Goal: Task Accomplishment & Management: Complete application form

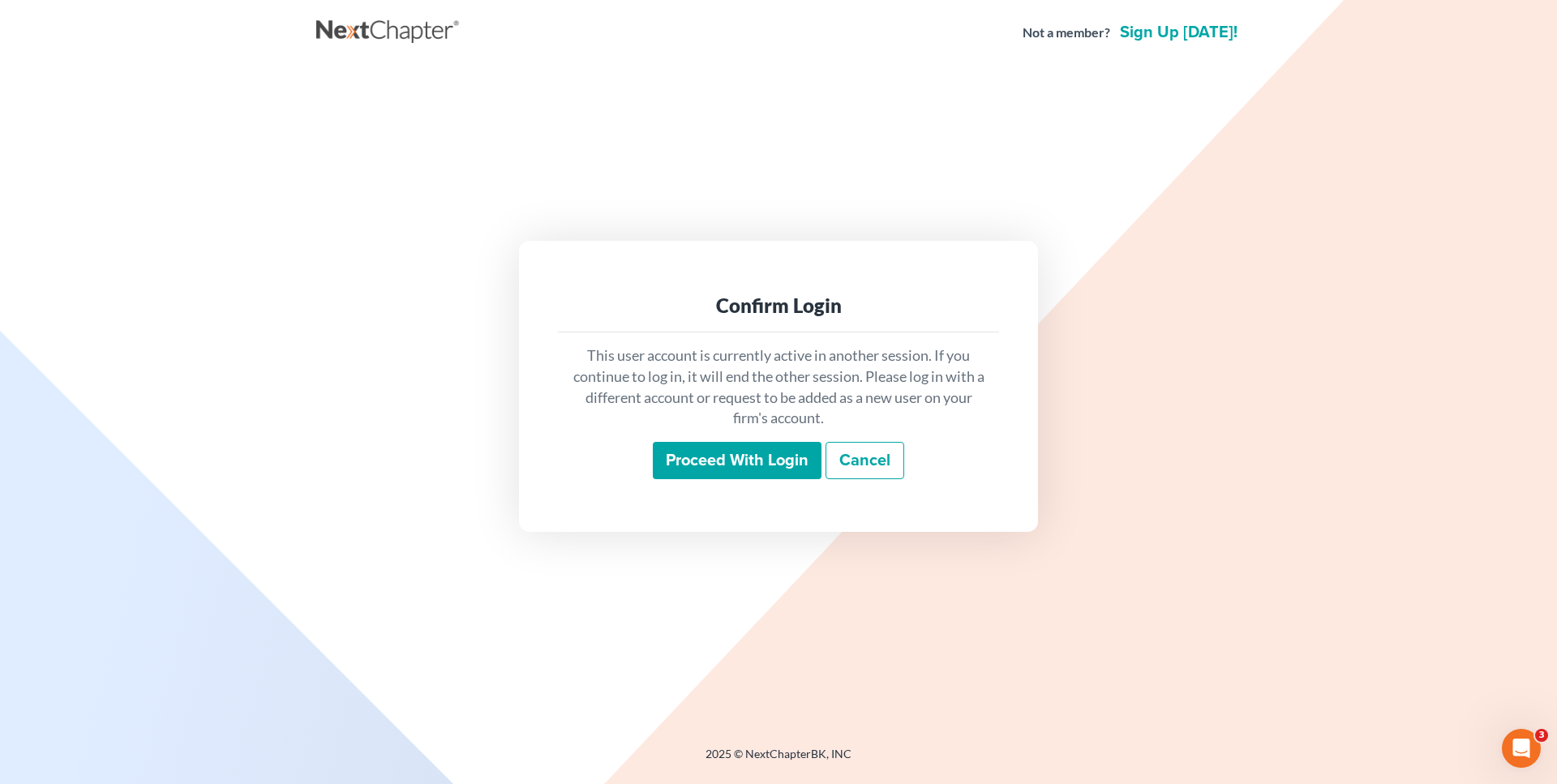
click at [700, 464] on input "Proceed with login" at bounding box center [736, 460] width 168 height 37
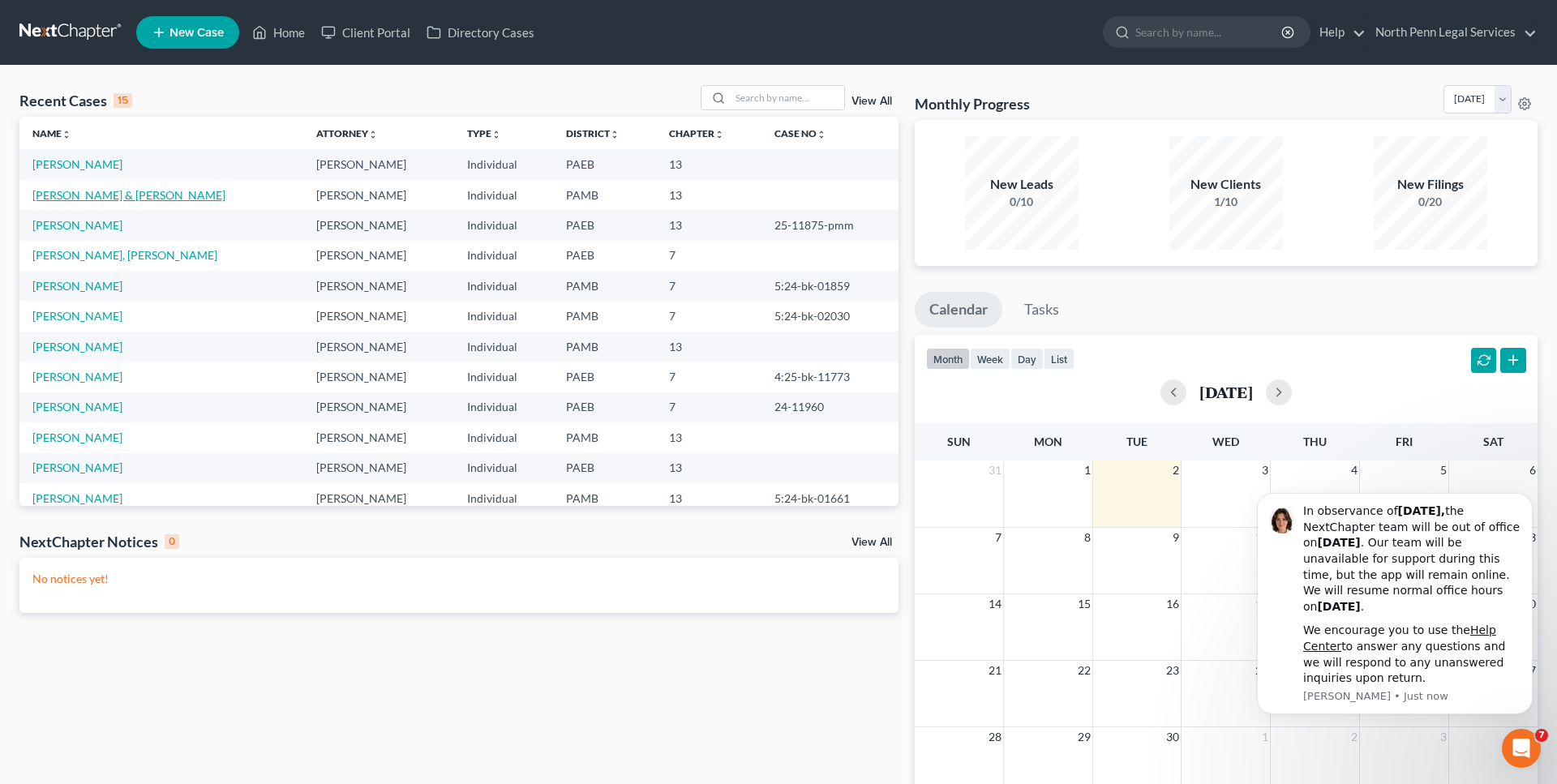
click at [83, 193] on link "[PERSON_NAME] & [PERSON_NAME]" at bounding box center [129, 195] width 193 height 14
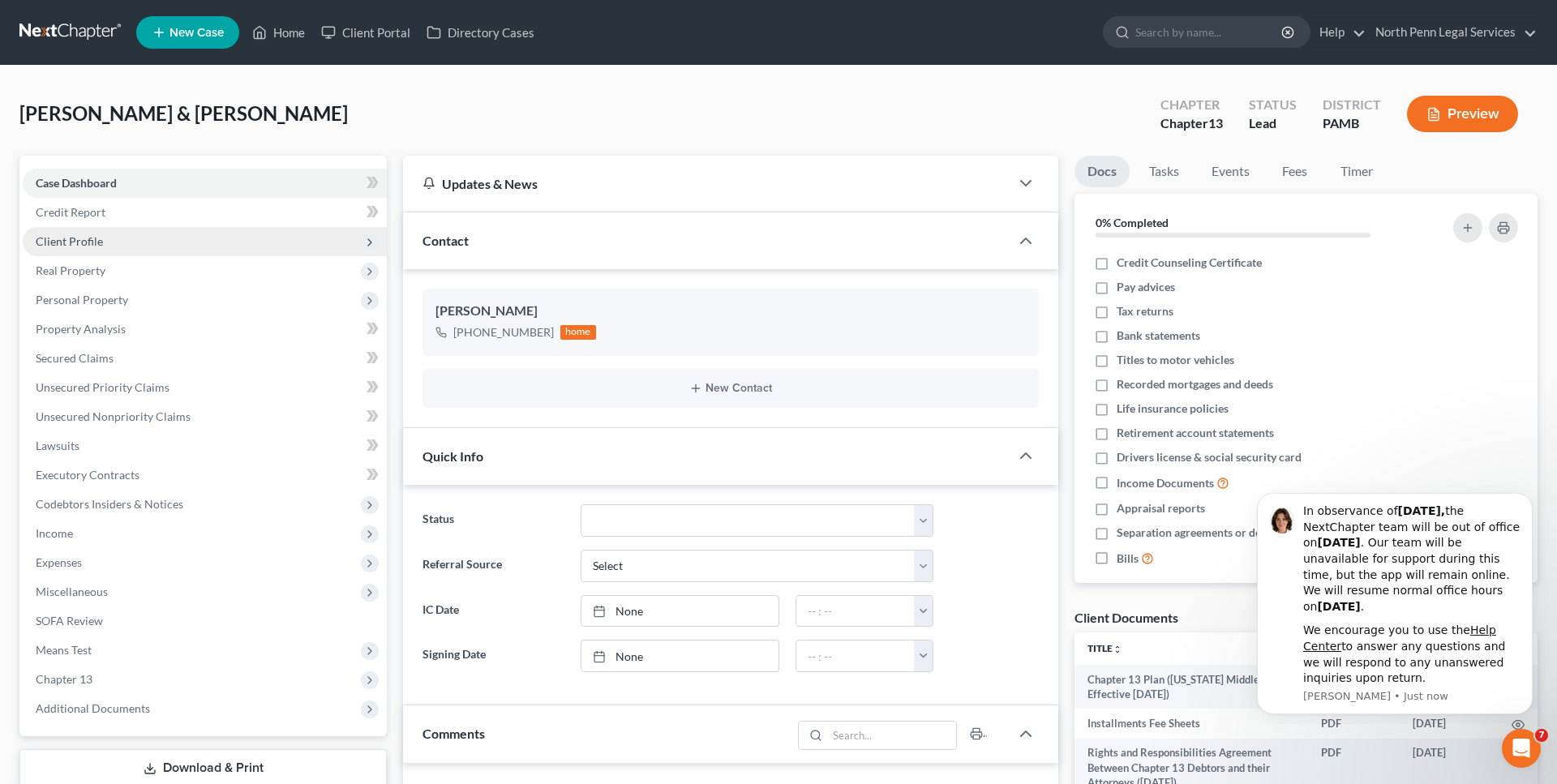
click at [159, 241] on span "Client Profile" at bounding box center [205, 241] width 364 height 29
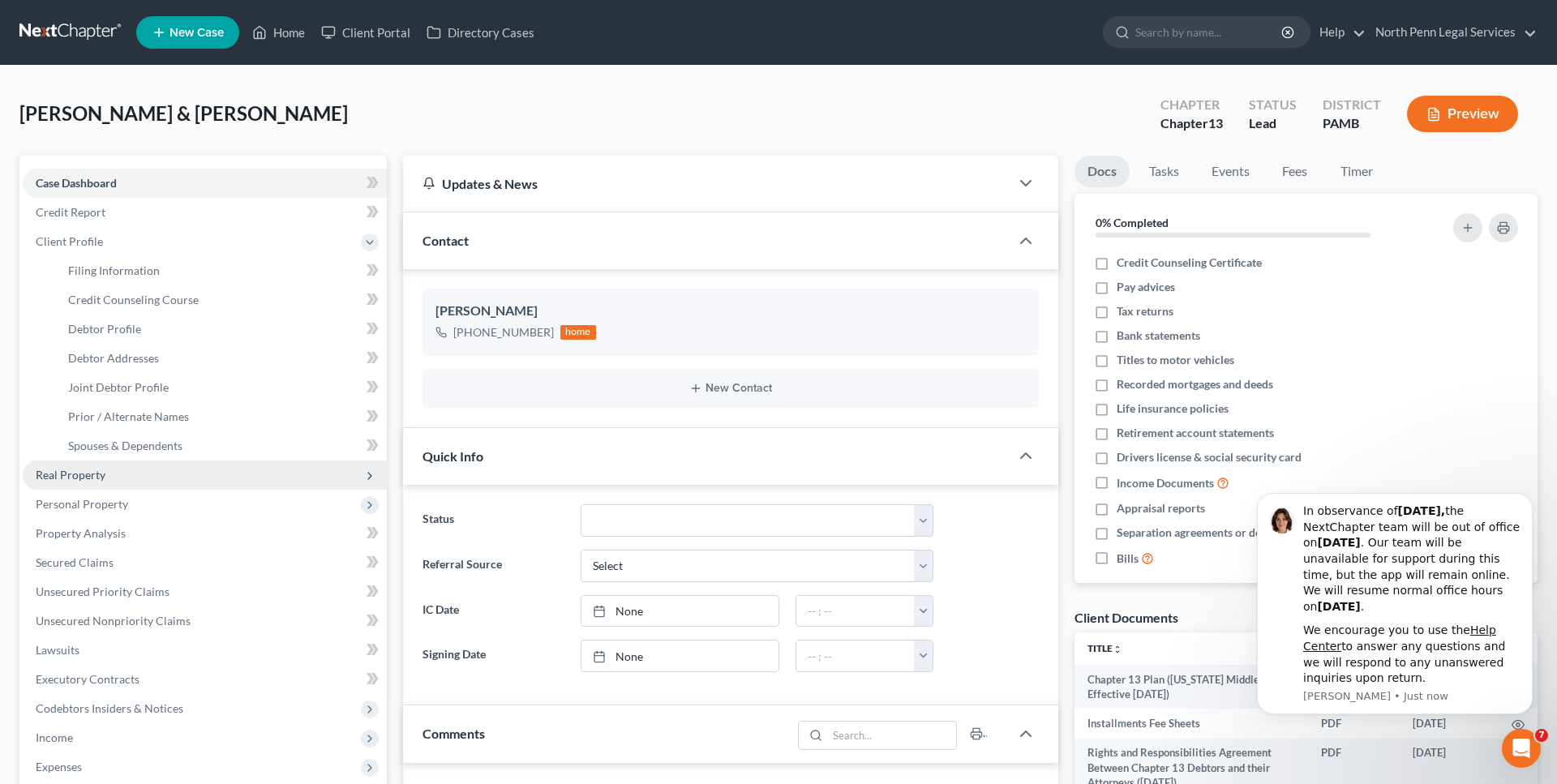
click at [189, 475] on span "Real Property" at bounding box center [205, 475] width 364 height 29
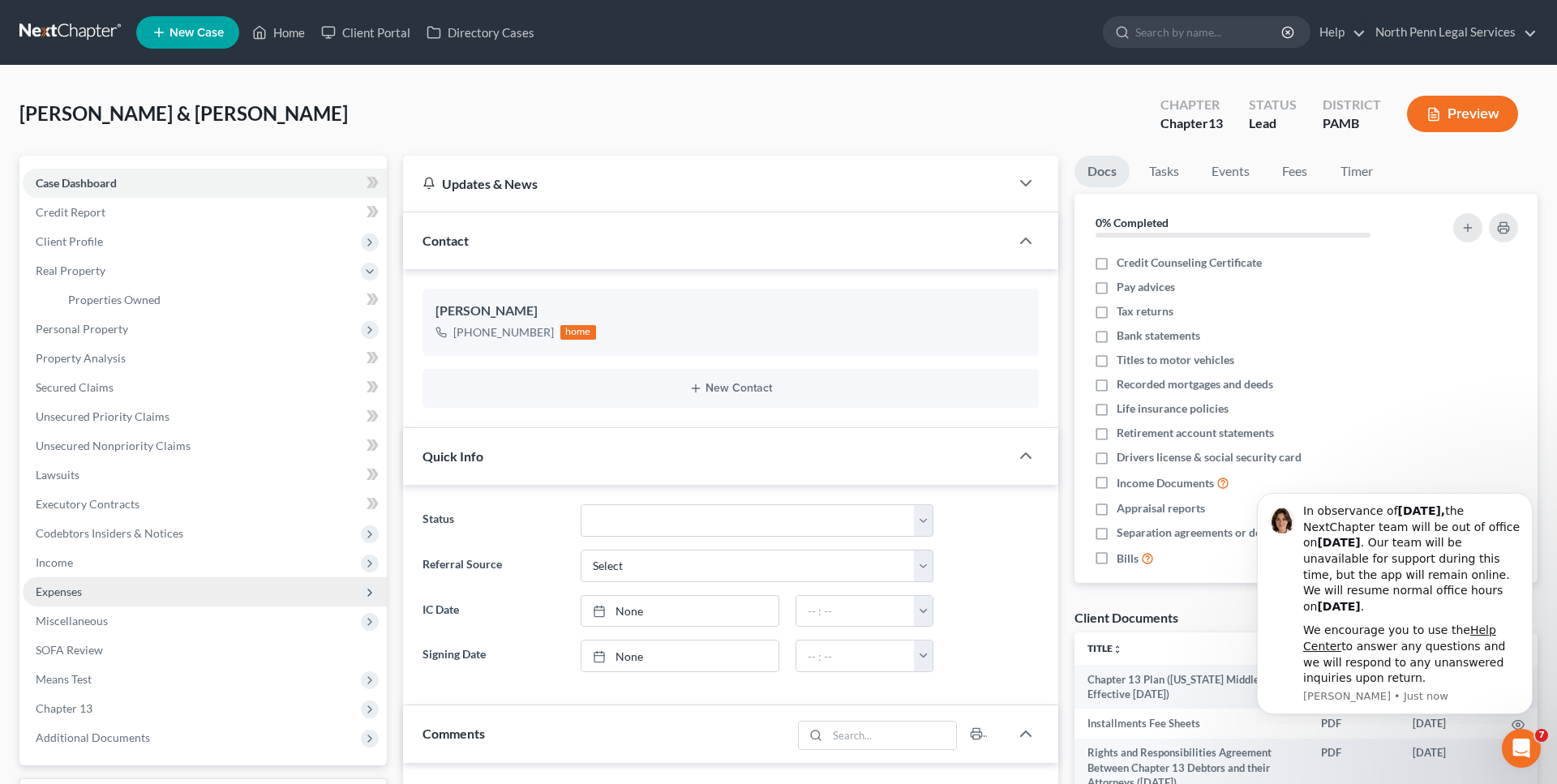
click at [256, 598] on span "Expenses" at bounding box center [205, 591] width 364 height 29
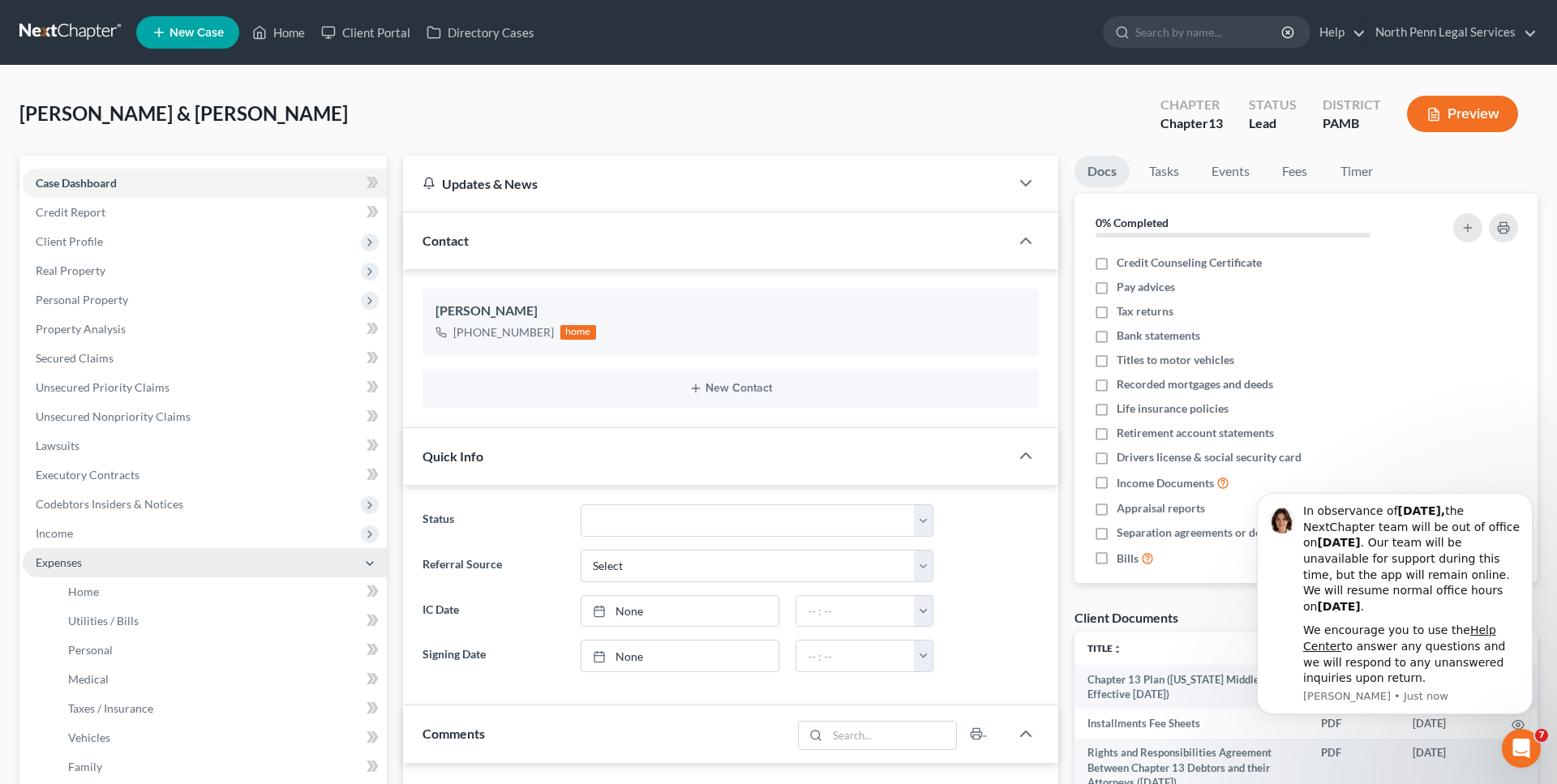
click at [71, 568] on span "Expenses" at bounding box center [58, 561] width 46 height 14
click at [73, 571] on span "Expenses" at bounding box center [205, 562] width 364 height 29
click at [173, 628] on link "Utilities / Bills" at bounding box center [221, 620] width 331 height 29
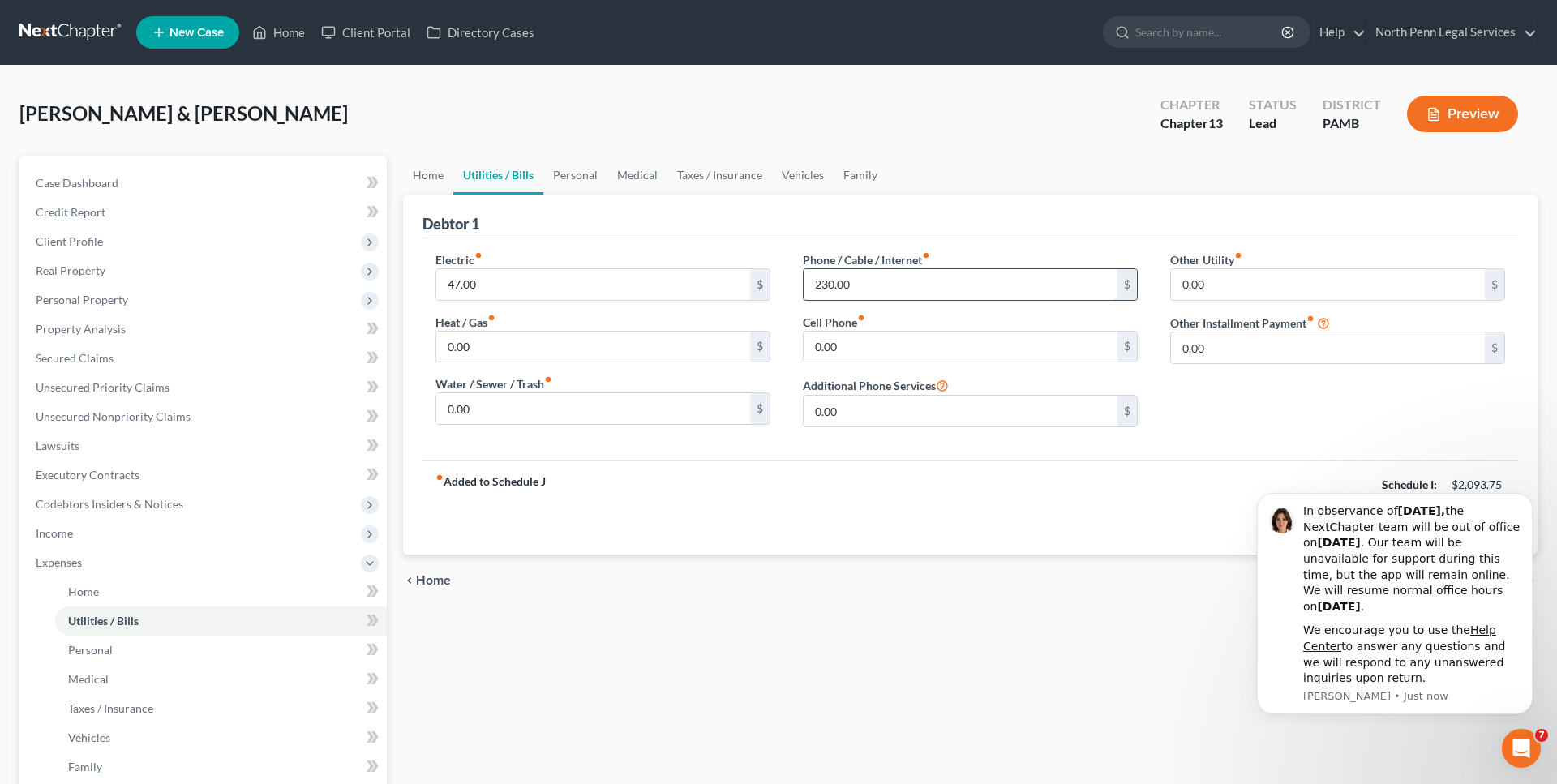
drag, startPoint x: 902, startPoint y: 278, endPoint x: 829, endPoint y: 276, distance: 73.0
click at [829, 276] on input "230.00" at bounding box center [960, 285] width 314 height 31
type input "60"
click at [824, 458] on div "Electric fiber_manual_record 47.00 $ Heat / Gas fiber_manual_record 0.00 $ Wate…" at bounding box center [970, 348] width 1096 height 221
click at [1527, 502] on icon "Dismiss notification" at bounding box center [1528, 498] width 9 height 9
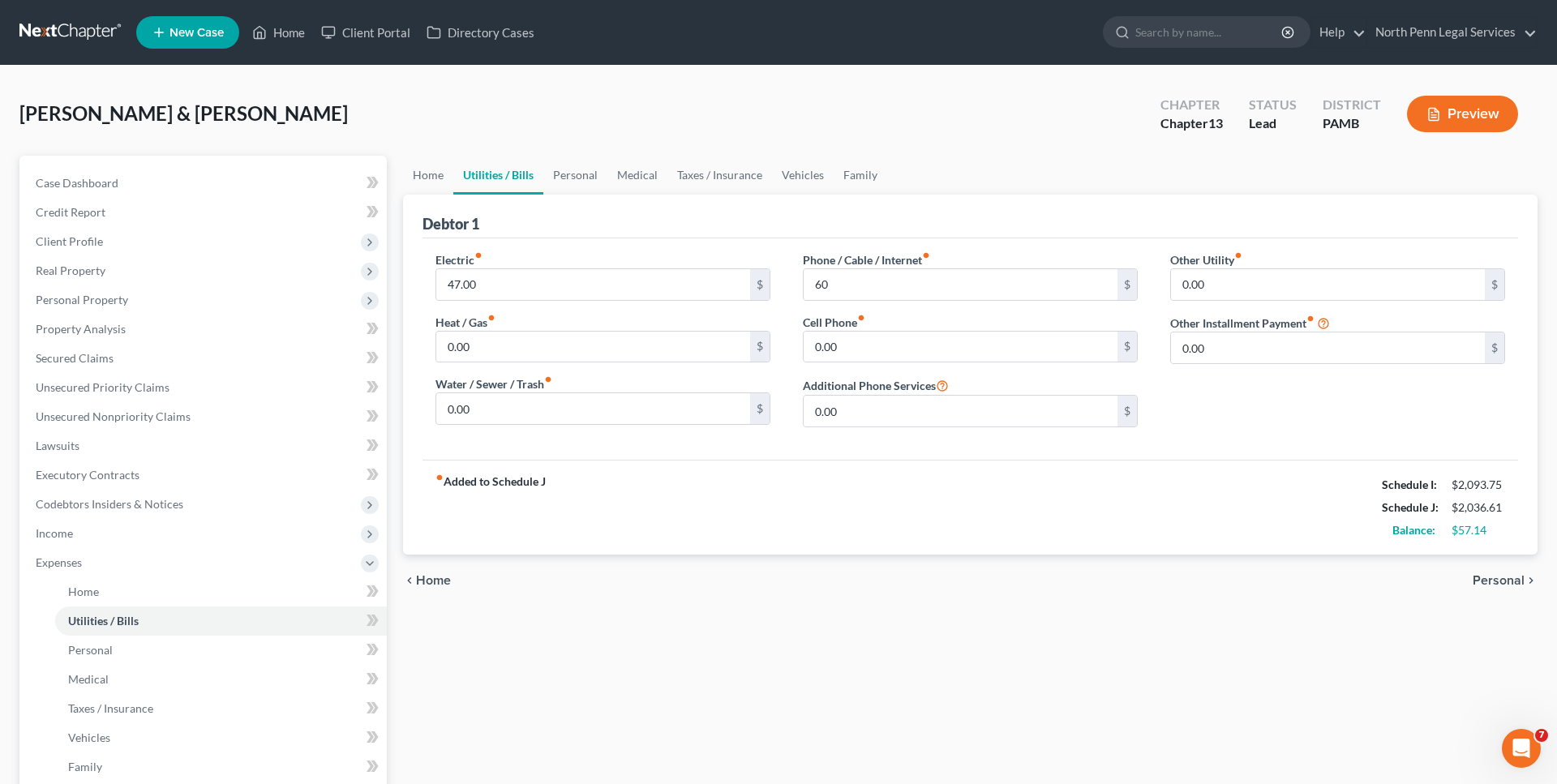
click at [1508, 585] on span "Personal" at bounding box center [1498, 580] width 52 height 13
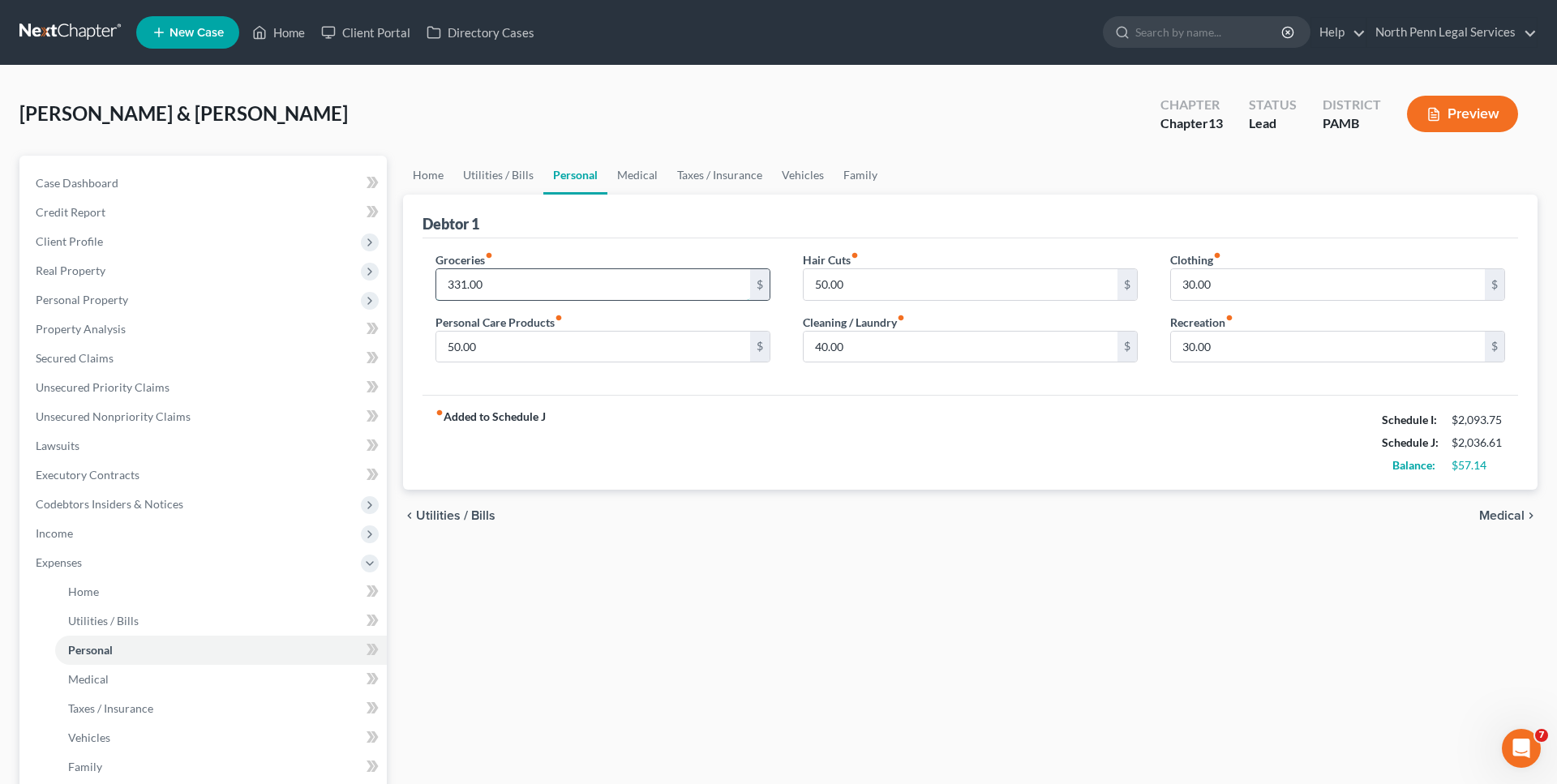
click at [465, 285] on input "331.00" at bounding box center [592, 285] width 314 height 31
type input "450.00"
click at [452, 350] on input "50.00" at bounding box center [592, 347] width 314 height 31
click at [452, 348] on input "50.00" at bounding box center [592, 347] width 314 height 31
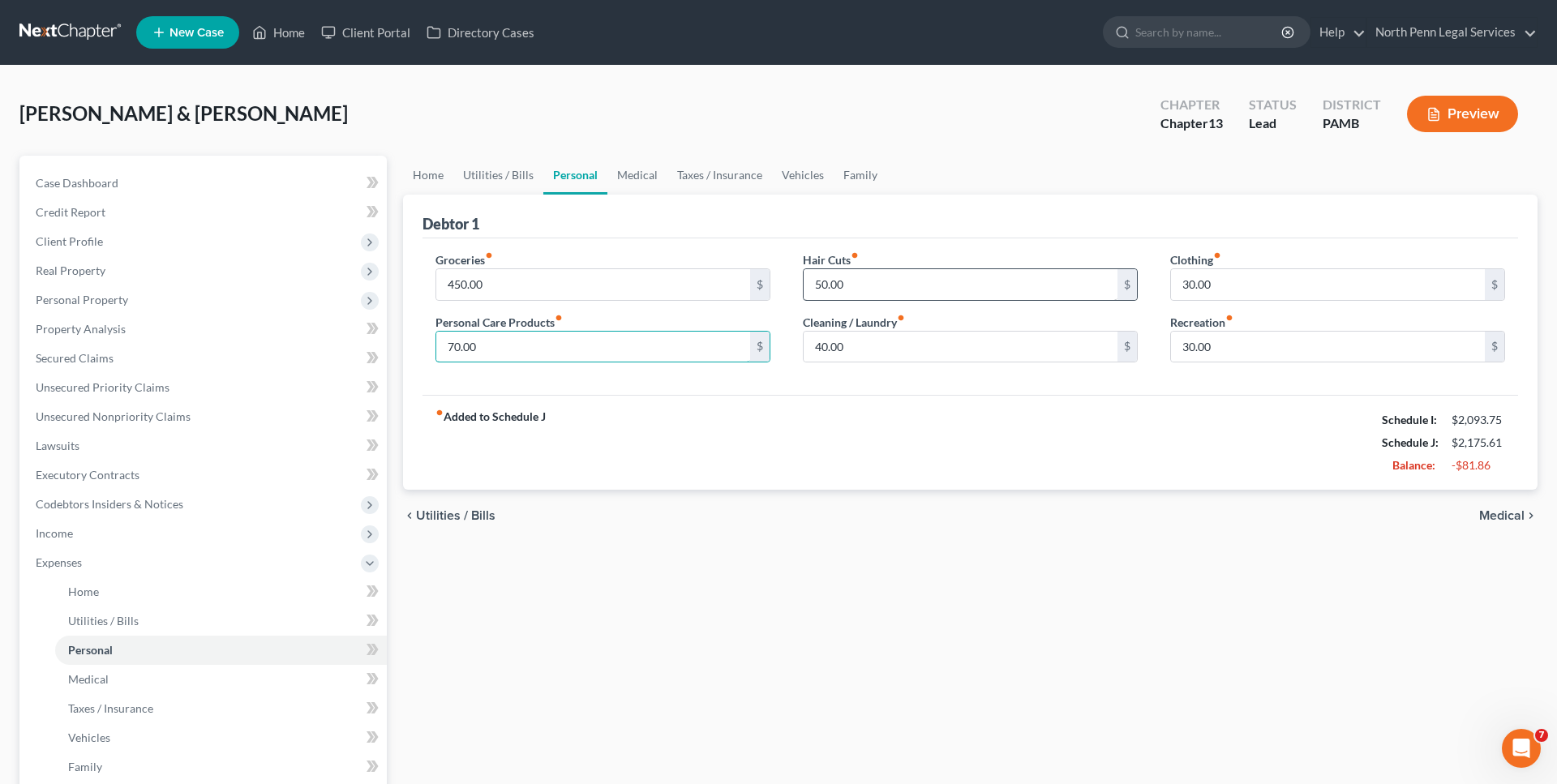
type input "70.00"
click at [819, 288] on input "50.00" at bounding box center [960, 285] width 314 height 31
click at [1187, 289] on input "30.00" at bounding box center [1328, 285] width 314 height 31
click at [1187, 350] on input "30.00" at bounding box center [1328, 347] width 314 height 31
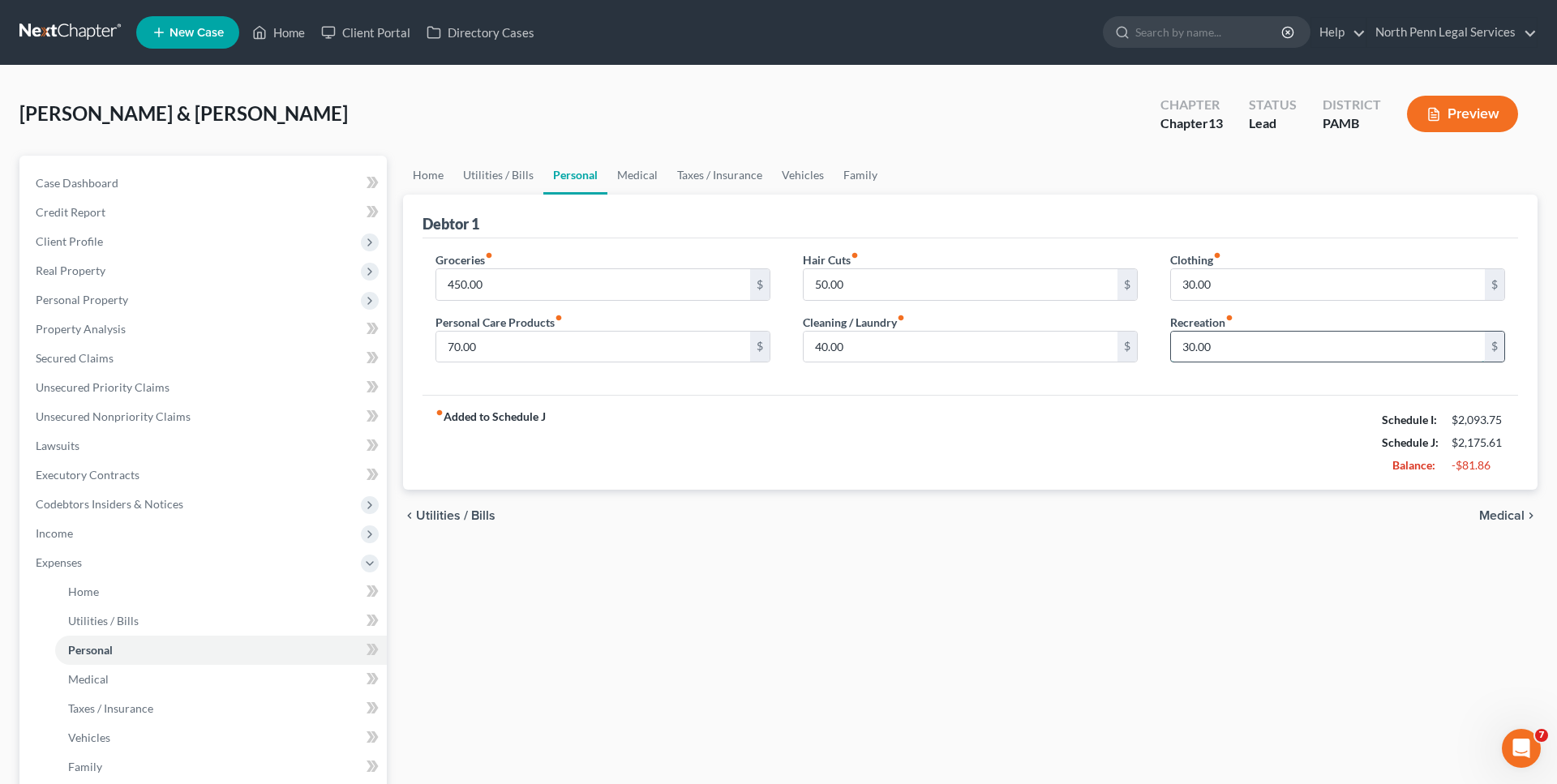
click at [1187, 350] on input "30.00" at bounding box center [1328, 347] width 314 height 31
click at [1511, 509] on span "Medical" at bounding box center [1501, 516] width 45 height 13
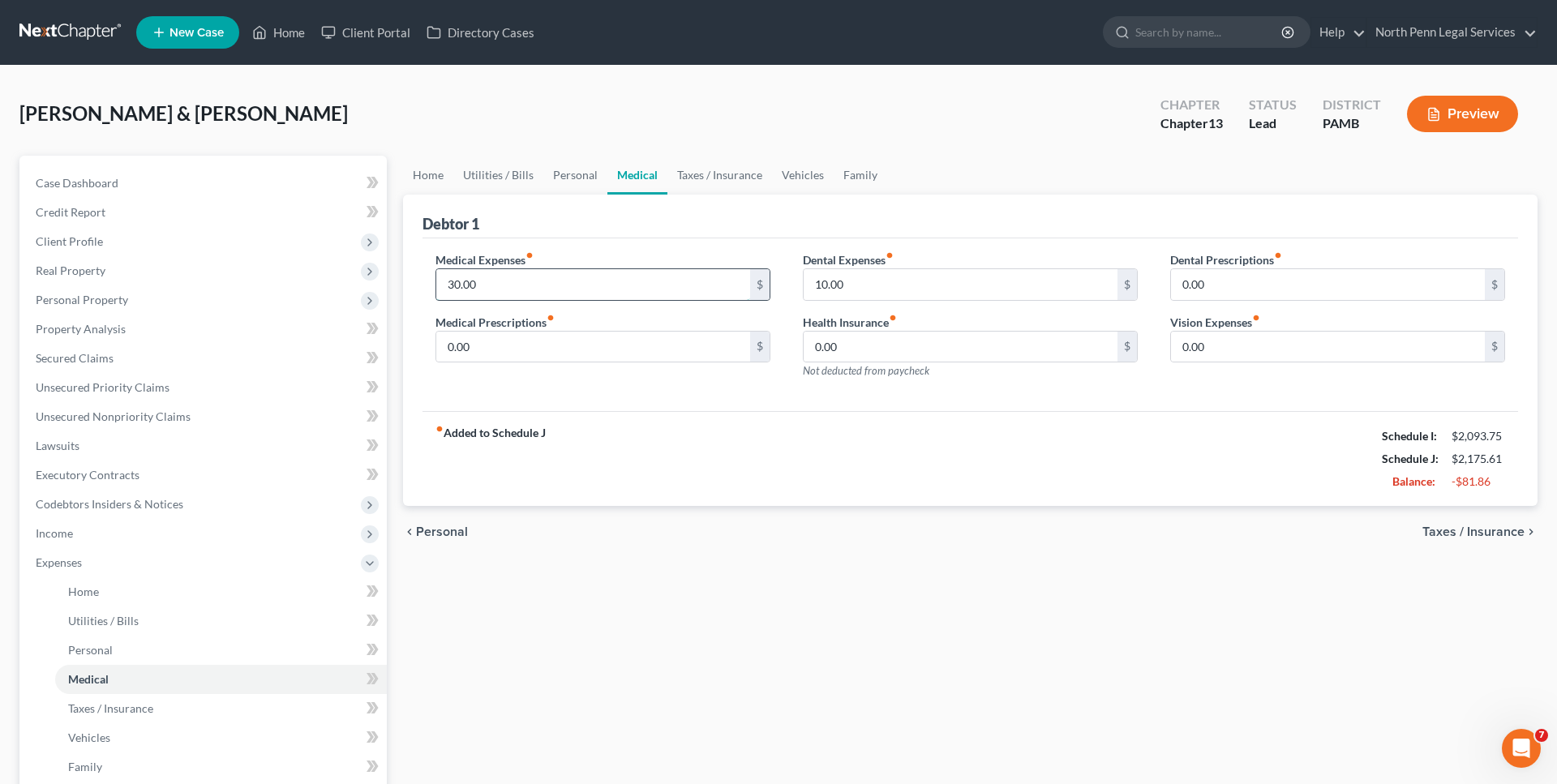
click at [458, 286] on input "30.00" at bounding box center [592, 285] width 314 height 31
click at [449, 281] on input "30.00" at bounding box center [592, 285] width 314 height 31
click at [450, 283] on input "30.00" at bounding box center [592, 285] width 314 height 31
type input "40.00"
click at [448, 350] on input "0.00" at bounding box center [592, 347] width 314 height 31
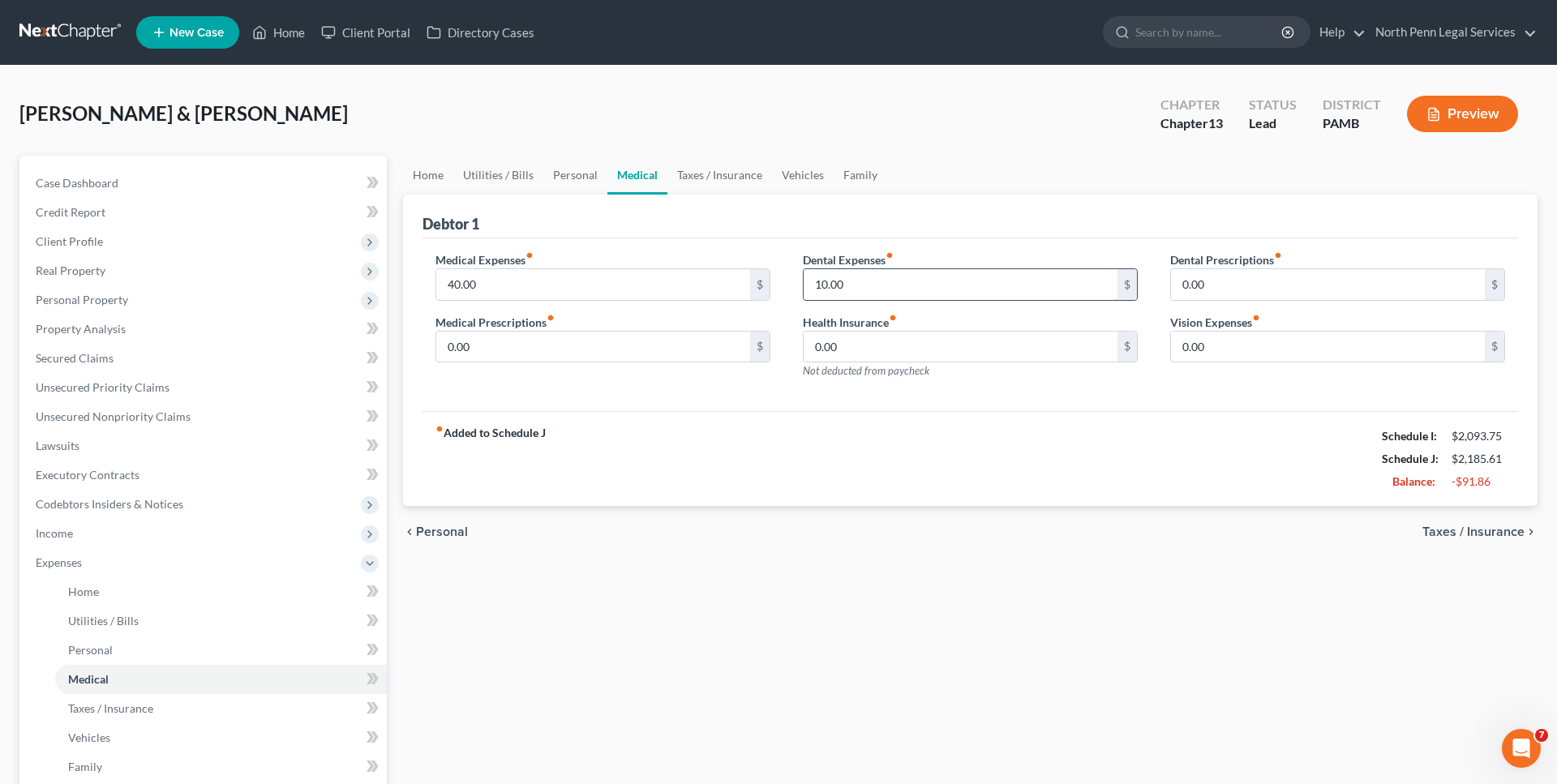
click at [823, 285] on input "10.00" at bounding box center [960, 285] width 314 height 31
drag, startPoint x: 827, startPoint y: 286, endPoint x: 812, endPoint y: 286, distance: 15.0
click at [812, 286] on input "20.00" at bounding box center [960, 285] width 314 height 31
type input "10.00"
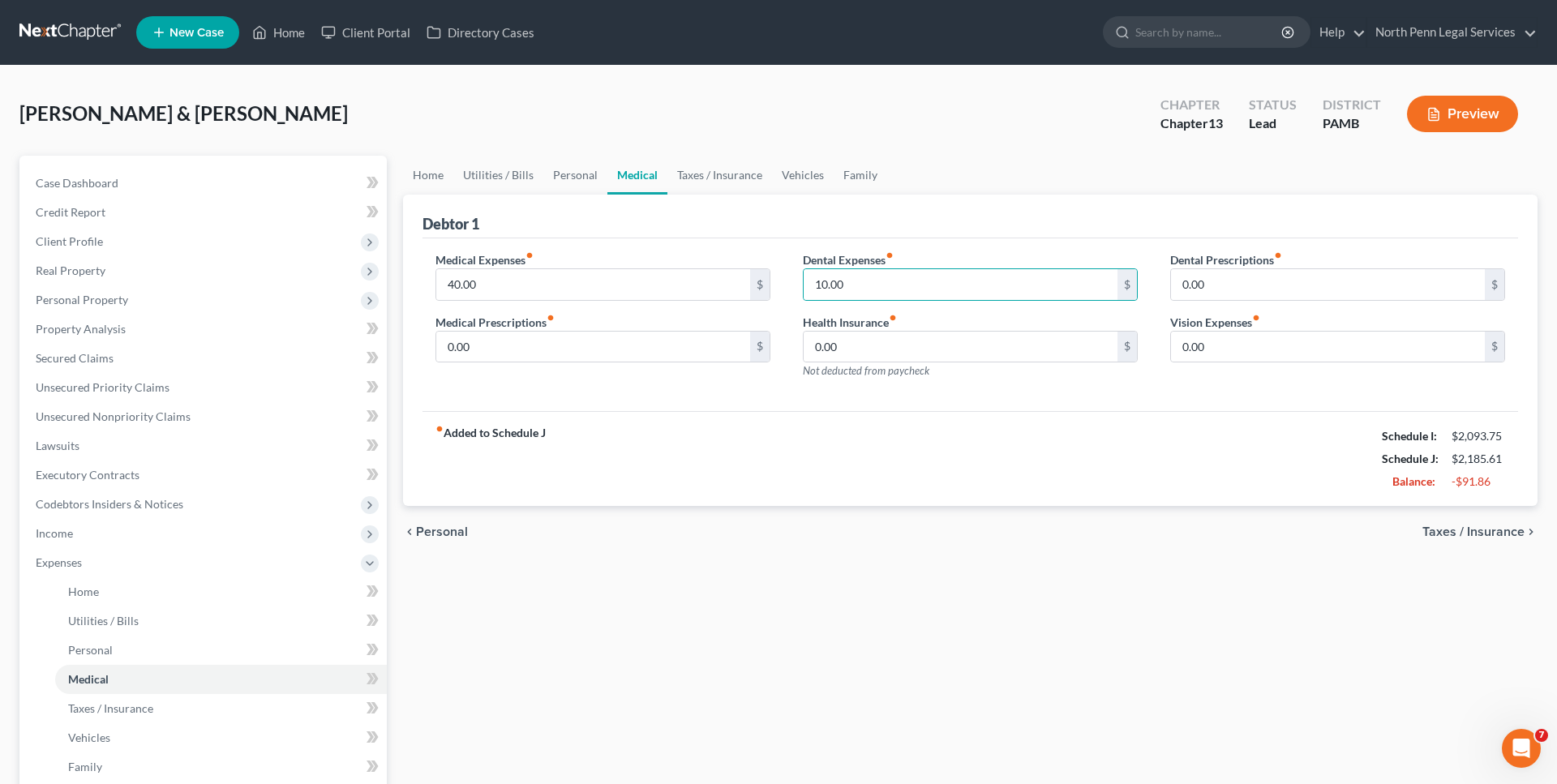
click at [1059, 417] on div "fiber_manual_record Added to Schedule J Schedule I: $2,093.75 Schedule J: $2,18…" at bounding box center [970, 458] width 1096 height 95
click at [1459, 531] on span "Taxes / Insurance" at bounding box center [1473, 531] width 102 height 13
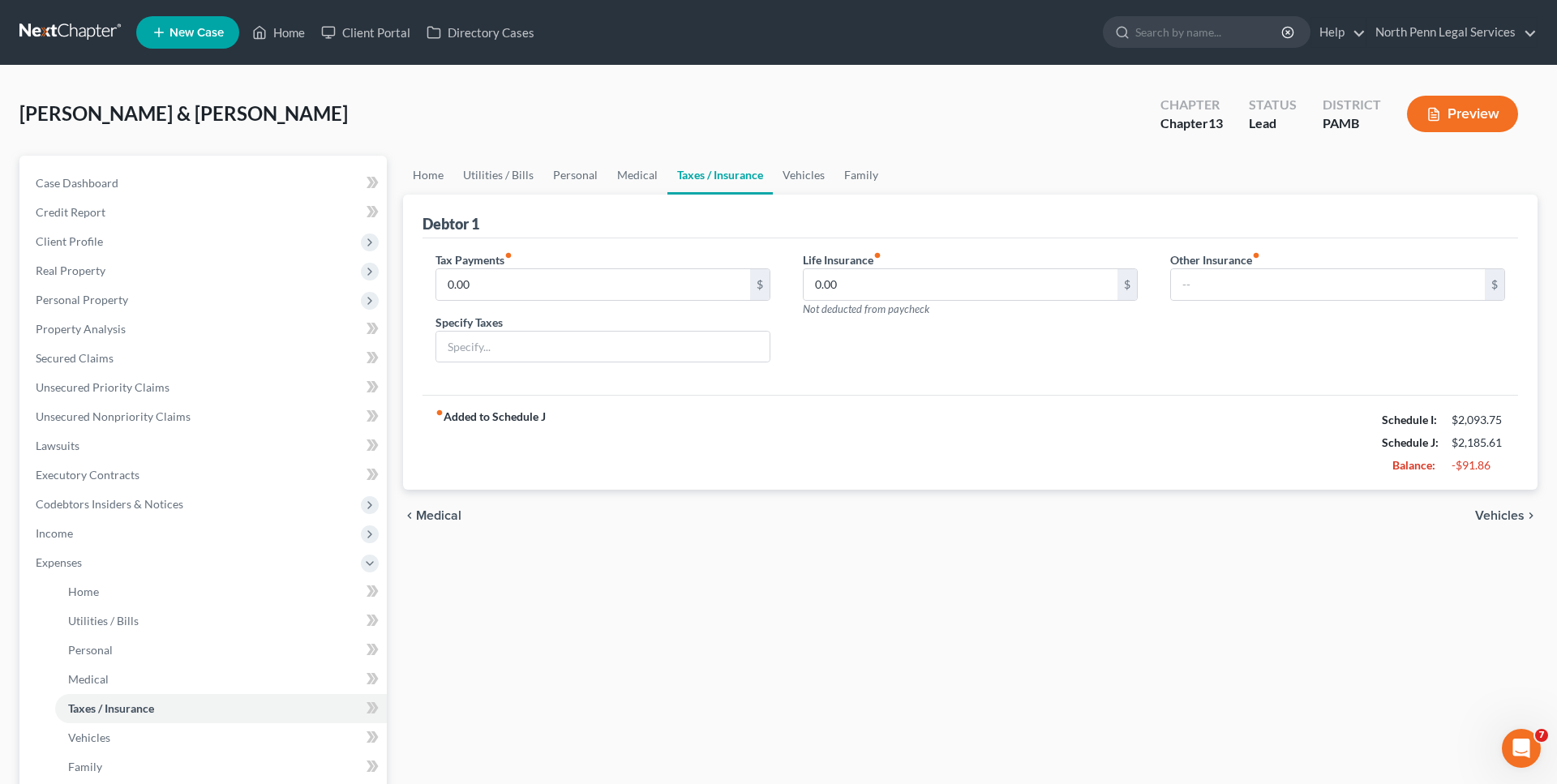
click at [1500, 519] on span "Vehicles" at bounding box center [1500, 516] width 49 height 13
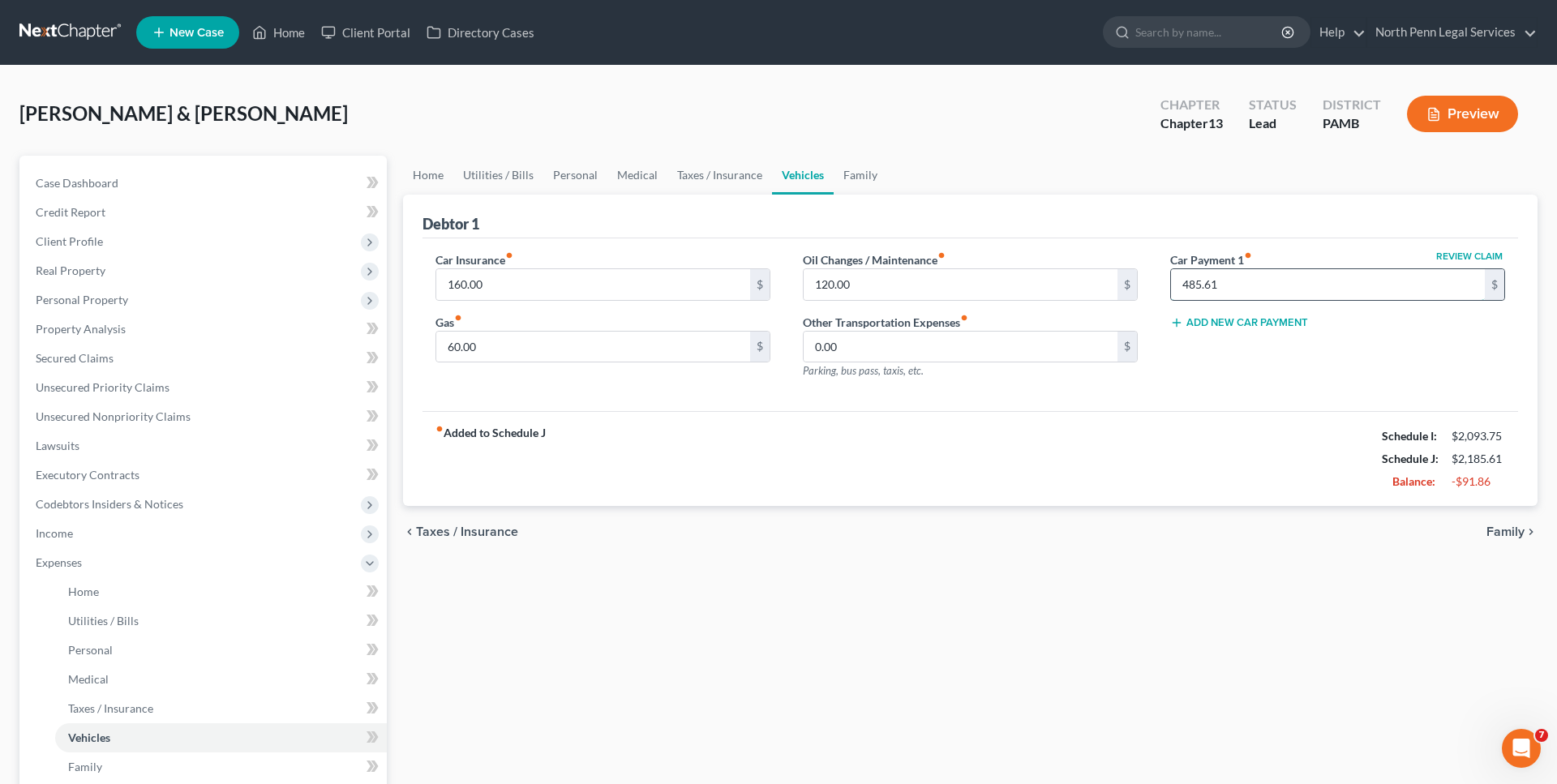
click at [1239, 287] on input "485.61" at bounding box center [1328, 285] width 314 height 31
type input "191"
click at [1024, 589] on div "Home Utilities / Bills Personal Medical Taxes / Insurance Vehicles Family Debto…" at bounding box center [970, 594] width 1150 height 878
click at [819, 348] on input "0.00" at bounding box center [960, 347] width 314 height 31
click at [505, 338] on input "60.00" at bounding box center [592, 347] width 314 height 31
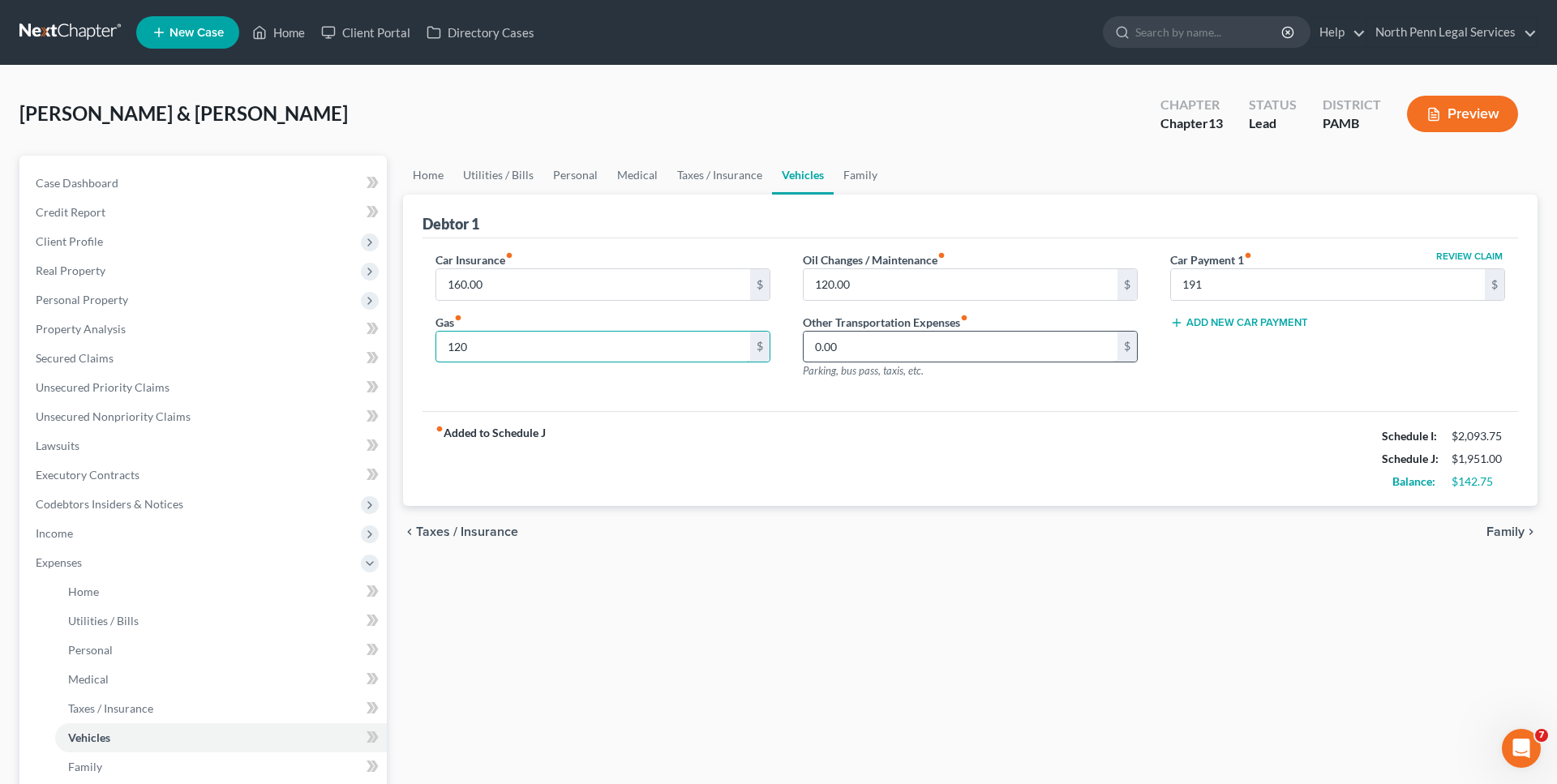
type input "120"
click at [841, 353] on input "0.00" at bounding box center [960, 347] width 314 height 31
type input "20"
drag, startPoint x: 895, startPoint y: 455, endPoint x: 748, endPoint y: 314, distance: 203.7
click at [893, 454] on div "fiber_manual_record Added to Schedule J Schedule I: $2,093.75 Schedule J: $1,97…" at bounding box center [970, 458] width 1096 height 95
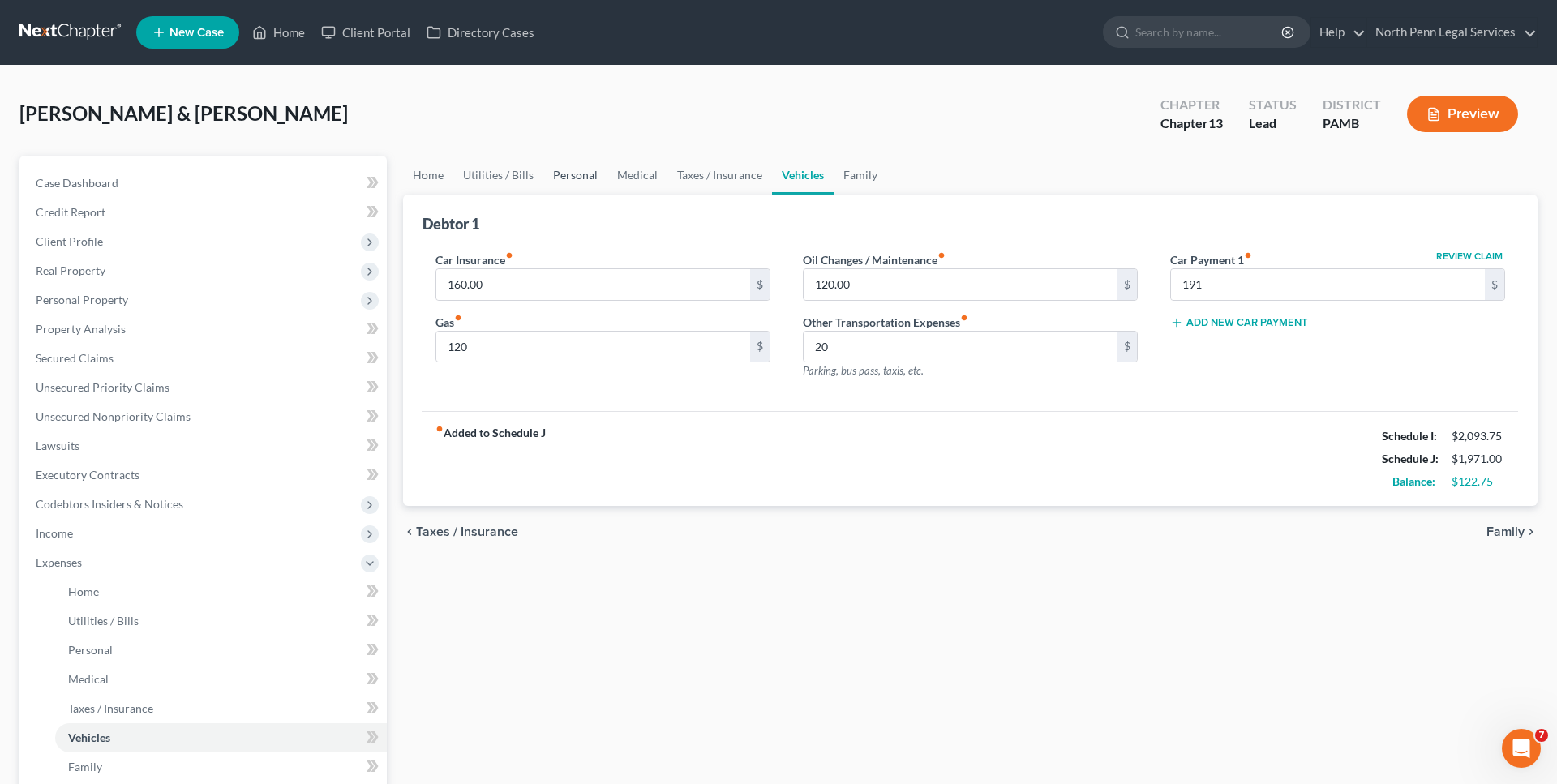
click at [561, 173] on link "Personal" at bounding box center [575, 175] width 64 height 39
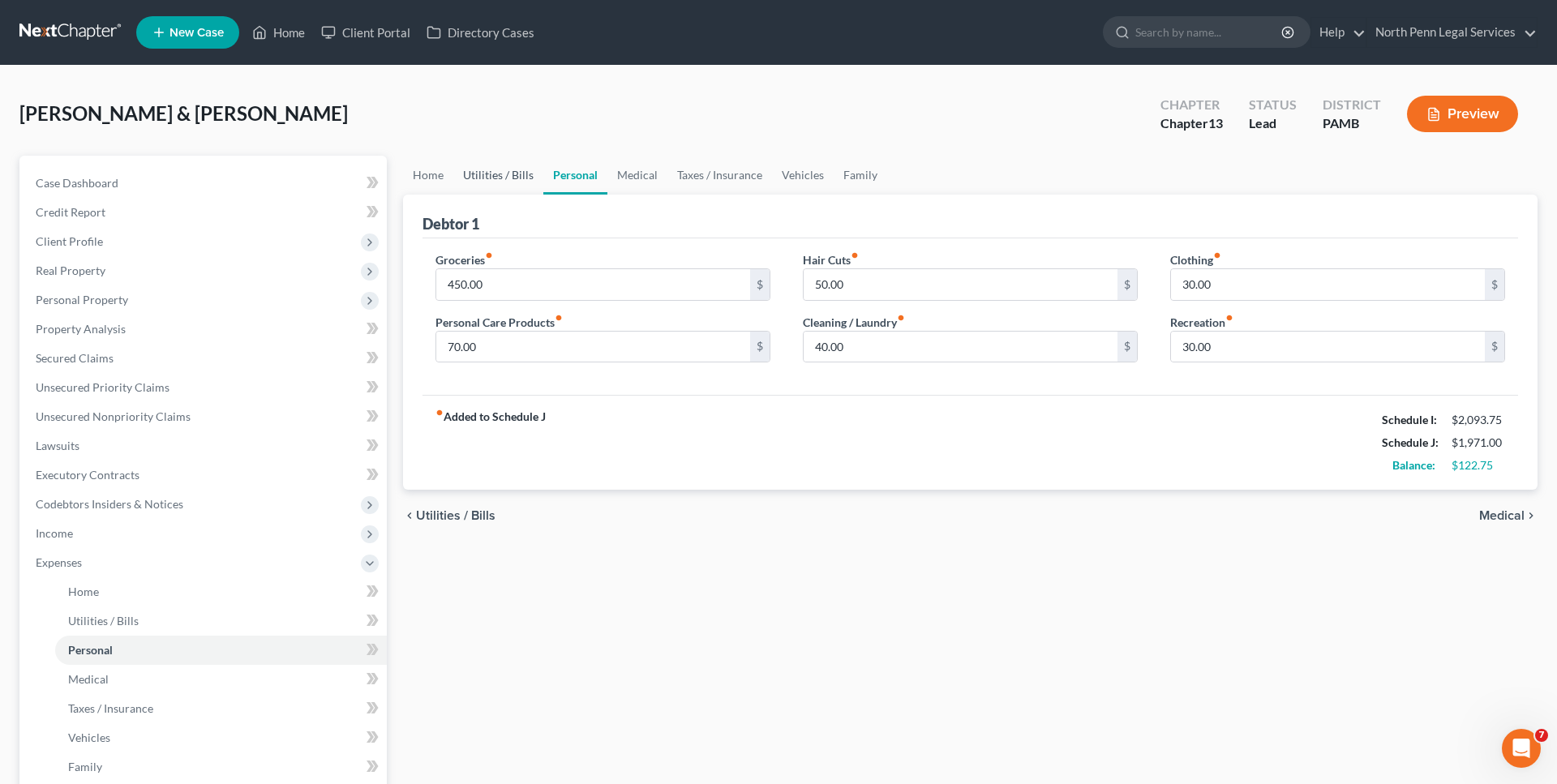
click at [516, 175] on link "Utilities / Bills" at bounding box center [498, 175] width 90 height 39
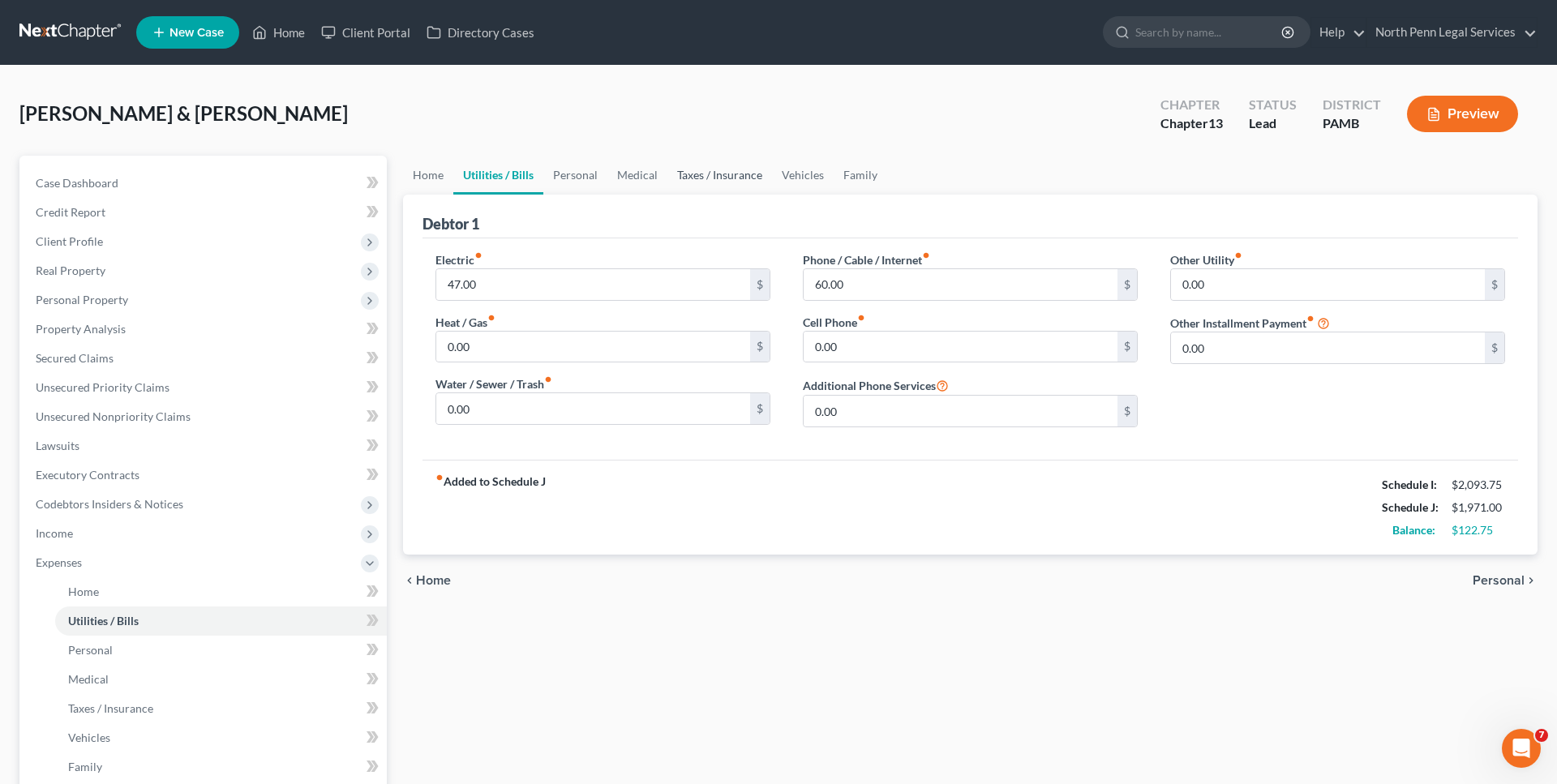
click at [730, 178] on link "Taxes / Insurance" at bounding box center [719, 175] width 105 height 39
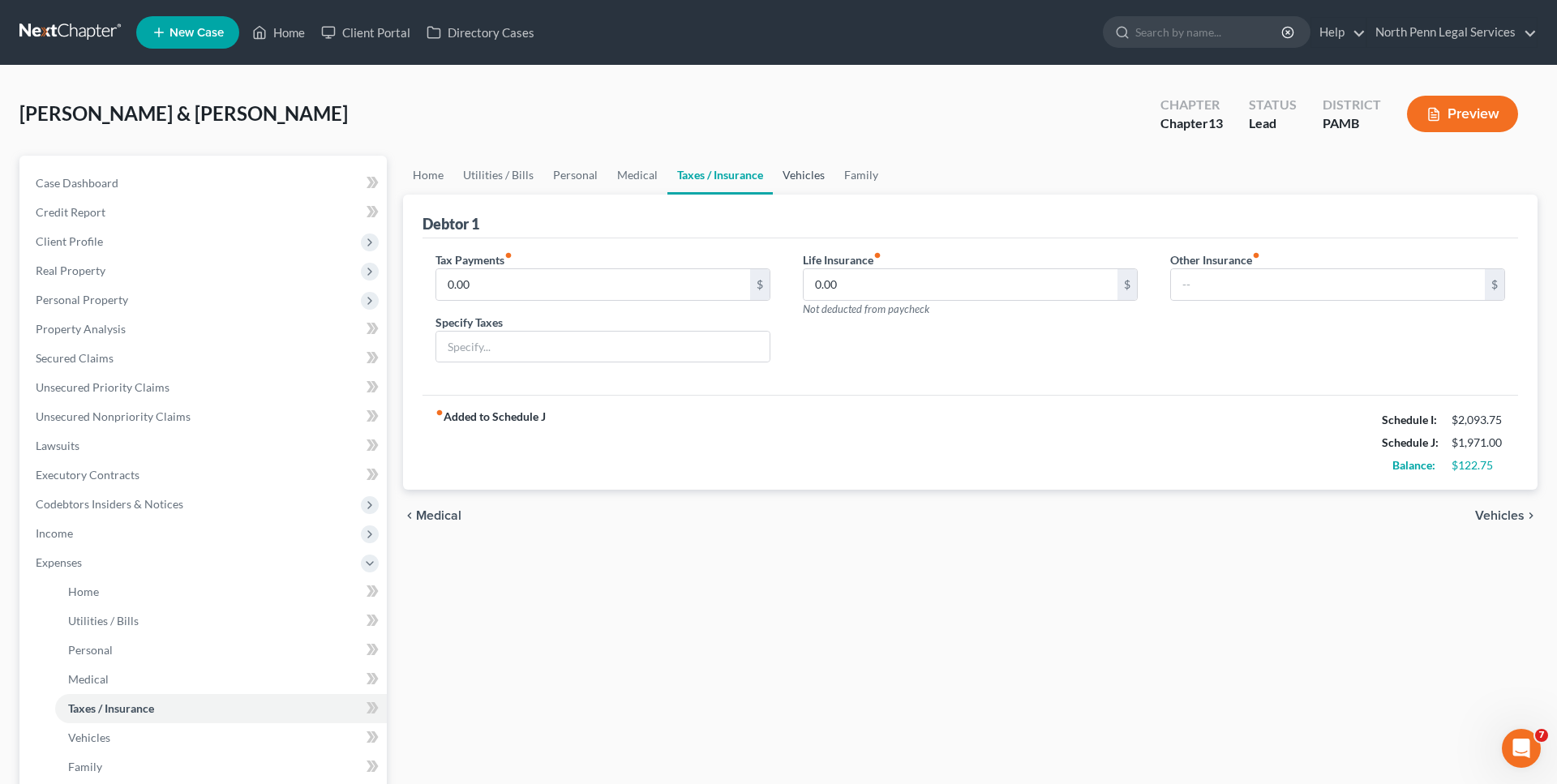
click at [804, 178] on link "Vehicles" at bounding box center [804, 175] width 62 height 39
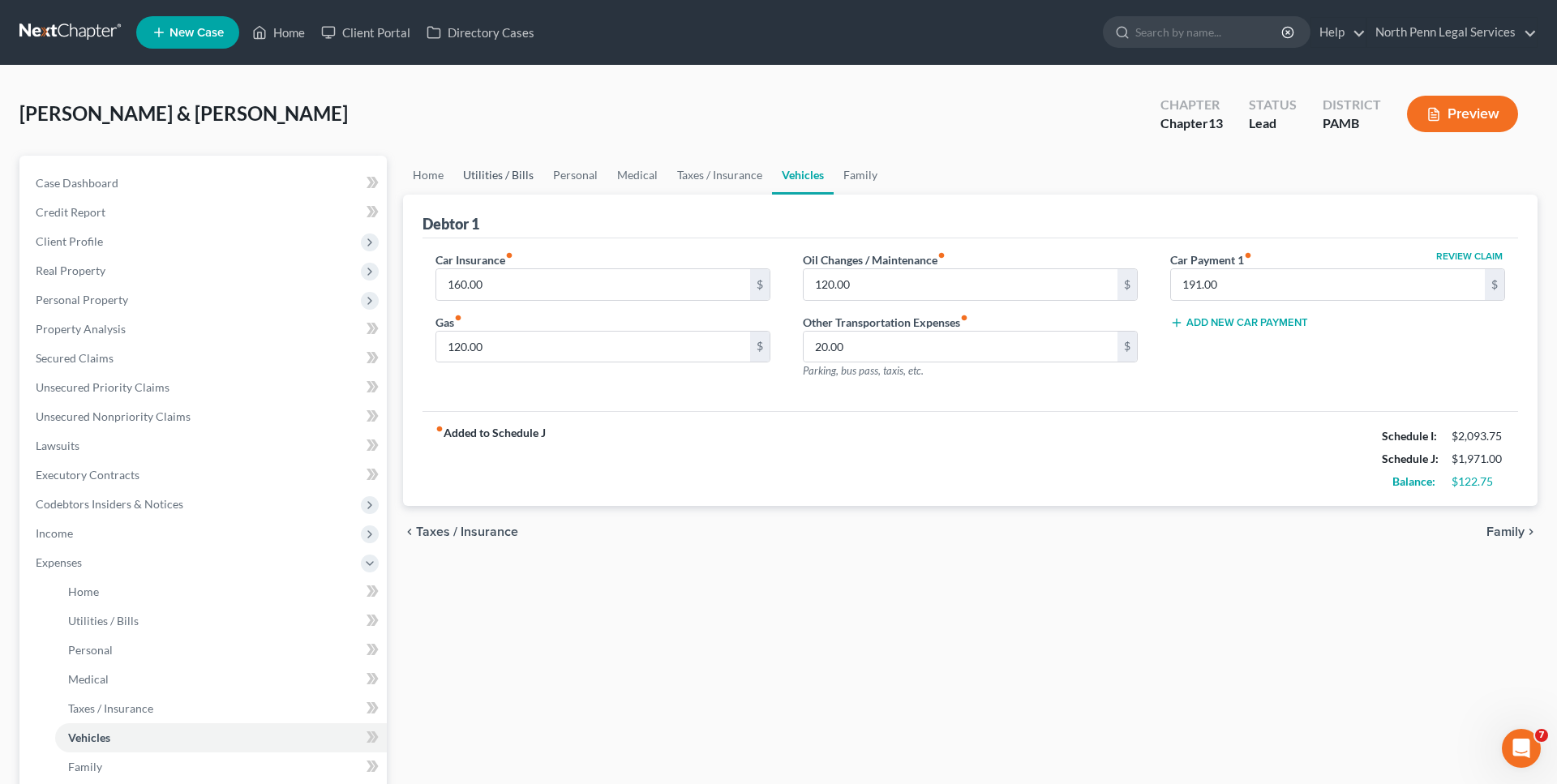
click at [521, 171] on link "Utilities / Bills" at bounding box center [498, 175] width 90 height 39
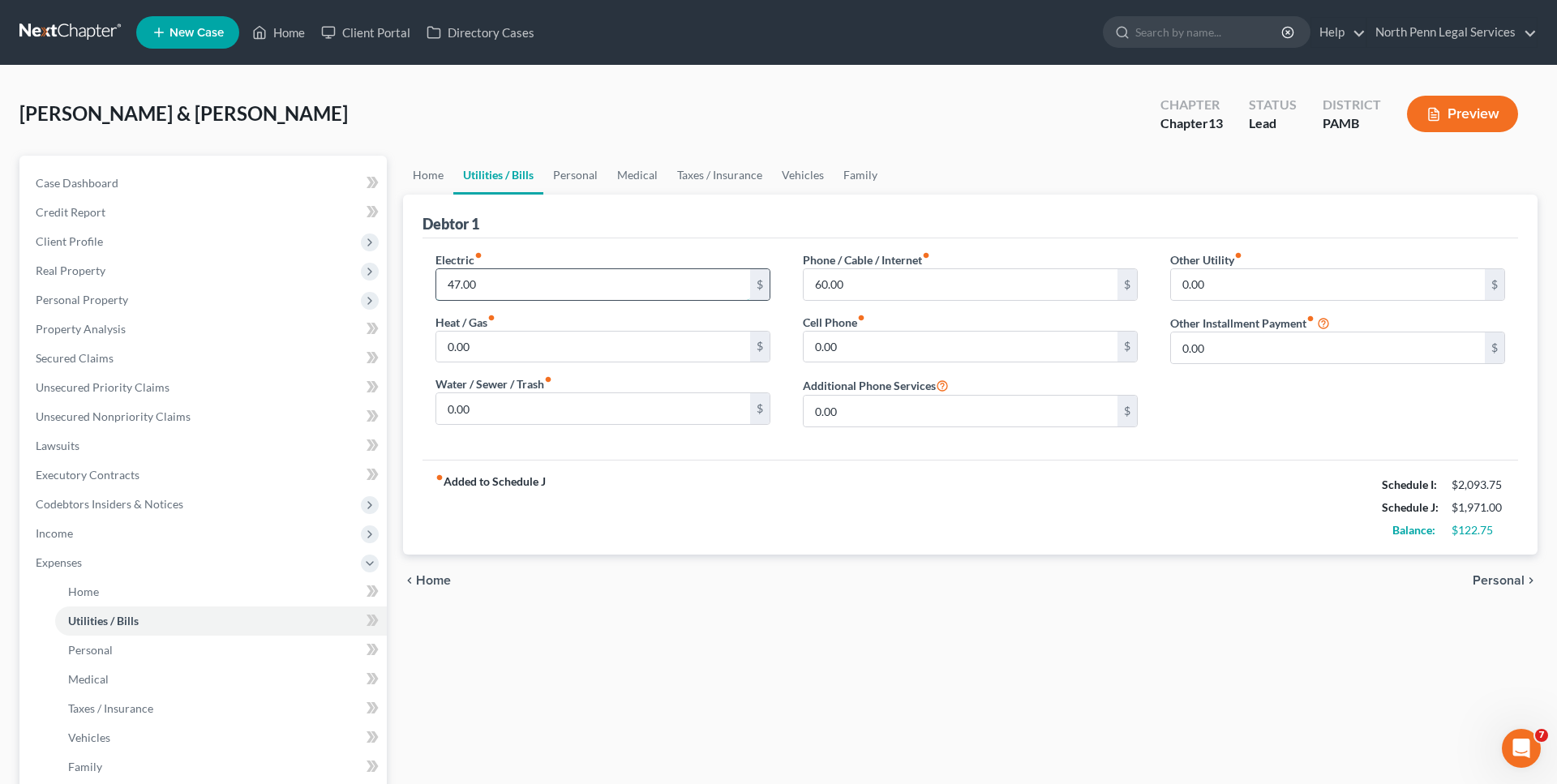
click at [454, 286] on input "47.00" at bounding box center [592, 285] width 314 height 31
drag, startPoint x: 460, startPoint y: 286, endPoint x: 448, endPoint y: 286, distance: 12.0
click at [448, 286] on input "47.00" at bounding box center [592, 285] width 314 height 31
type input "50.00"
click at [837, 371] on div "Phone / Cable / Internet fiber_manual_record 60.00 $ Cell Phone fiber_manual_re…" at bounding box center [970, 346] width 368 height 189
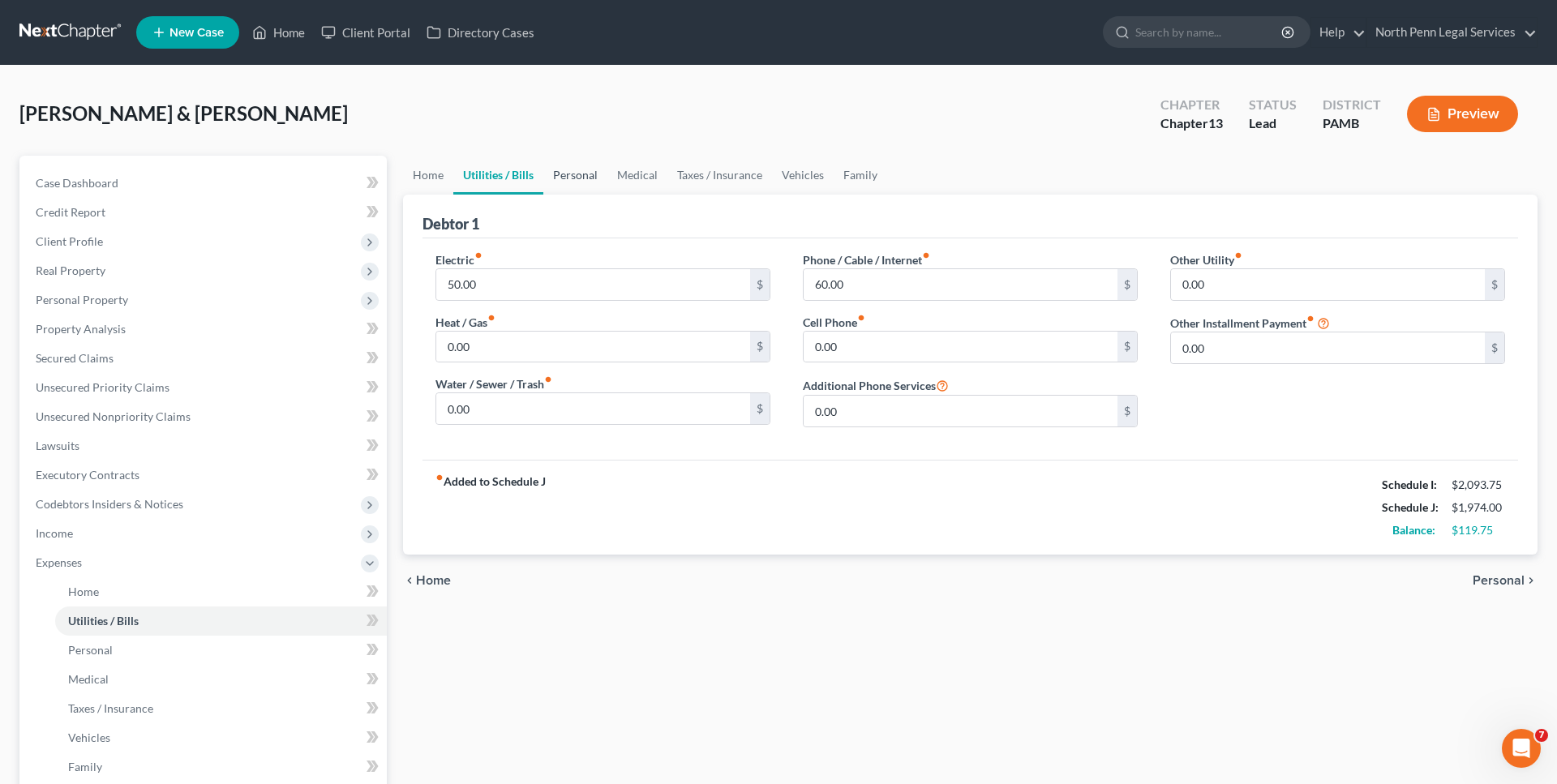
click at [569, 175] on link "Personal" at bounding box center [575, 175] width 64 height 39
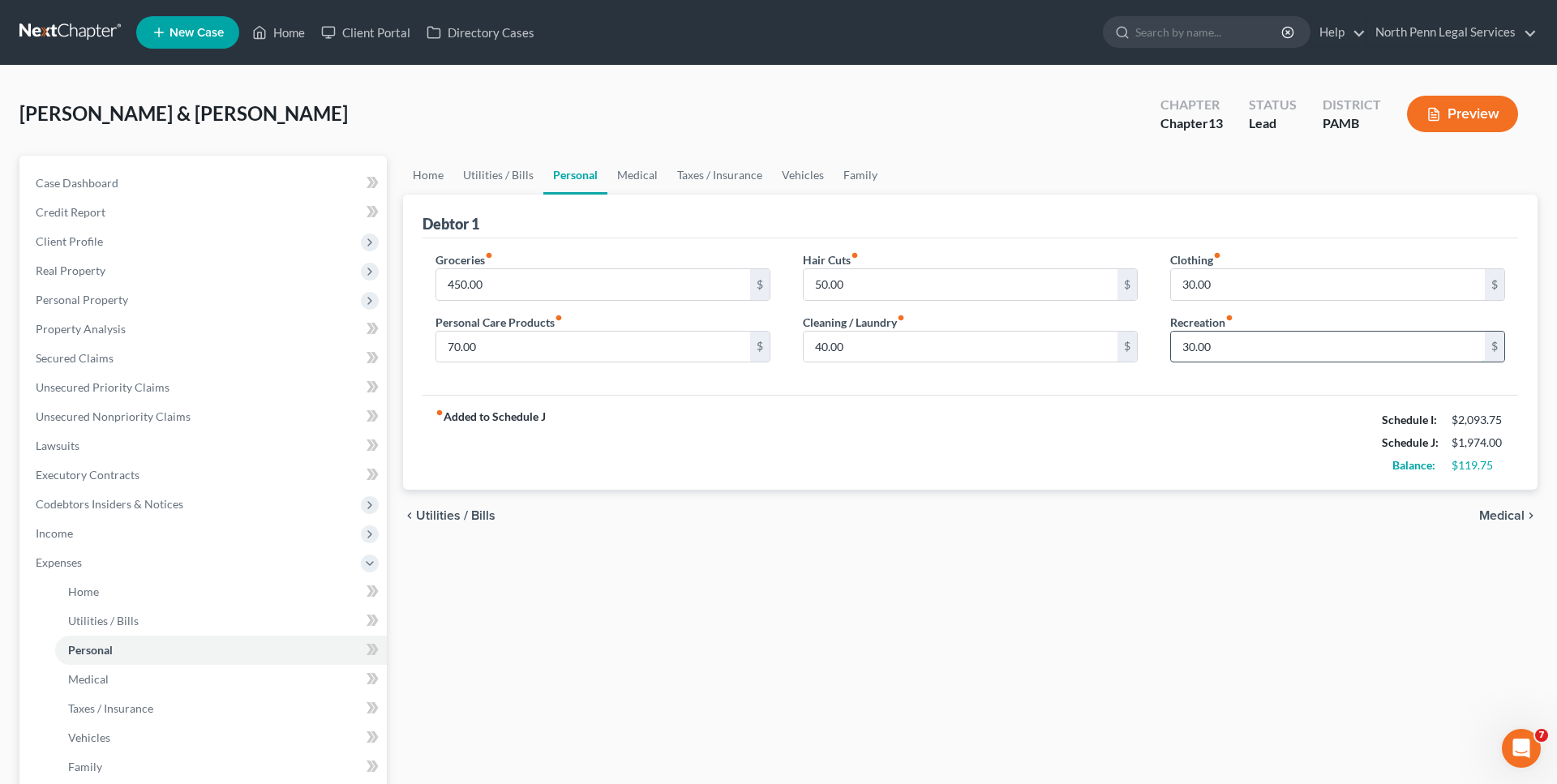
click at [1186, 346] on input "30.00" at bounding box center [1328, 347] width 314 height 31
type input "50.00"
click at [1178, 387] on div "Groceries fiber_manual_record 450.00 $ Personal Care Products fiber_manual_reco…" at bounding box center [970, 317] width 1096 height 157
click at [454, 346] on input "70.00" at bounding box center [592, 347] width 314 height 31
click at [453, 346] on input "70.00" at bounding box center [592, 347] width 314 height 31
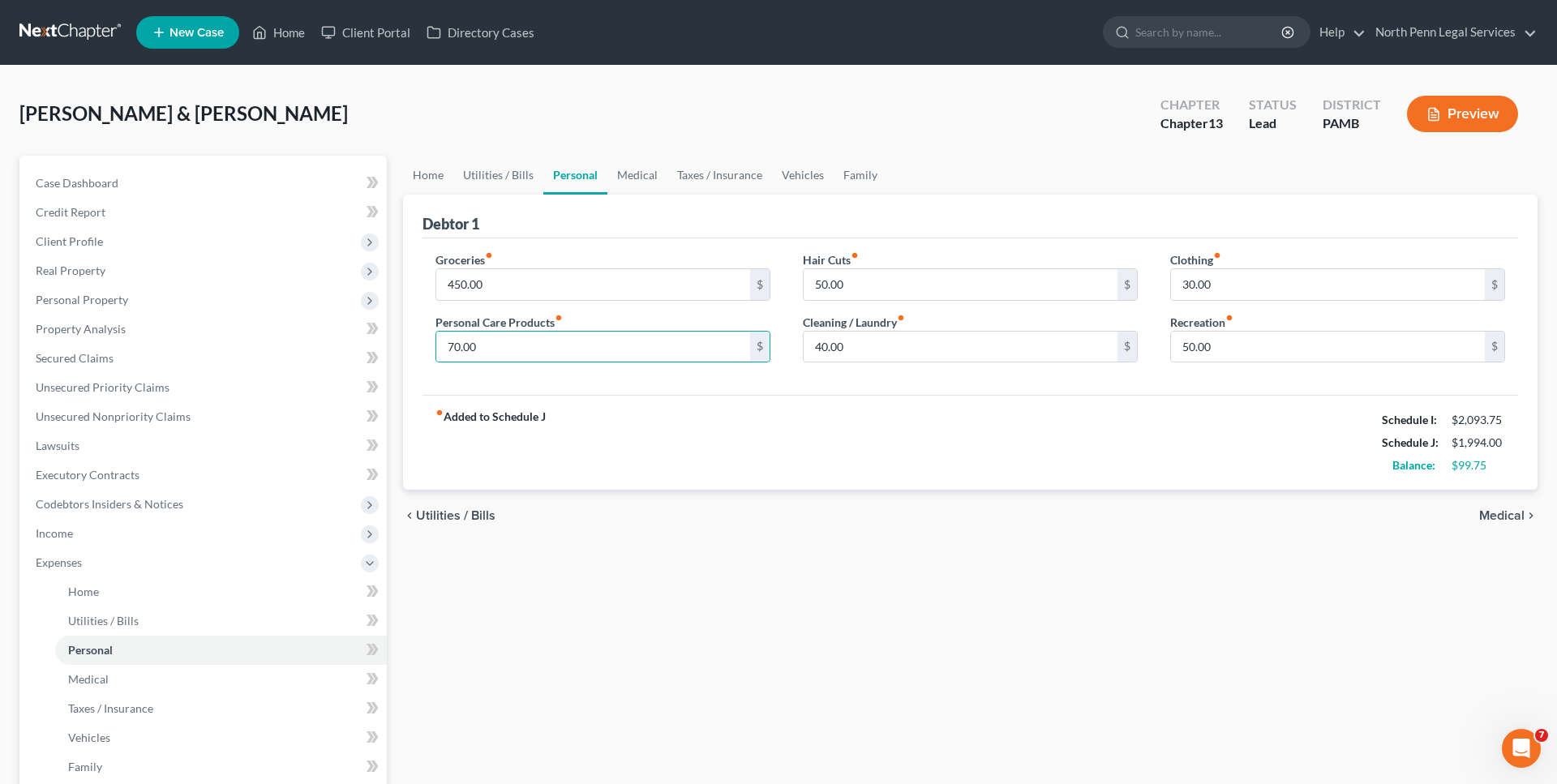
click at [1128, 467] on div "fiber_manual_record Added to Schedule J Schedule I: $2,093.75 Schedule J: $1,99…" at bounding box center [970, 442] width 1096 height 95
click at [1499, 514] on span "Medical" at bounding box center [1501, 516] width 45 height 13
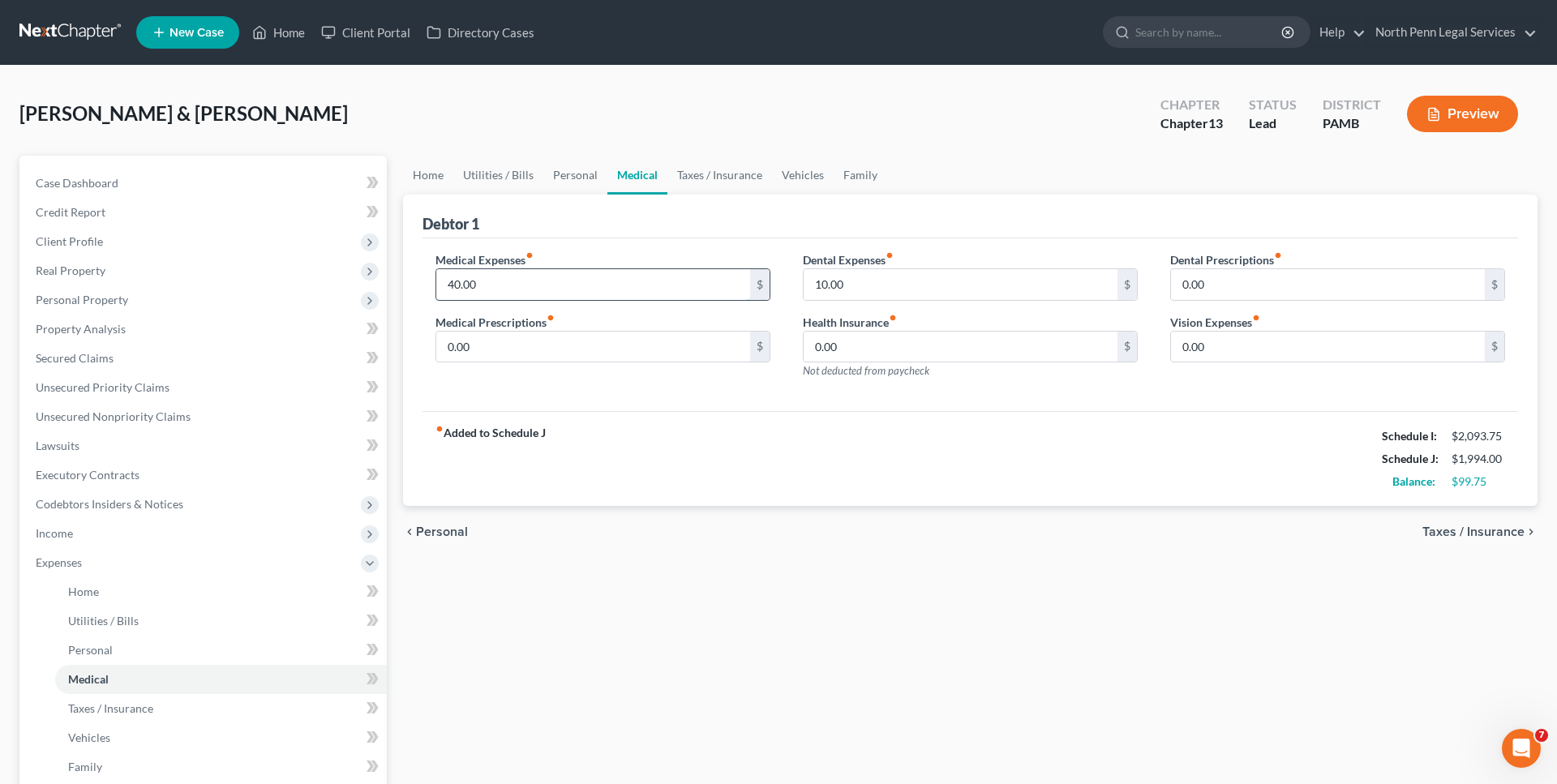
click at [450, 282] on input "40.00" at bounding box center [592, 285] width 314 height 31
type input "50"
click at [887, 473] on div "fiber_manual_record Added to Schedule J Schedule I: $2,093.75 Schedule J: $2,00…" at bounding box center [970, 458] width 1096 height 95
click at [1079, 427] on div "fiber_manual_record Added to Schedule J Schedule I: $2,093.75 Schedule J: $2,00…" at bounding box center [970, 458] width 1096 height 95
click at [565, 269] on input "50" at bounding box center [592, 285] width 314 height 31
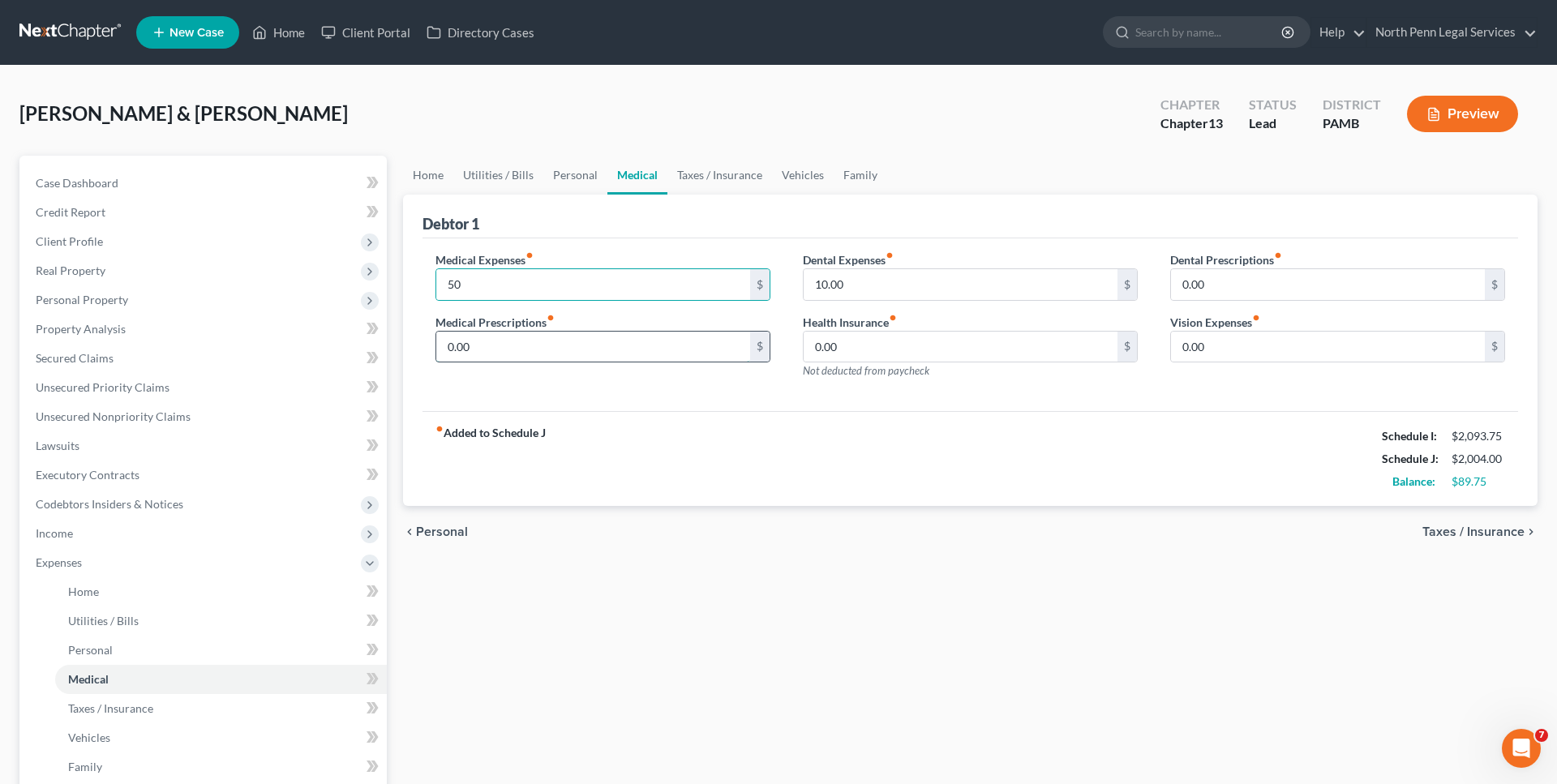
click at [611, 333] on input "0.00" at bounding box center [592, 347] width 314 height 31
click at [800, 178] on link "Vehicles" at bounding box center [803, 175] width 62 height 39
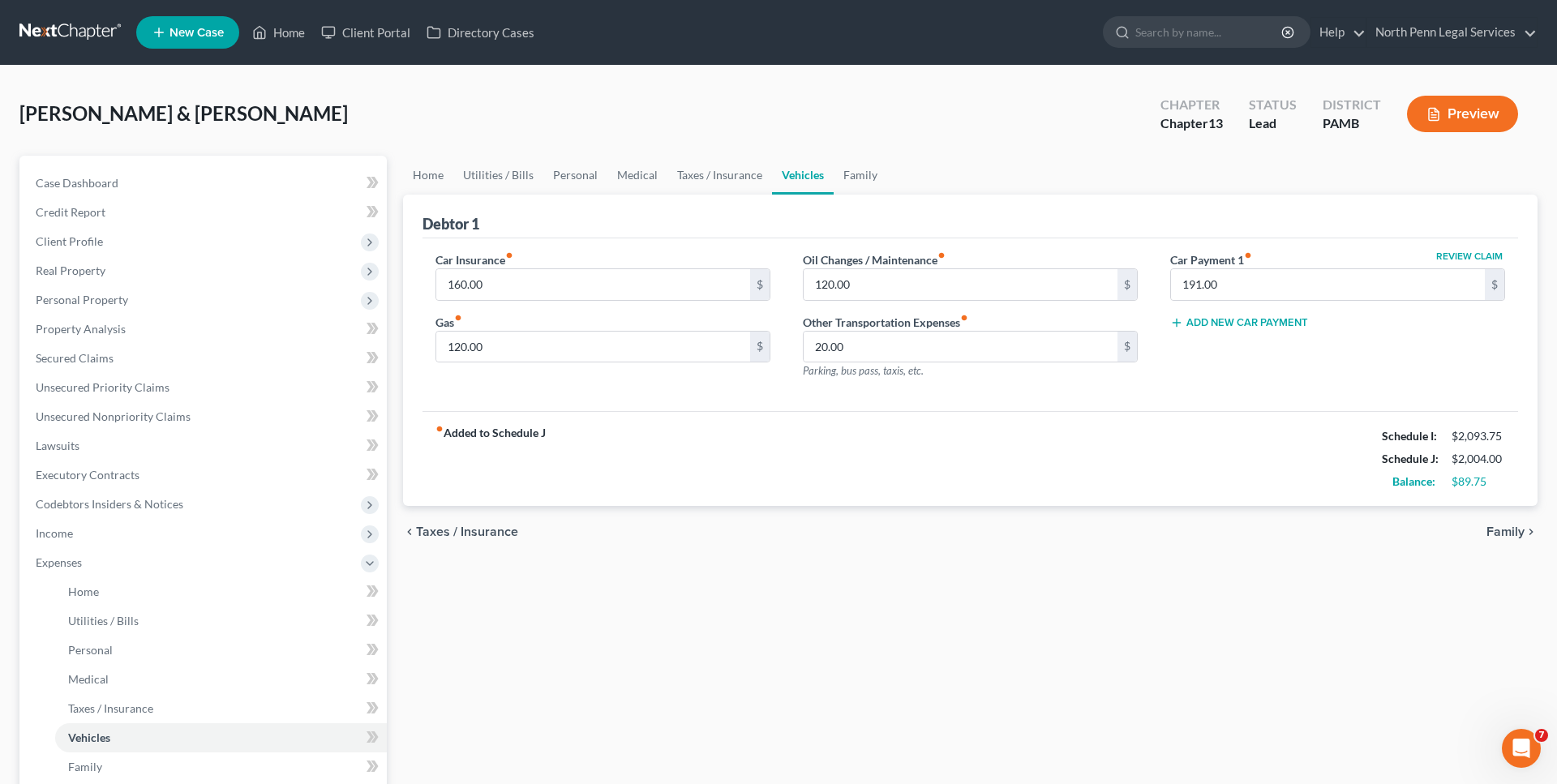
click at [1452, 256] on button "Review Claim" at bounding box center [1469, 256] width 71 height 10
select select "39"
select select "4"
select select "2"
select select "0"
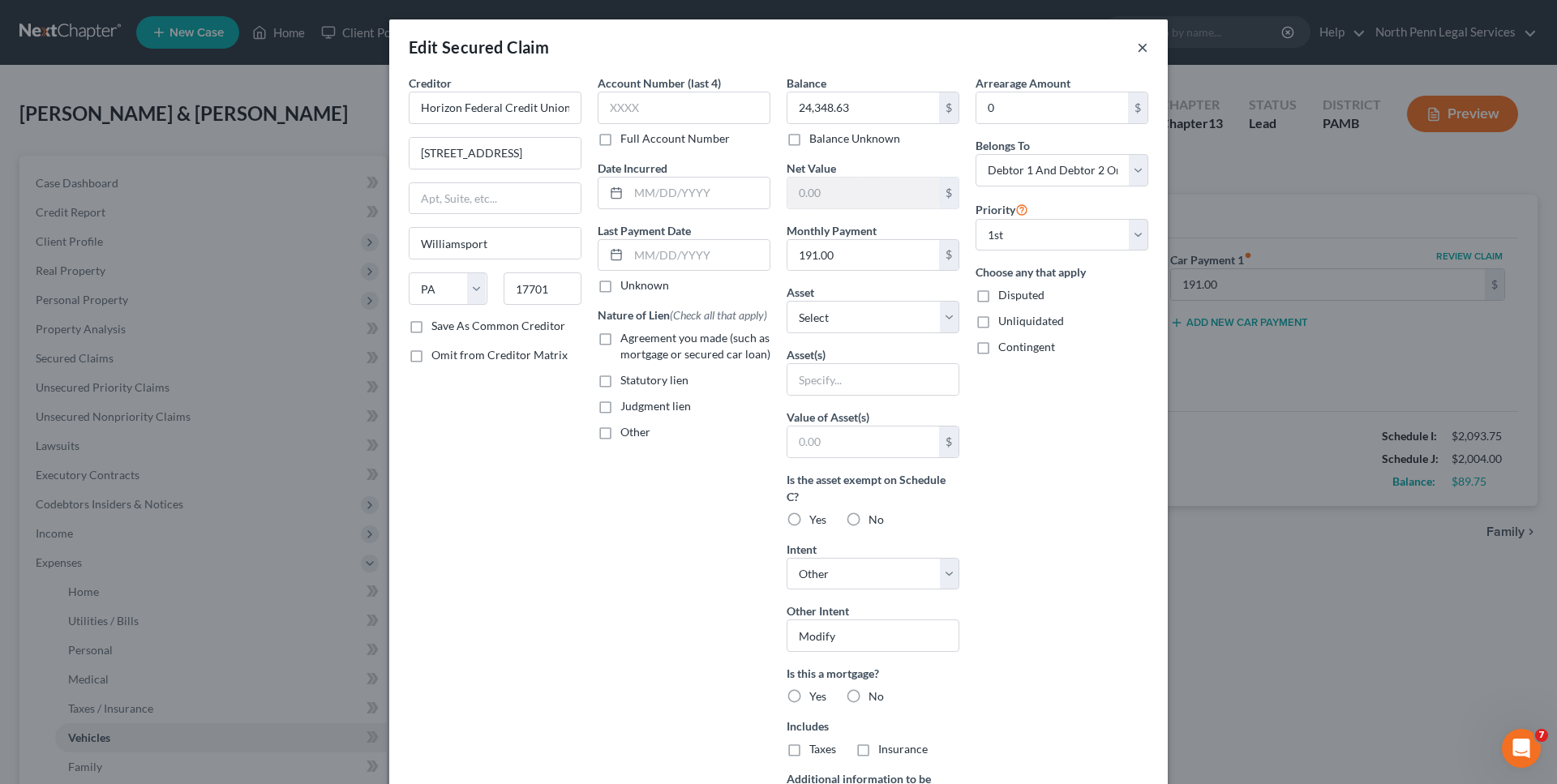
click at [1139, 52] on button "×" at bounding box center [1142, 46] width 11 height 19
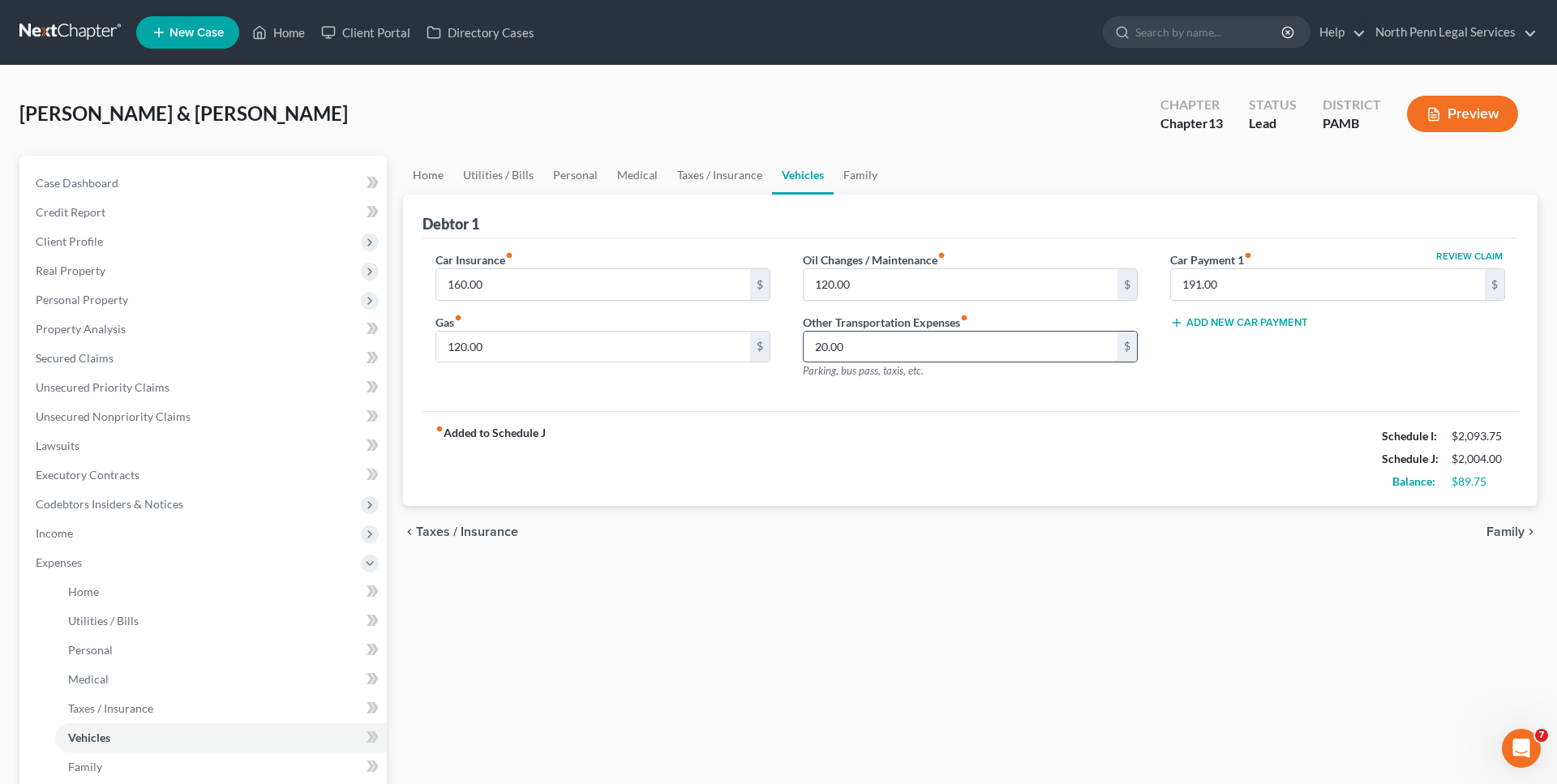
click at [820, 341] on input "20.00" at bounding box center [960, 347] width 314 height 31
click at [465, 312] on div "Car Insurance fiber_manual_record 160.00 $ Gas fiber_manual_record 120.00 $" at bounding box center [603, 321] width 368 height 141
click at [859, 177] on link "Family" at bounding box center [860, 175] width 54 height 39
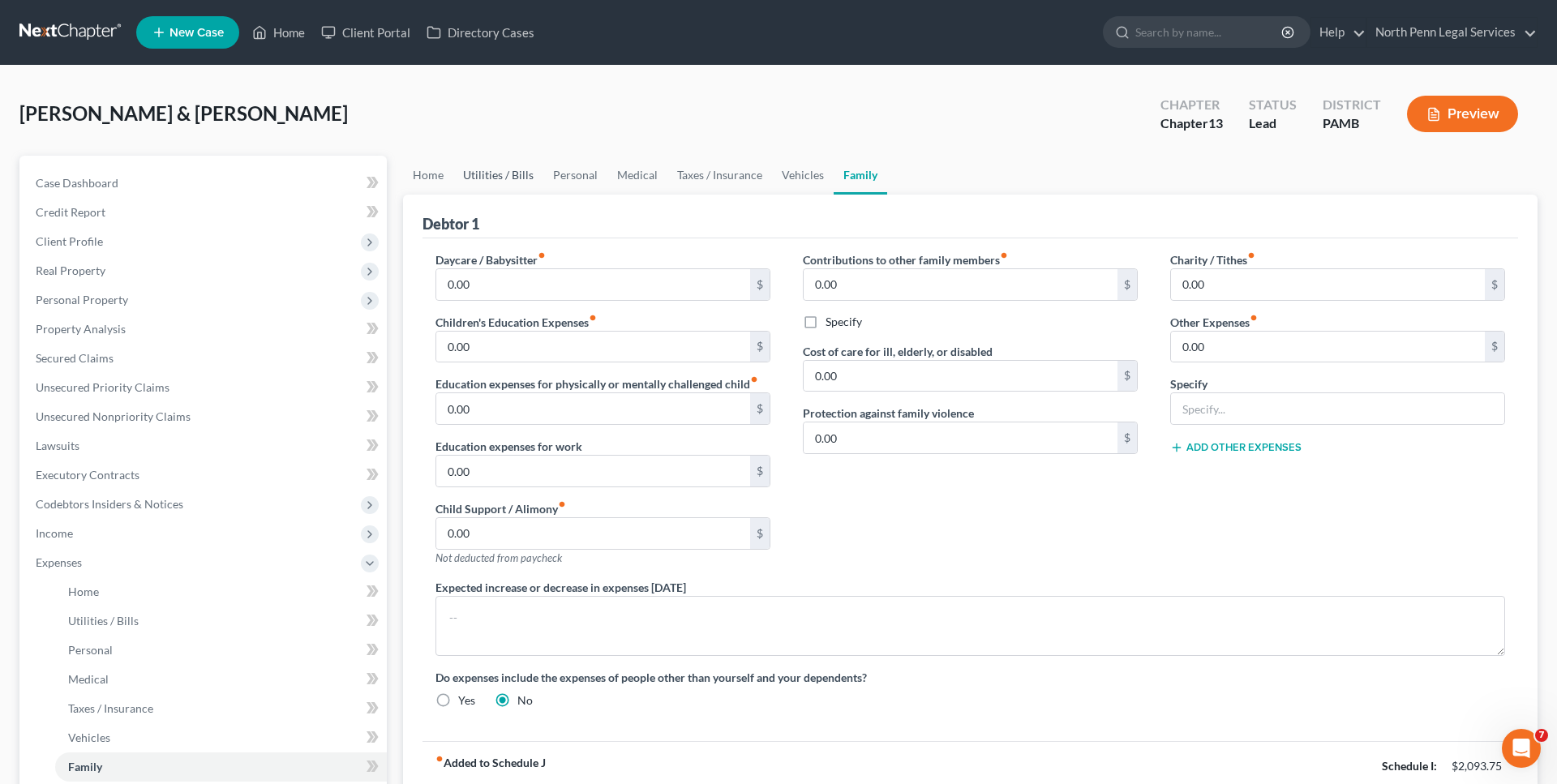
click at [480, 169] on link "Utilities / Bills" at bounding box center [498, 175] width 90 height 39
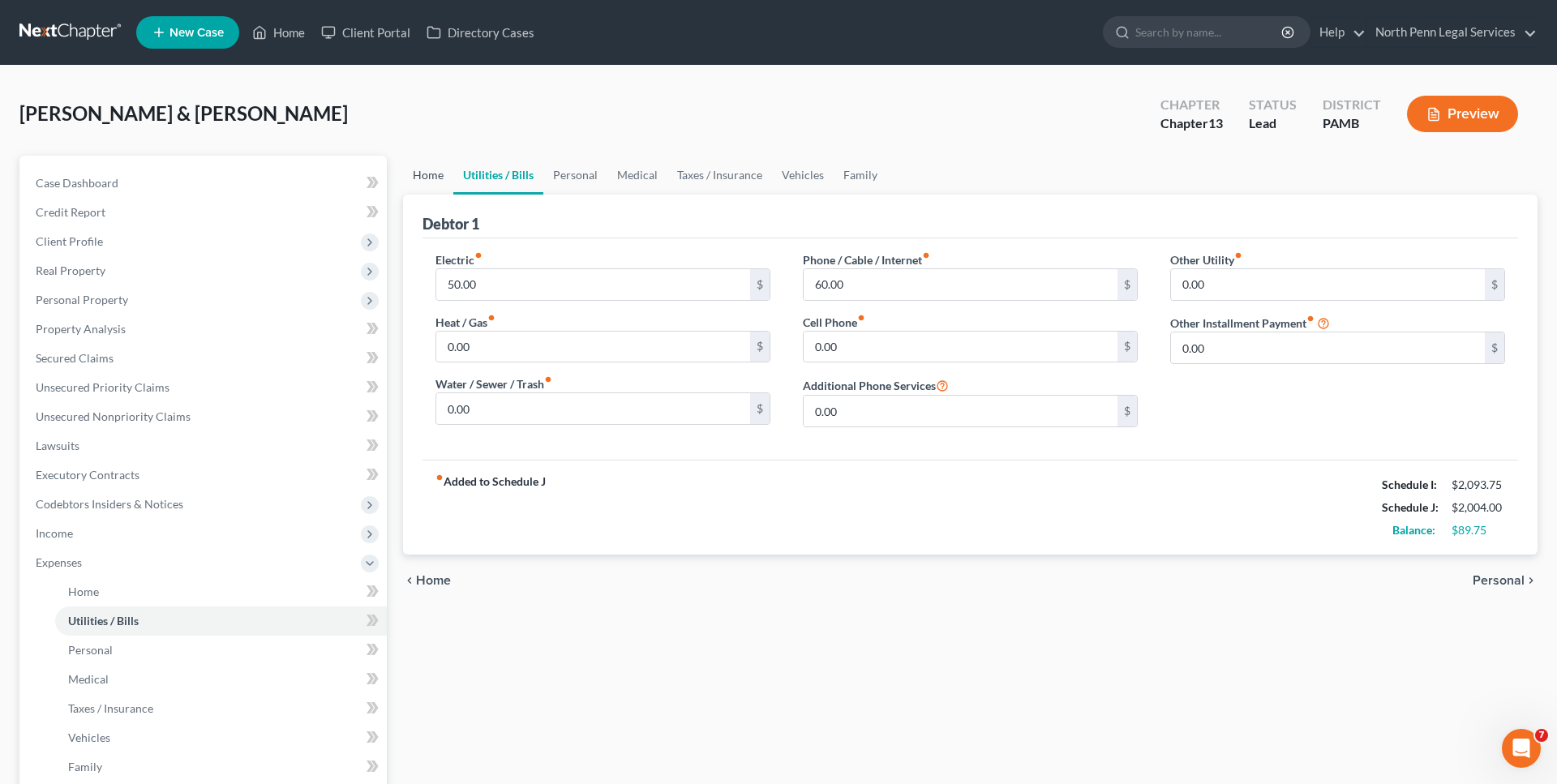
click at [429, 182] on link "Home" at bounding box center [428, 175] width 50 height 39
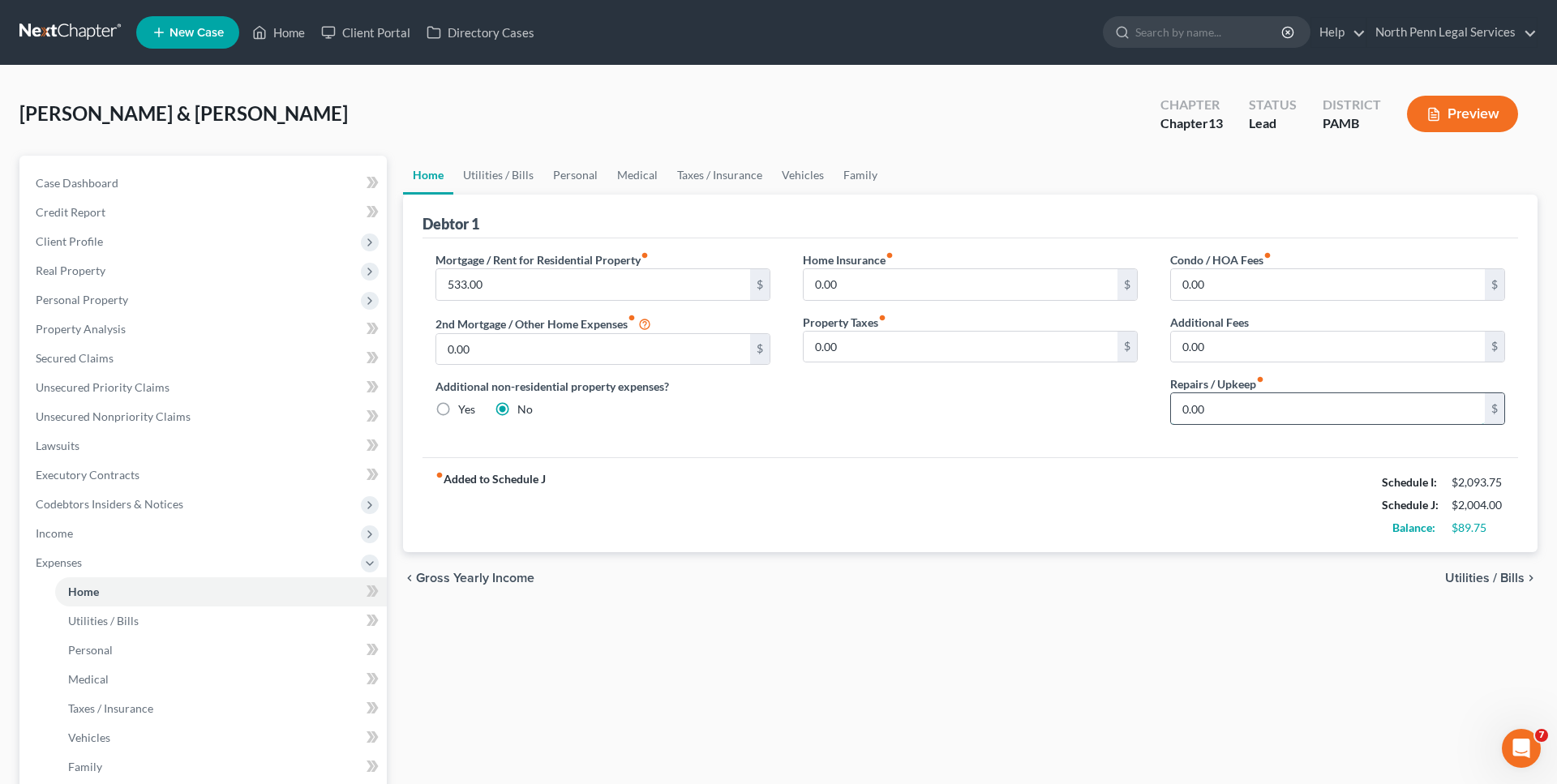
click at [1228, 408] on input "0.00" at bounding box center [1328, 408] width 314 height 31
type input "20"
click at [1178, 478] on div "fiber_manual_record Added to Schedule J Schedule I: $2,093.75 Schedule J: $2,02…" at bounding box center [970, 504] width 1096 height 95
click at [1230, 407] on input "20" at bounding box center [1328, 408] width 314 height 31
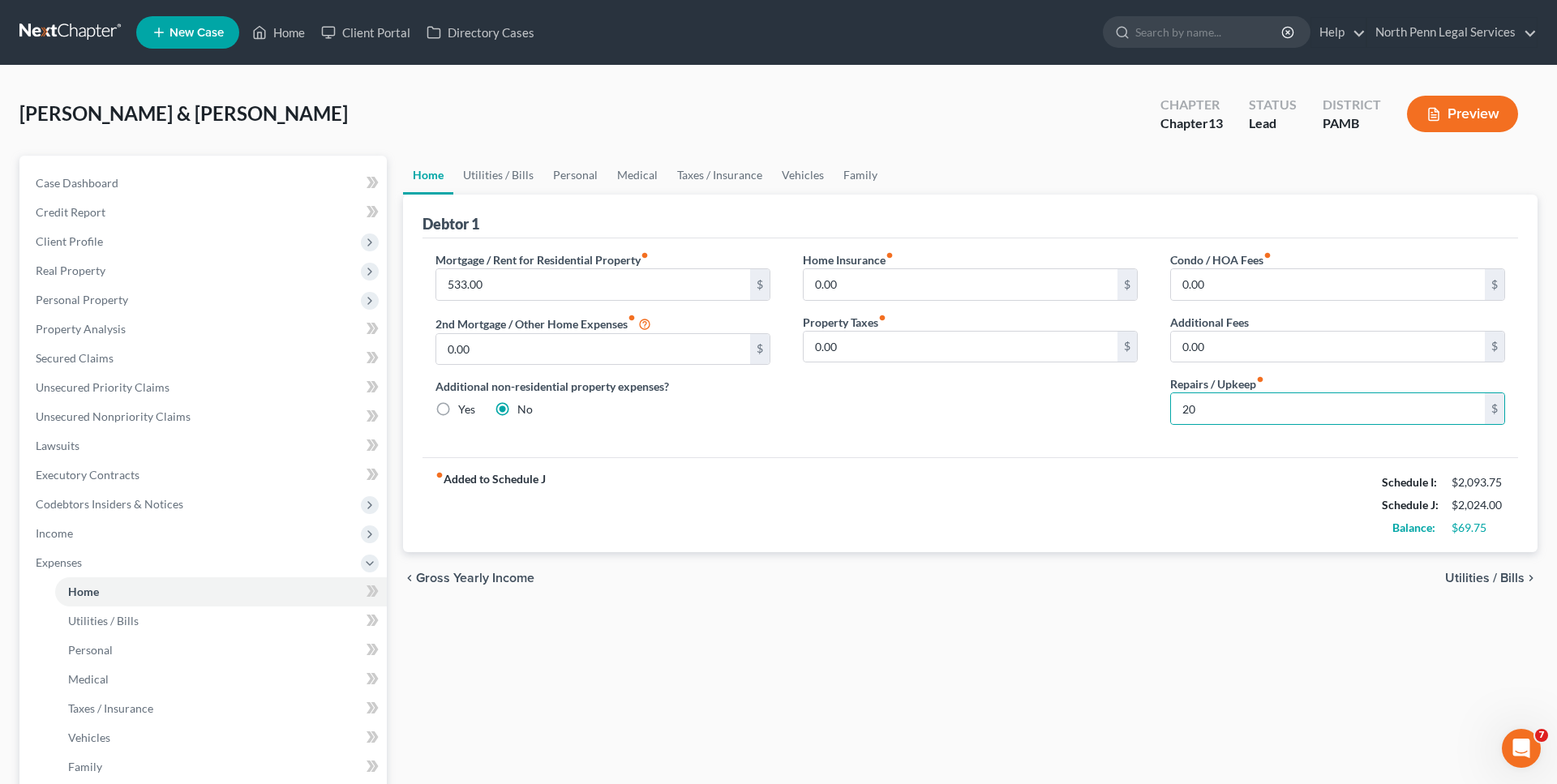
click at [1174, 435] on div "Condo / HOA Fees fiber_manual_record 0.00 $ Additional Fees 0.00 $ Repairs / Up…" at bounding box center [1338, 344] width 368 height 186
click at [511, 170] on link "Utilities / Bills" at bounding box center [498, 175] width 90 height 39
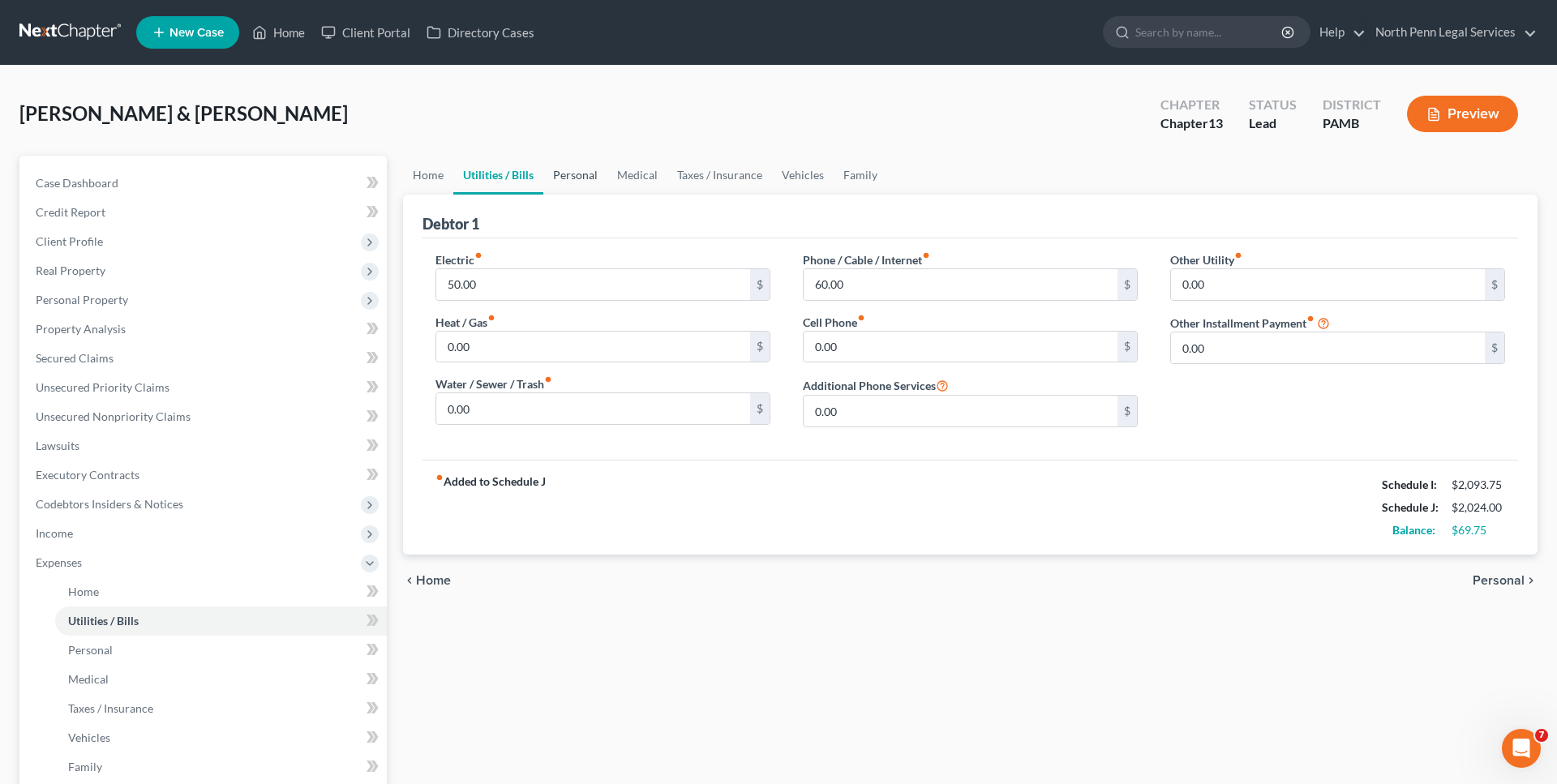
click at [583, 176] on link "Personal" at bounding box center [575, 175] width 64 height 39
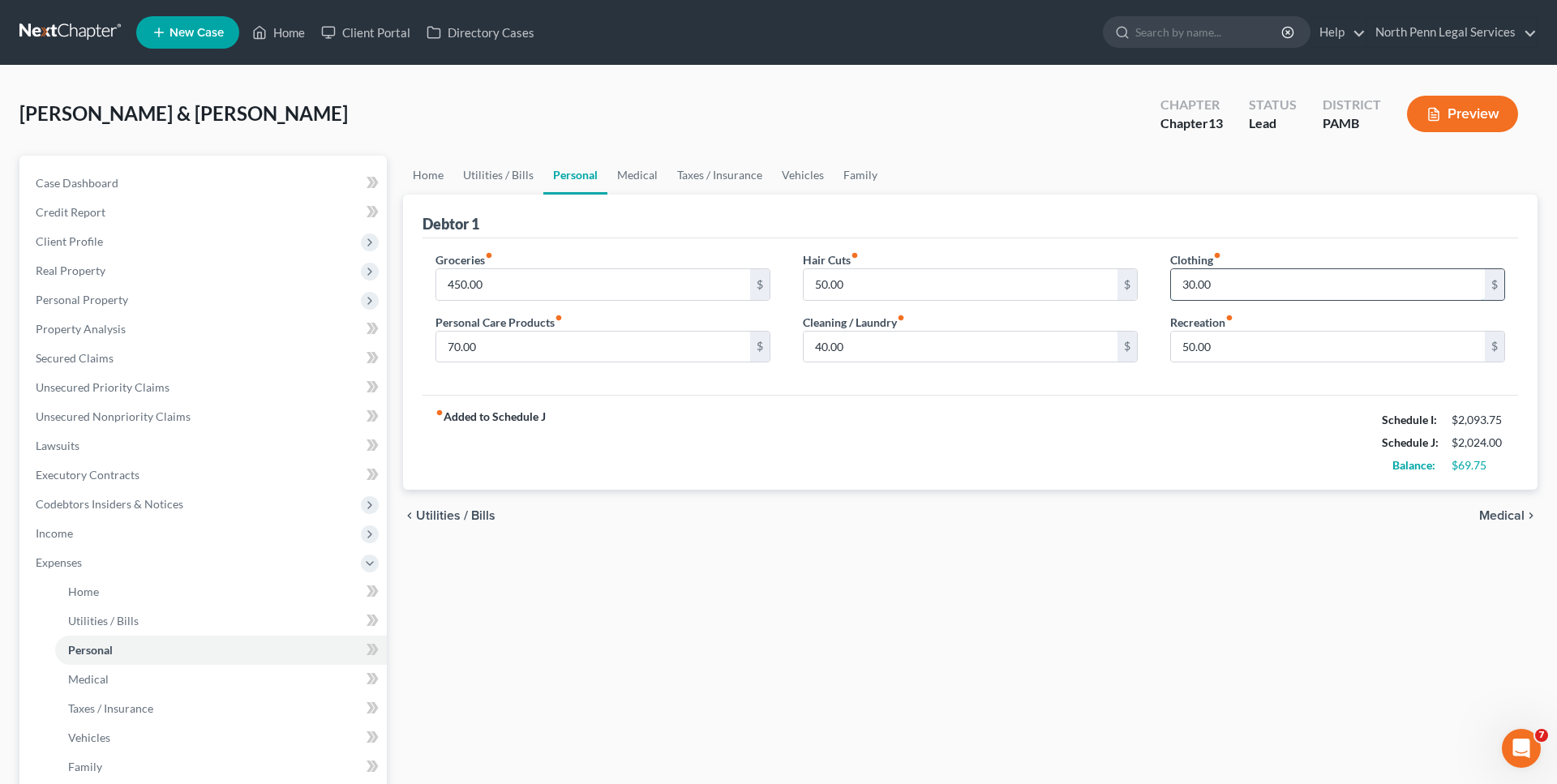
click at [1186, 285] on input "30.00" at bounding box center [1328, 285] width 314 height 31
click at [818, 347] on input "40.00" at bounding box center [960, 347] width 314 height 31
click at [821, 289] on input "50.00" at bounding box center [960, 285] width 314 height 31
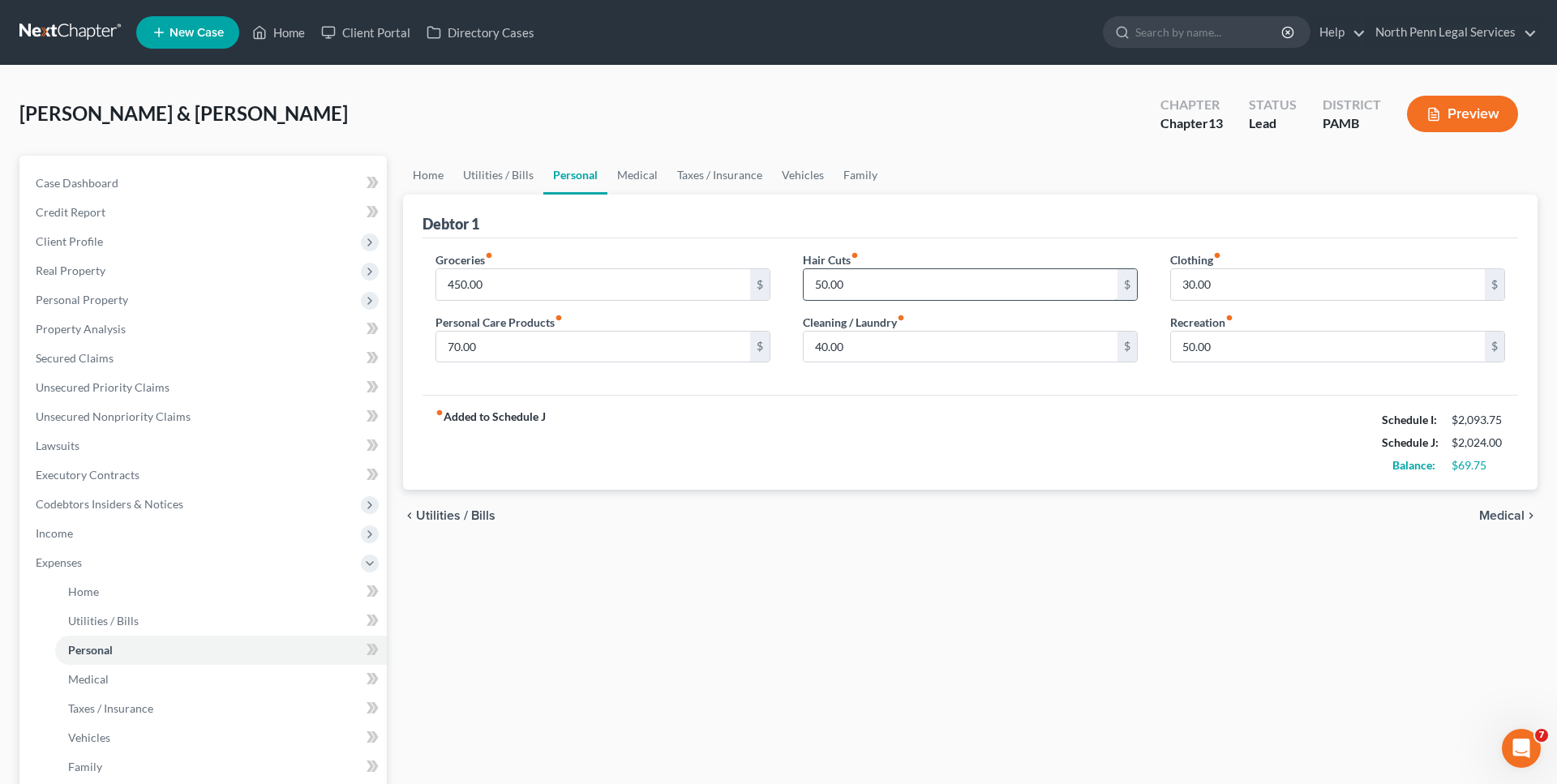
click at [820, 289] on input "50.00" at bounding box center [960, 285] width 314 height 31
click at [821, 280] on input "50.00" at bounding box center [960, 285] width 314 height 31
click at [460, 286] on input "450.00" at bounding box center [592, 285] width 314 height 31
click at [571, 382] on div "Groceries fiber_manual_record 450.00 $ Personal Care Products fiber_manual_reco…" at bounding box center [970, 317] width 1096 height 157
click at [460, 284] on input "450.00" at bounding box center [592, 285] width 314 height 31
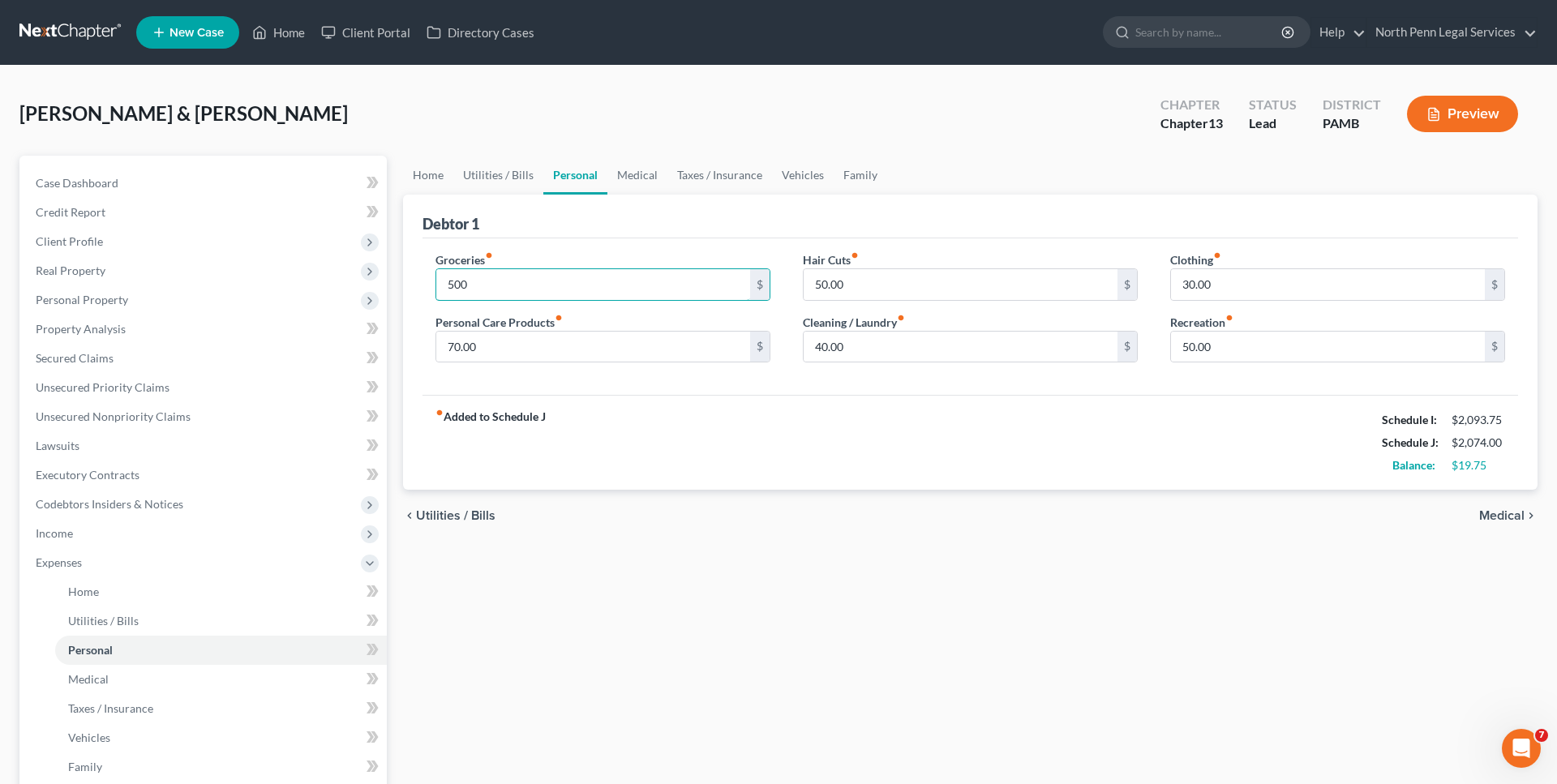
type input "500"
click at [520, 255] on div "Groceries fiber_manual_record 500 $" at bounding box center [602, 276] width 335 height 49
click at [641, 450] on div "fiber_manual_record Added to Schedule J Schedule I: $2,093.75 Schedule J: $2,07…" at bounding box center [970, 442] width 1096 height 95
click at [825, 286] on input "50.00" at bounding box center [960, 285] width 314 height 31
click at [825, 285] on input "50.00" at bounding box center [960, 285] width 314 height 31
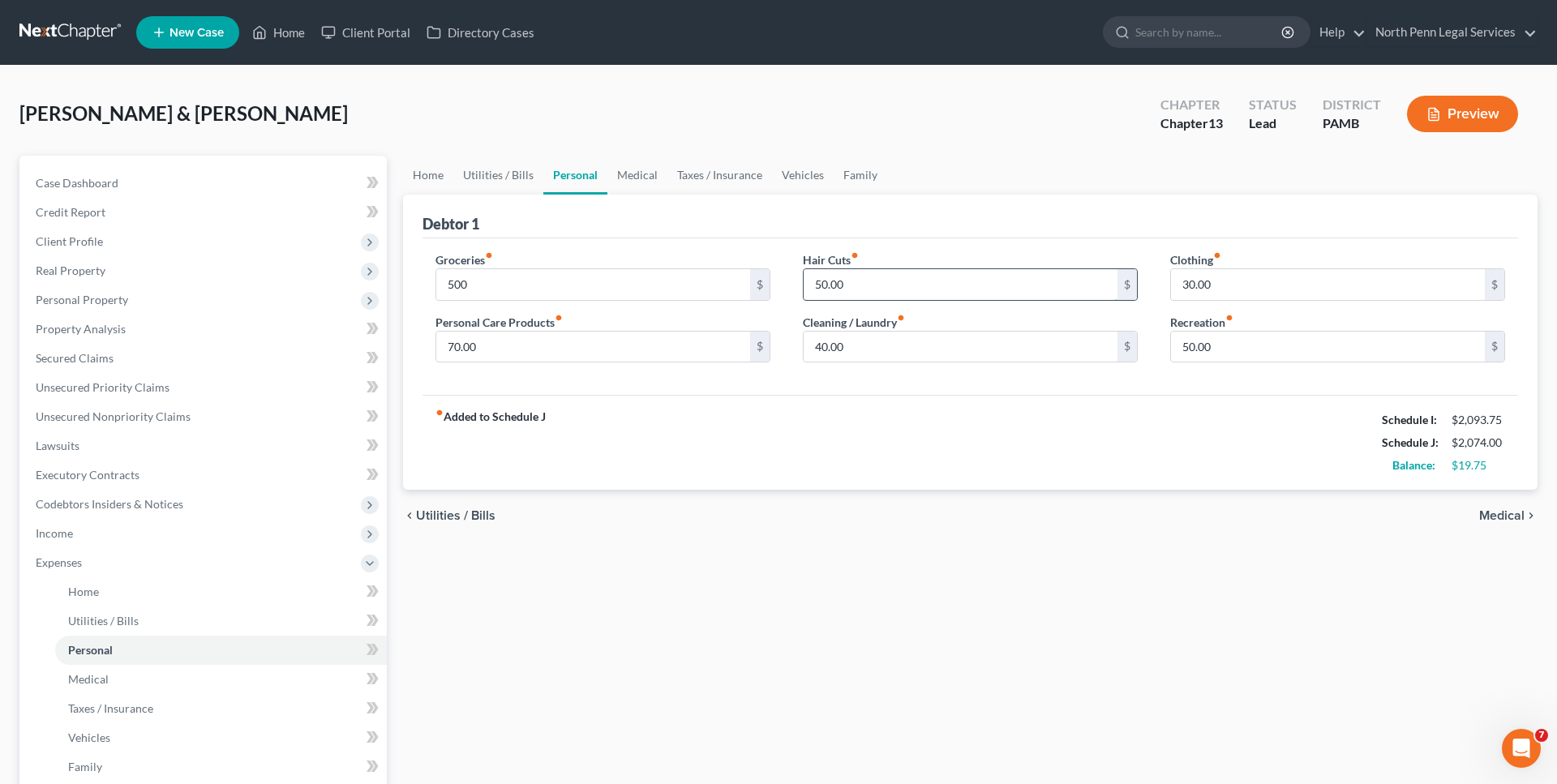
click at [824, 283] on input "50.00" at bounding box center [960, 285] width 314 height 31
type input "60.00"
click at [925, 383] on div "Groceries fiber_manual_record 500 $ Personal Care Products fiber_manual_record …" at bounding box center [970, 317] width 1096 height 157
click at [504, 174] on link "Utilities / Bills" at bounding box center [498, 175] width 90 height 39
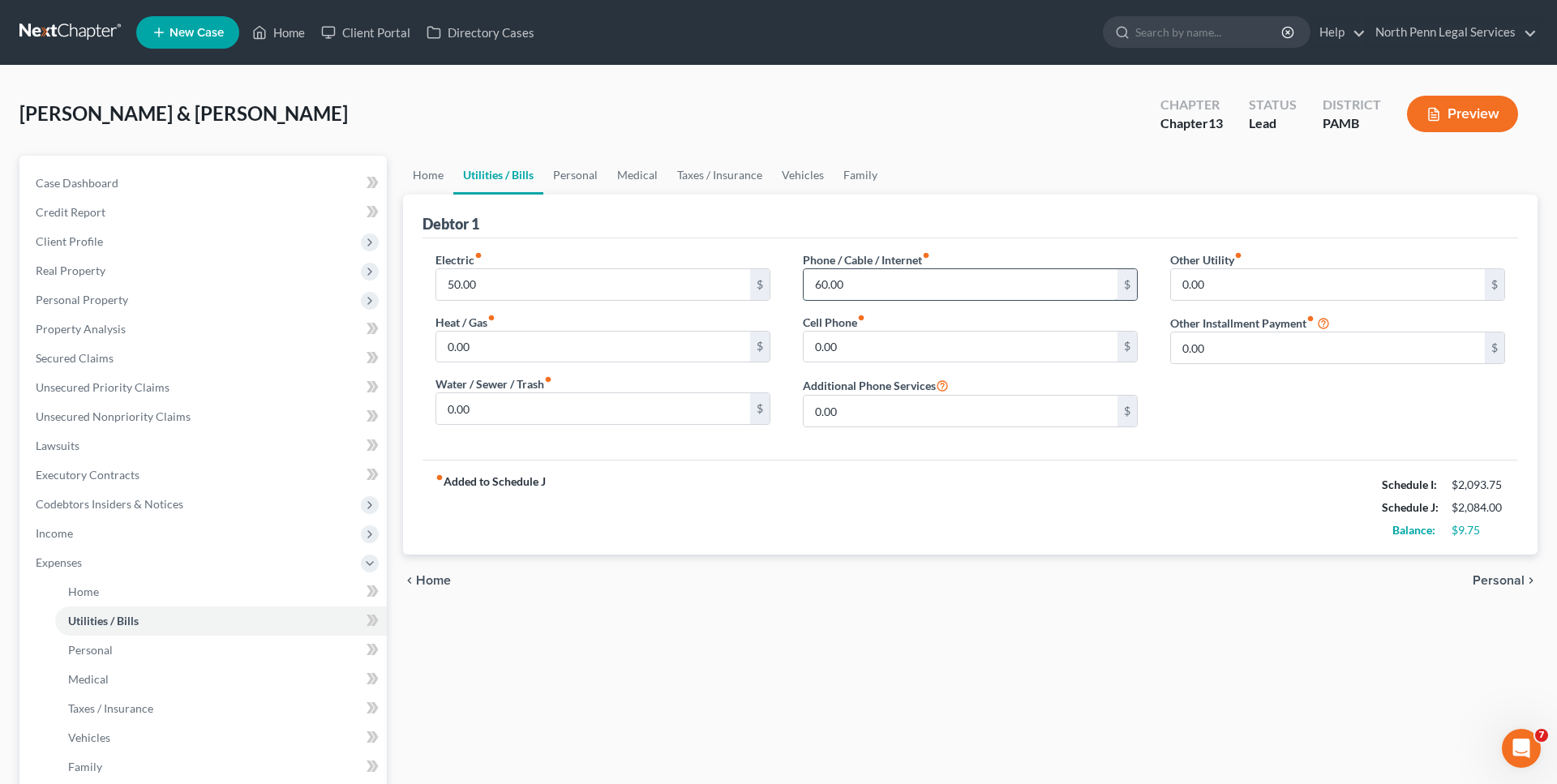
click at [823, 286] on input "60.00" at bounding box center [960, 285] width 314 height 31
click at [824, 286] on input "60.00" at bounding box center [960, 285] width 314 height 31
type input "70.00"
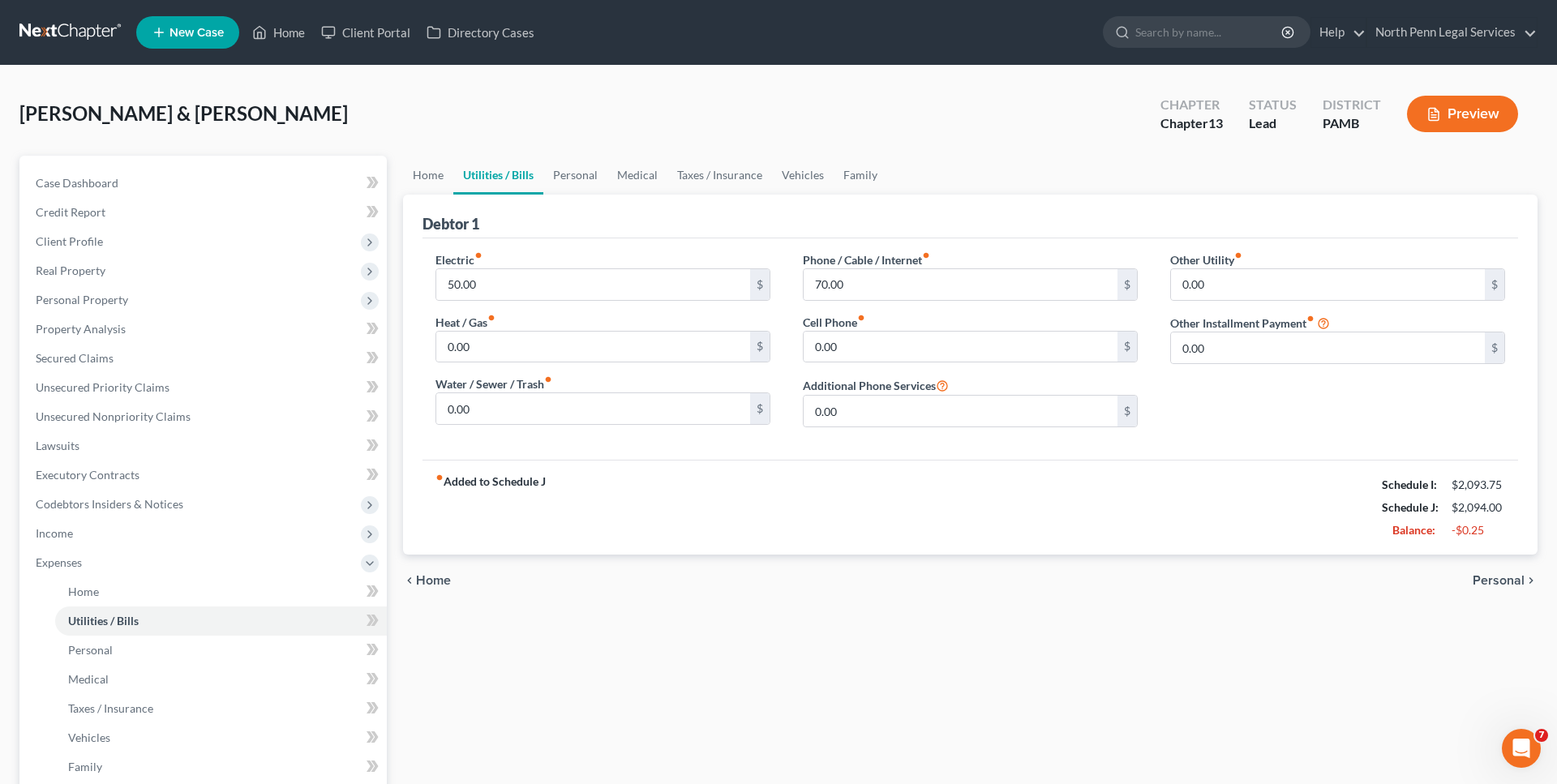
click at [965, 197] on div "Debtor 1" at bounding box center [970, 216] width 1096 height 44
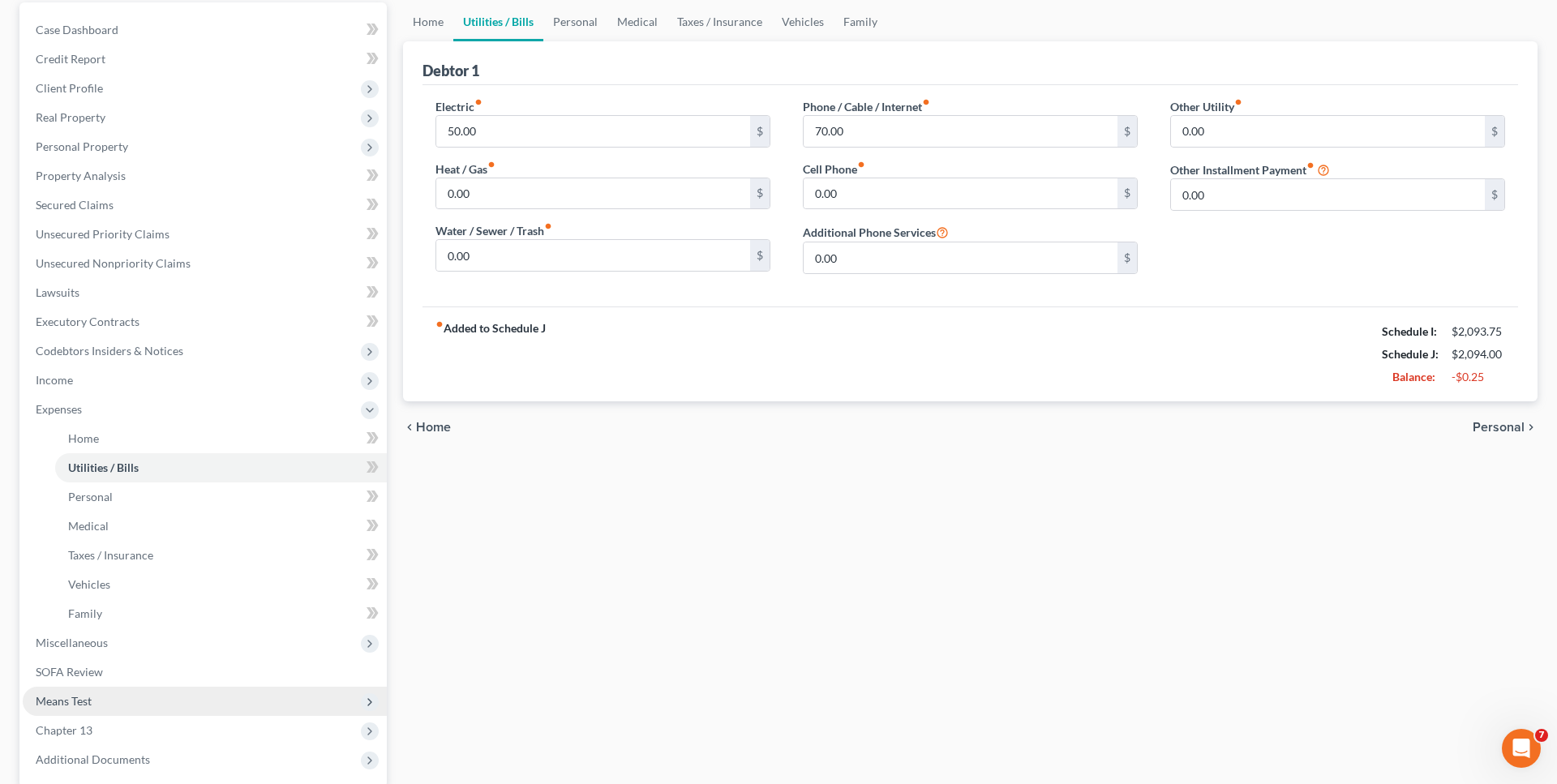
scroll to position [248, 0]
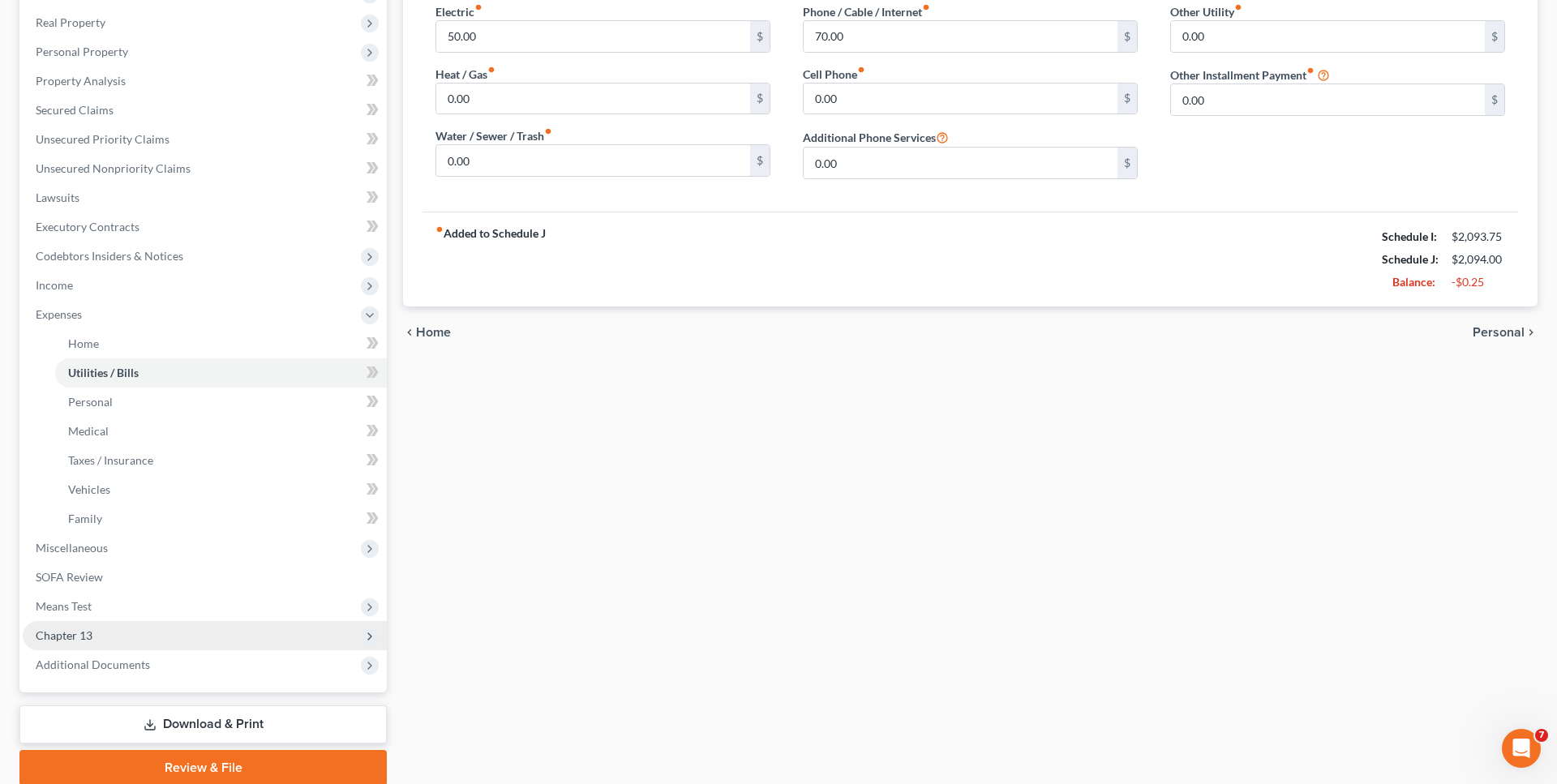
click at [113, 641] on span "Chapter 13" at bounding box center [205, 635] width 364 height 29
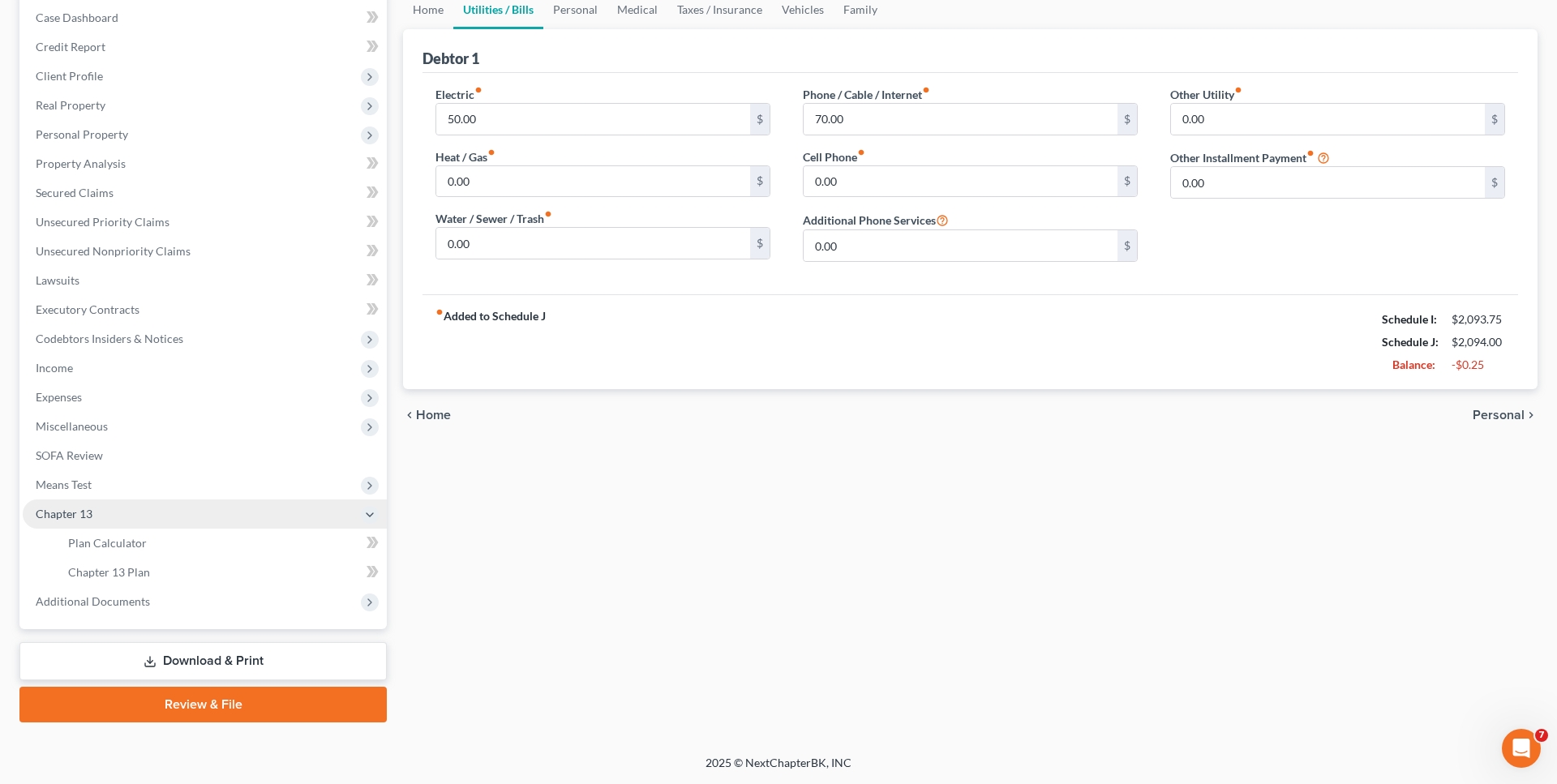
scroll to position [164, 0]
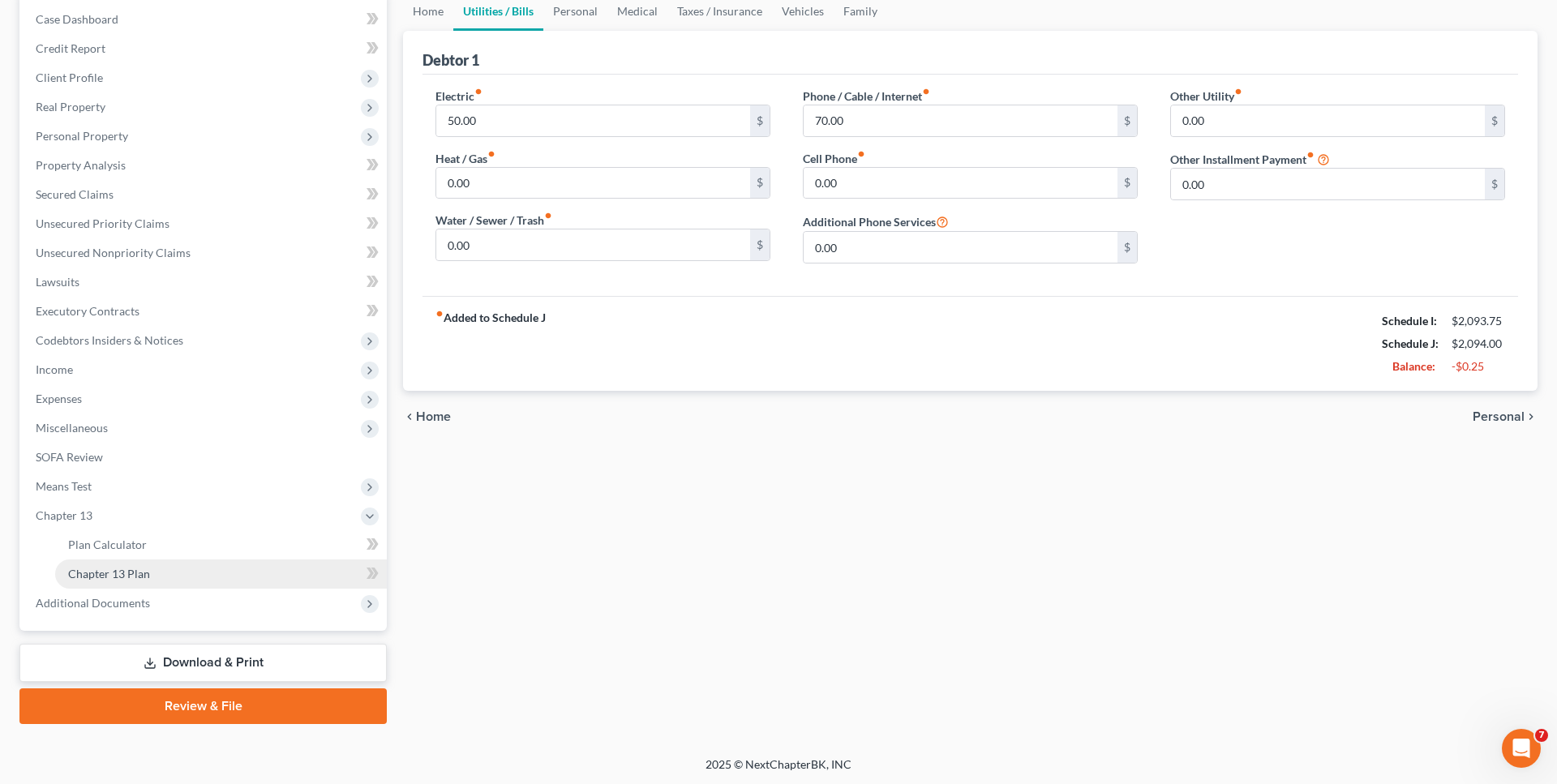
click at [142, 569] on span "Chapter 13 Plan" at bounding box center [109, 573] width 82 height 14
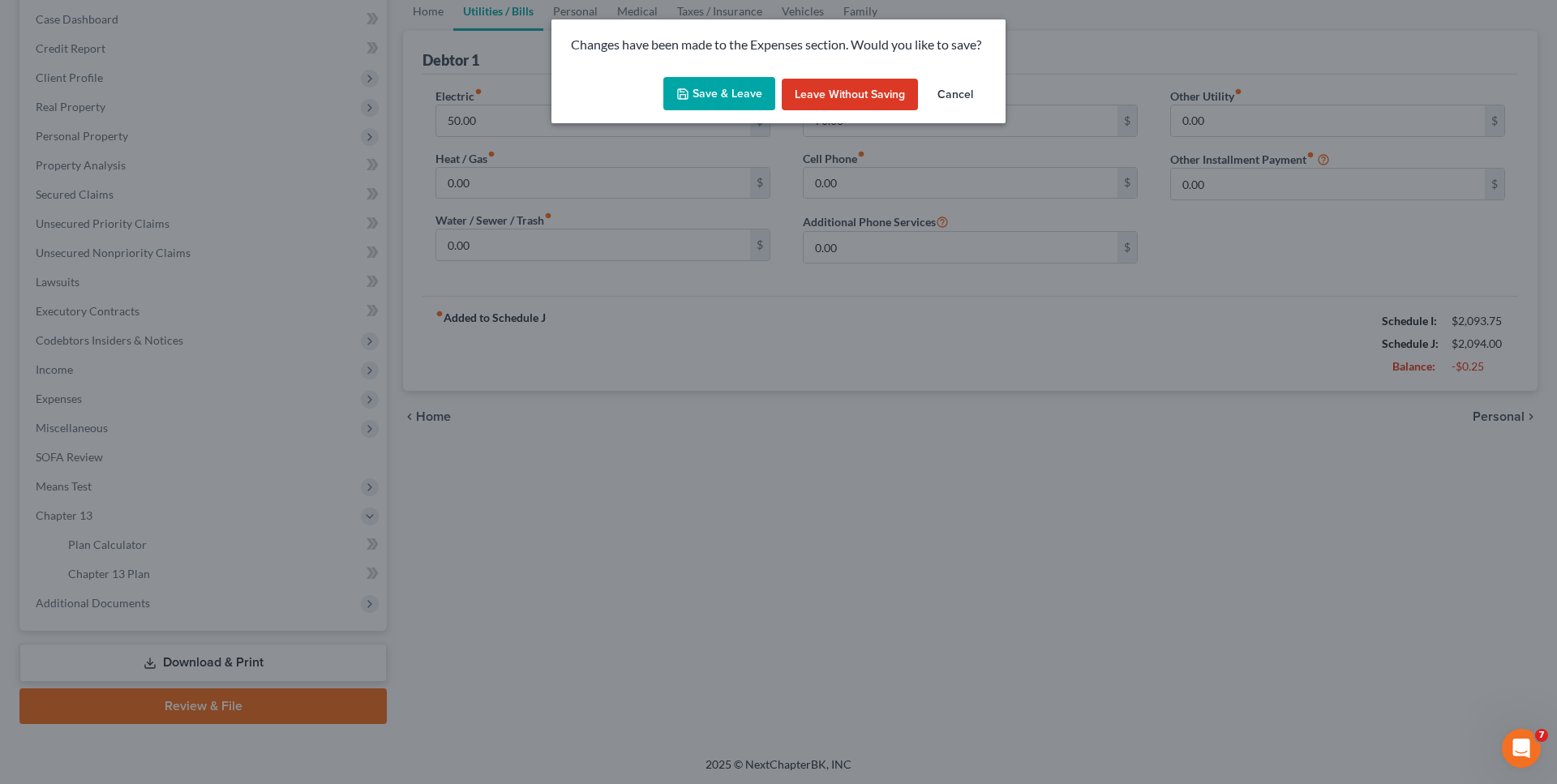
click at [754, 98] on button "Save & Leave" at bounding box center [719, 94] width 112 height 34
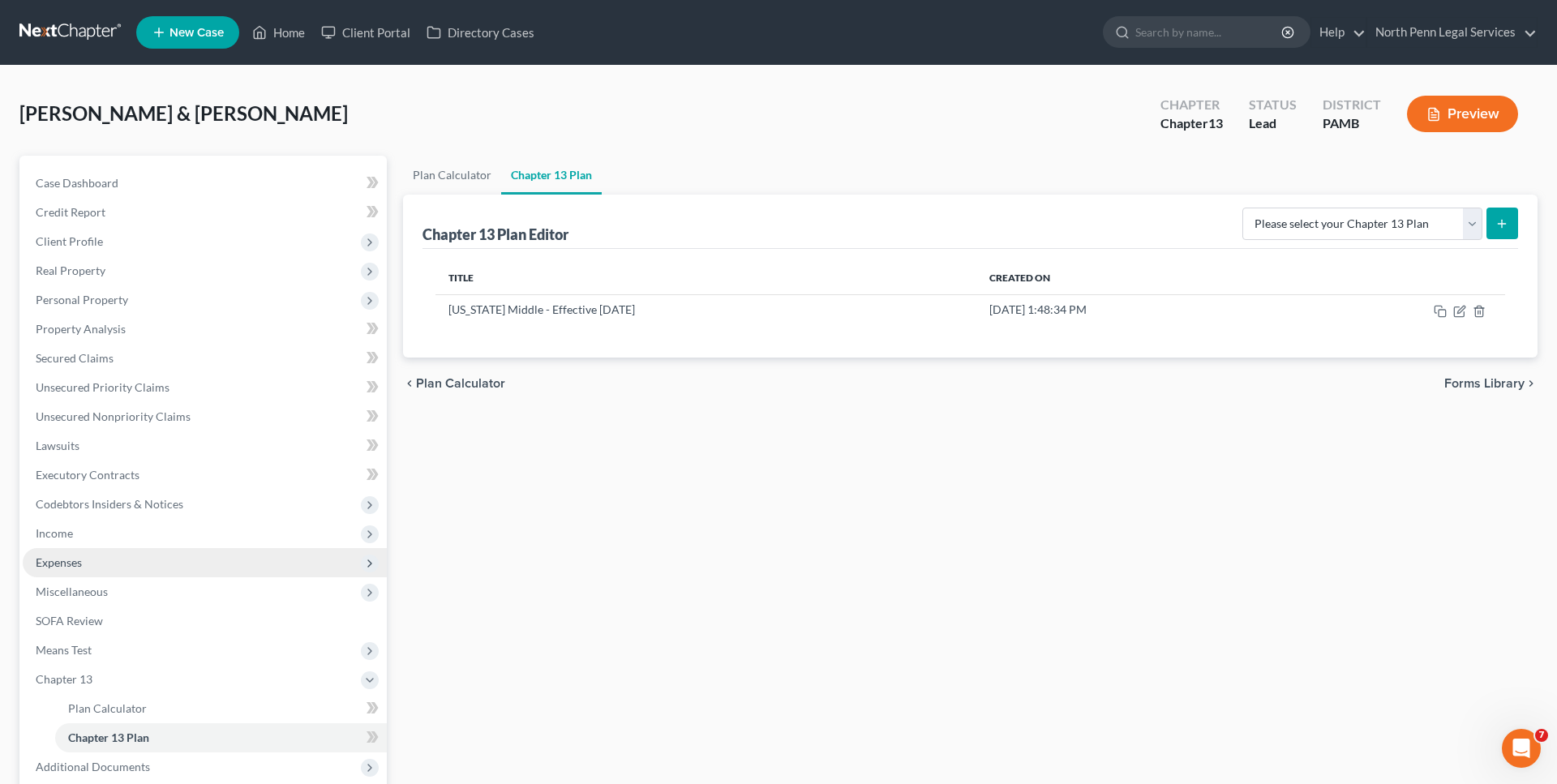
click at [103, 560] on span "Expenses" at bounding box center [205, 562] width 364 height 29
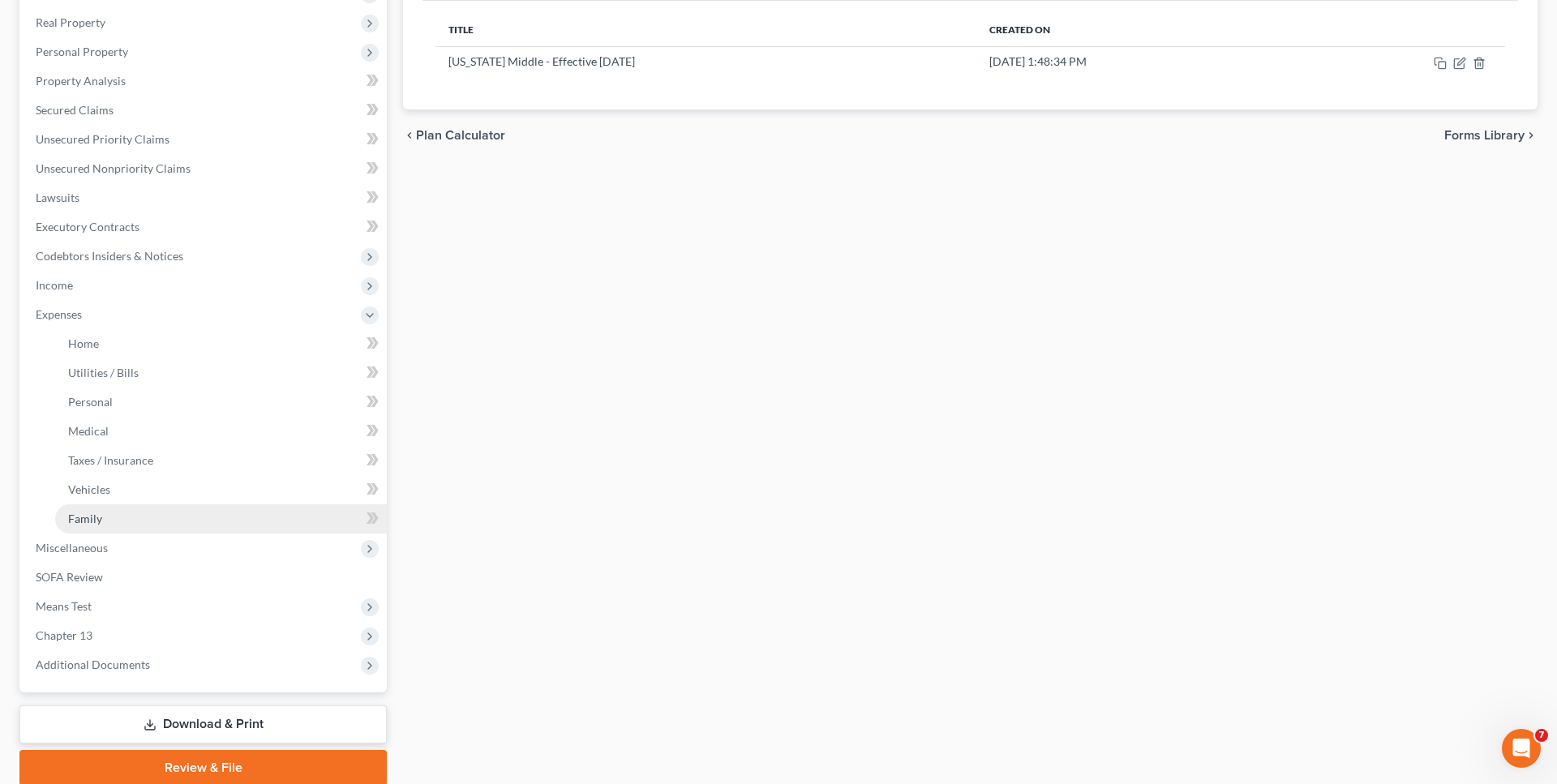
click at [137, 507] on link "Family" at bounding box center [221, 518] width 331 height 29
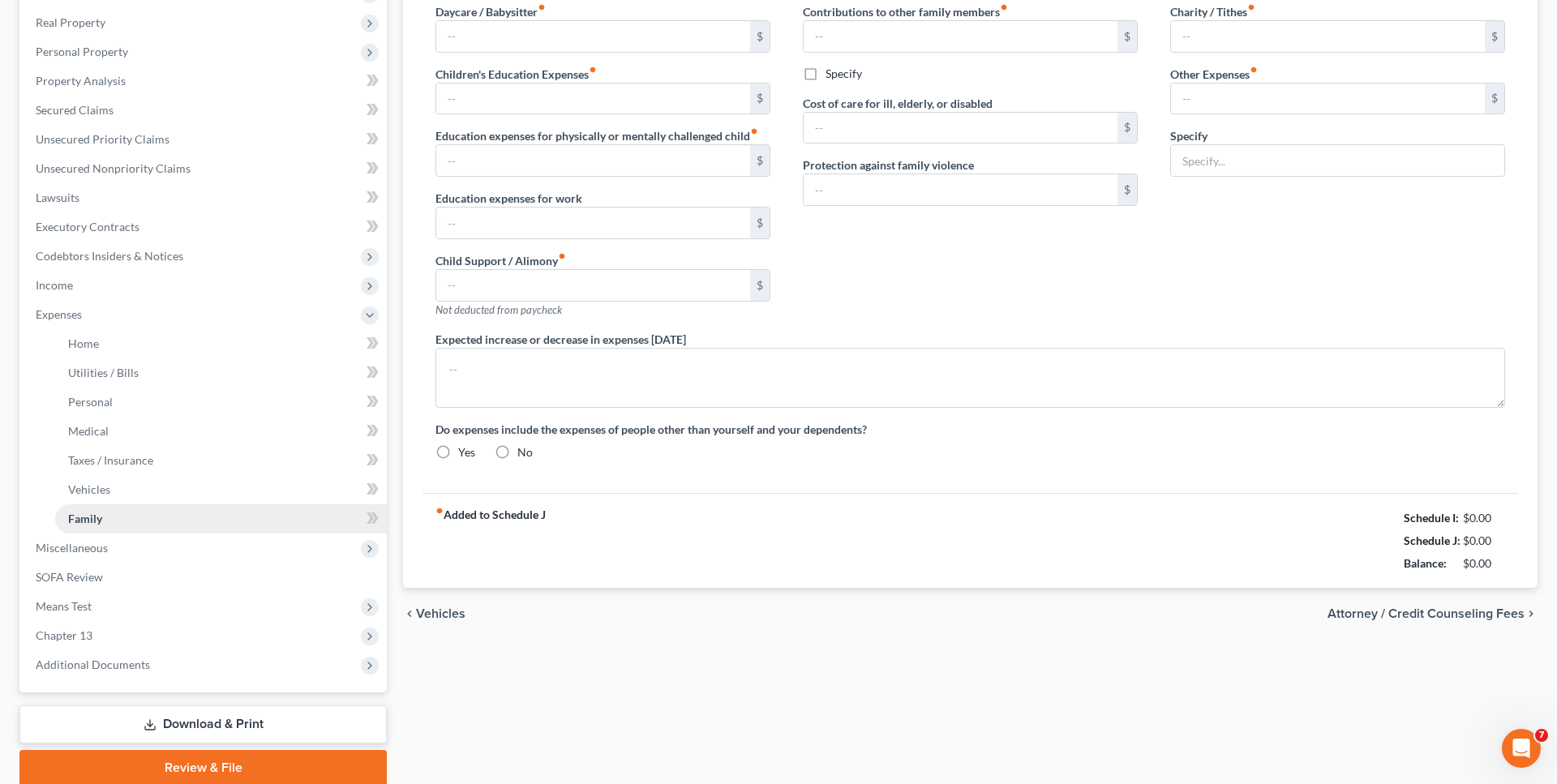
type input "0.00"
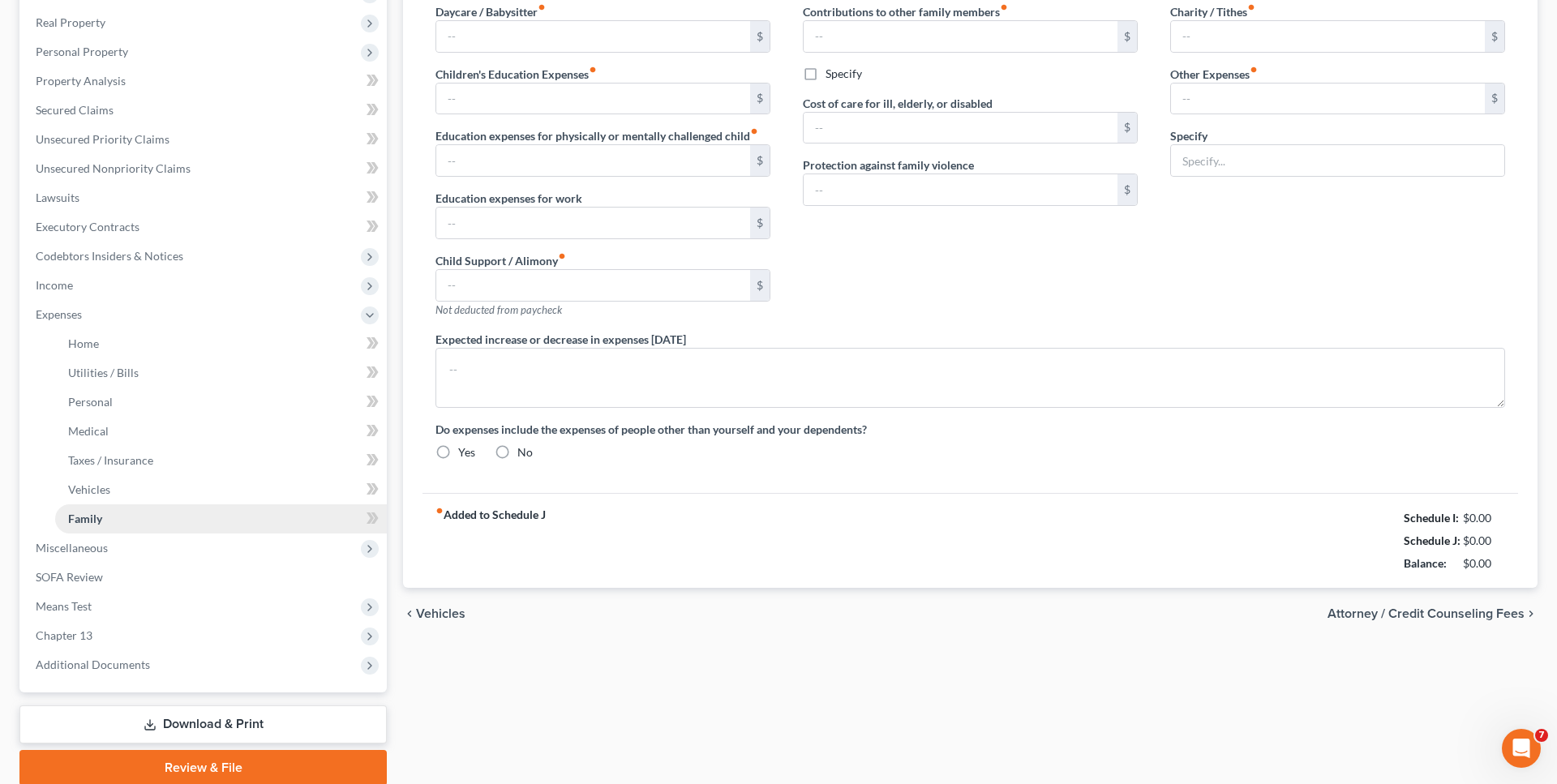
type input "0.00"
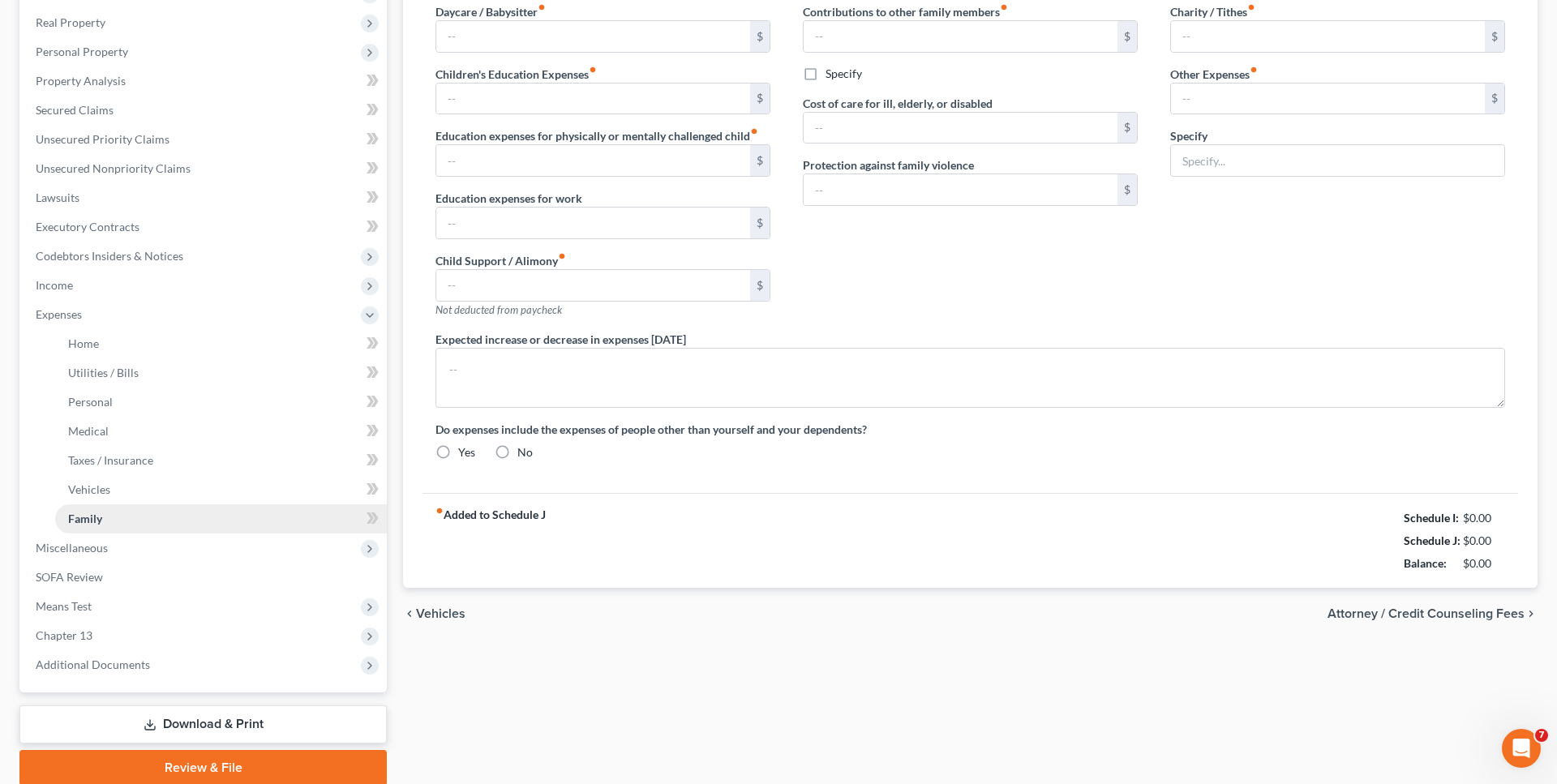
radio input "true"
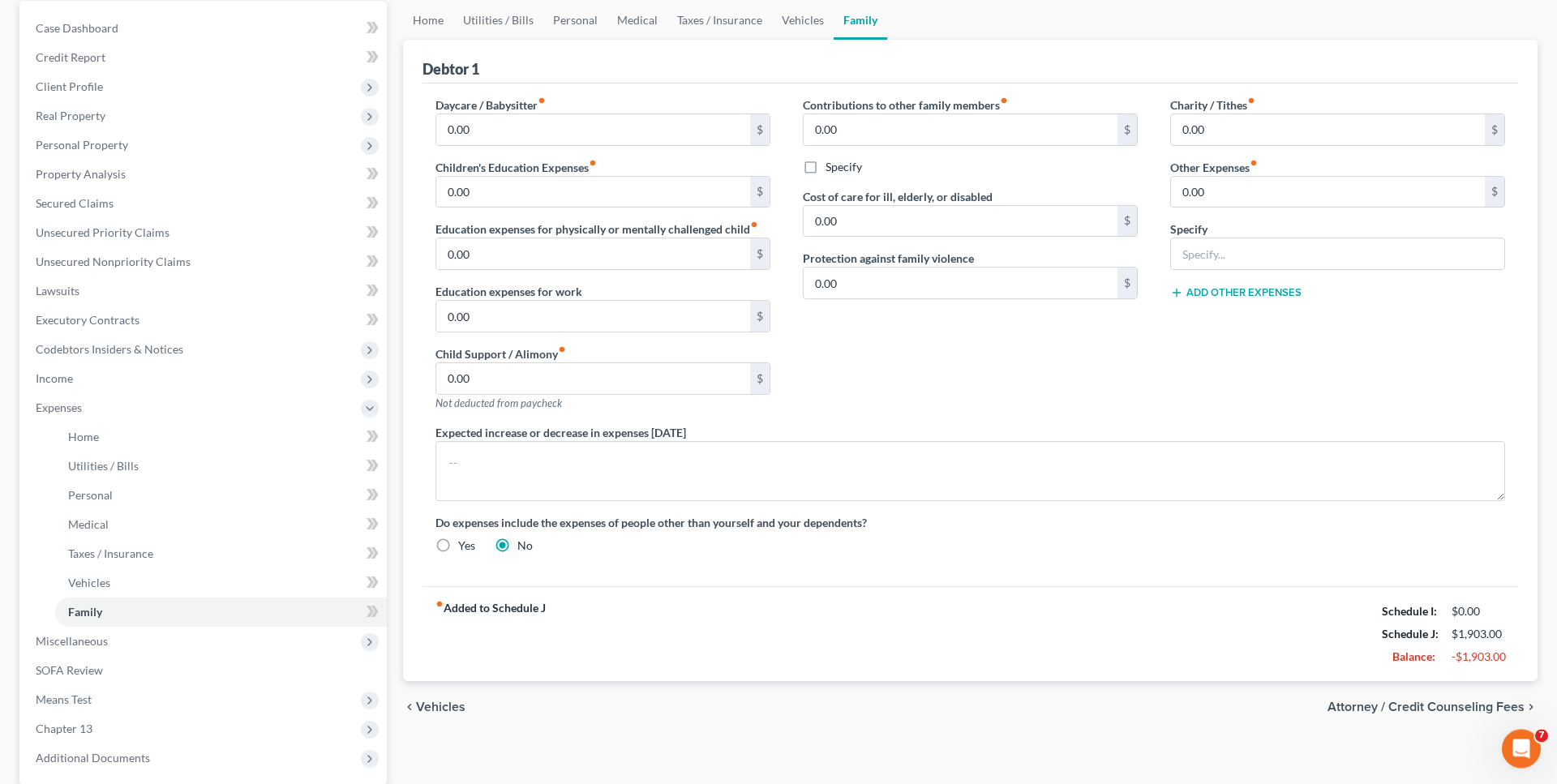
scroll to position [166, 0]
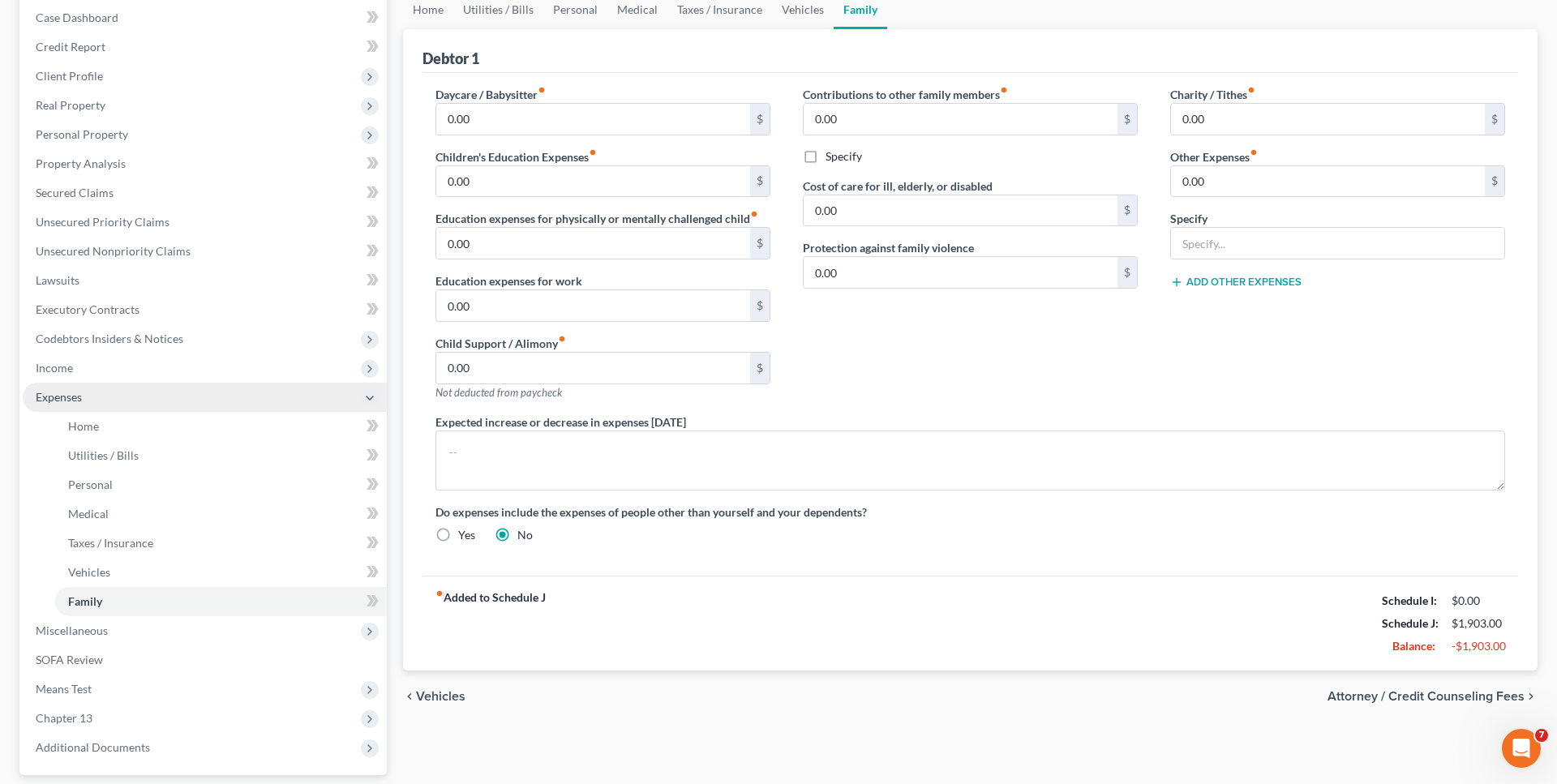
click at [117, 402] on span "Expenses" at bounding box center [205, 397] width 364 height 29
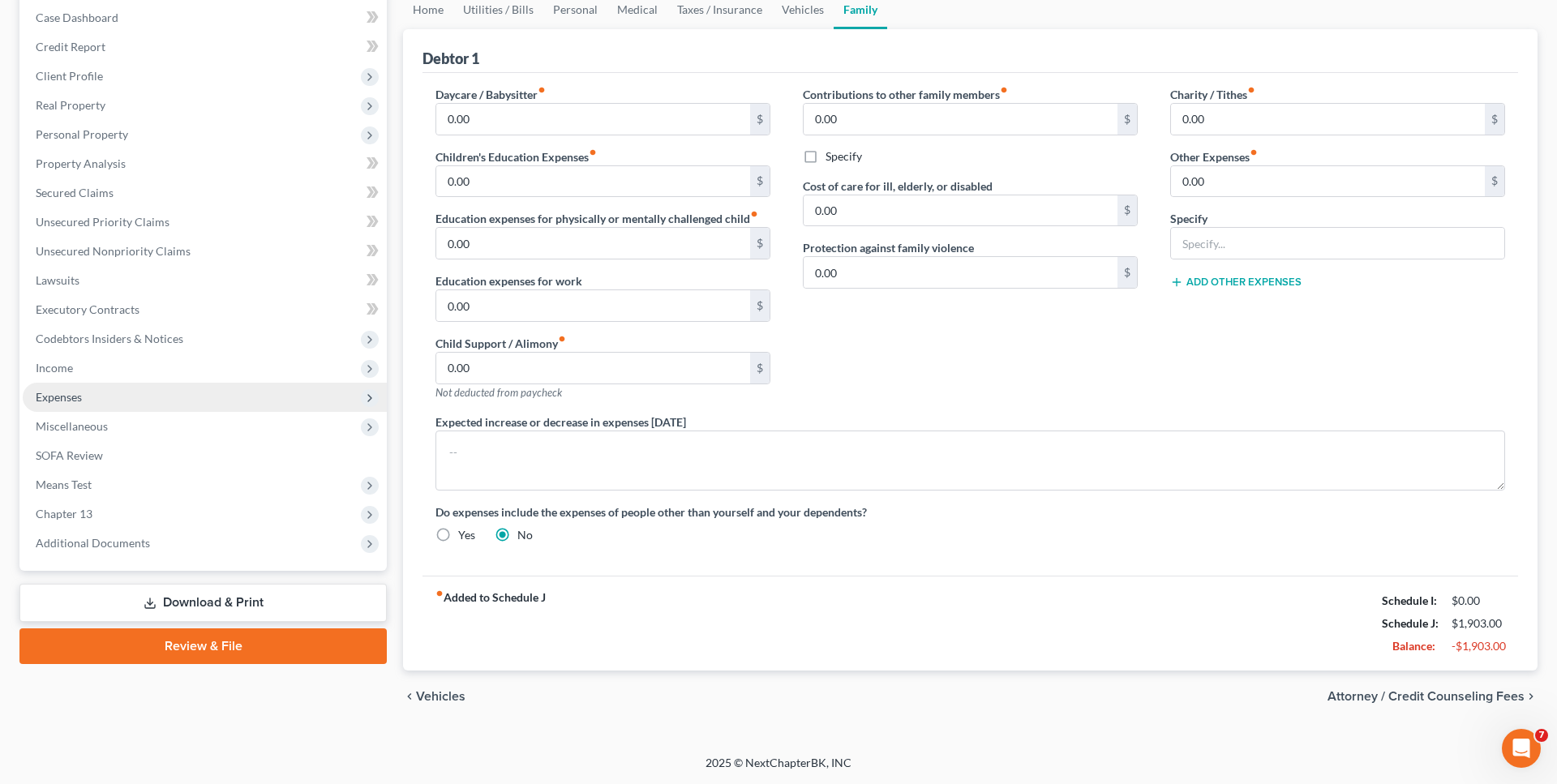
scroll to position [165, 0]
click at [117, 402] on span "Expenses" at bounding box center [205, 397] width 364 height 29
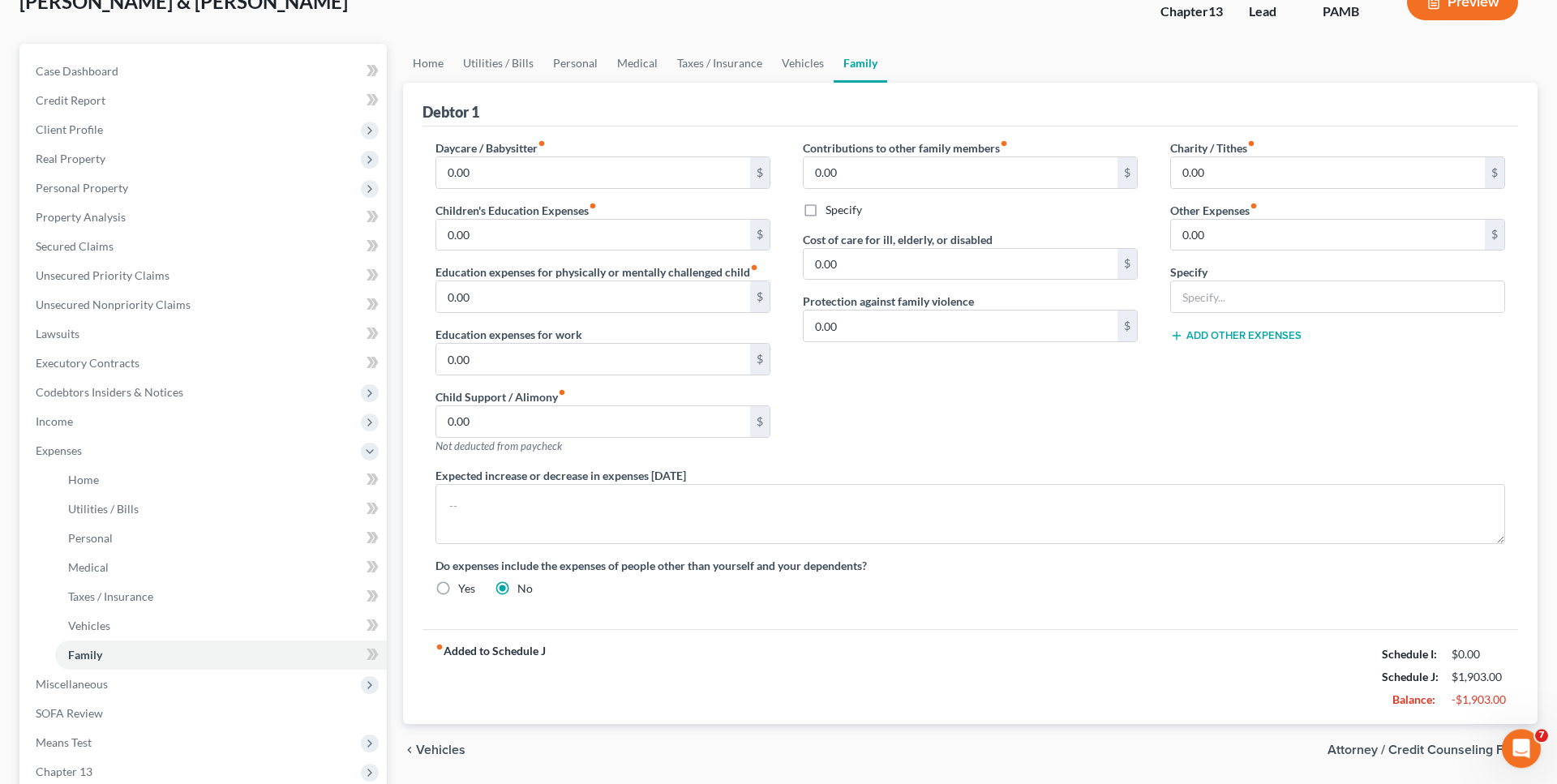
scroll to position [82, 0]
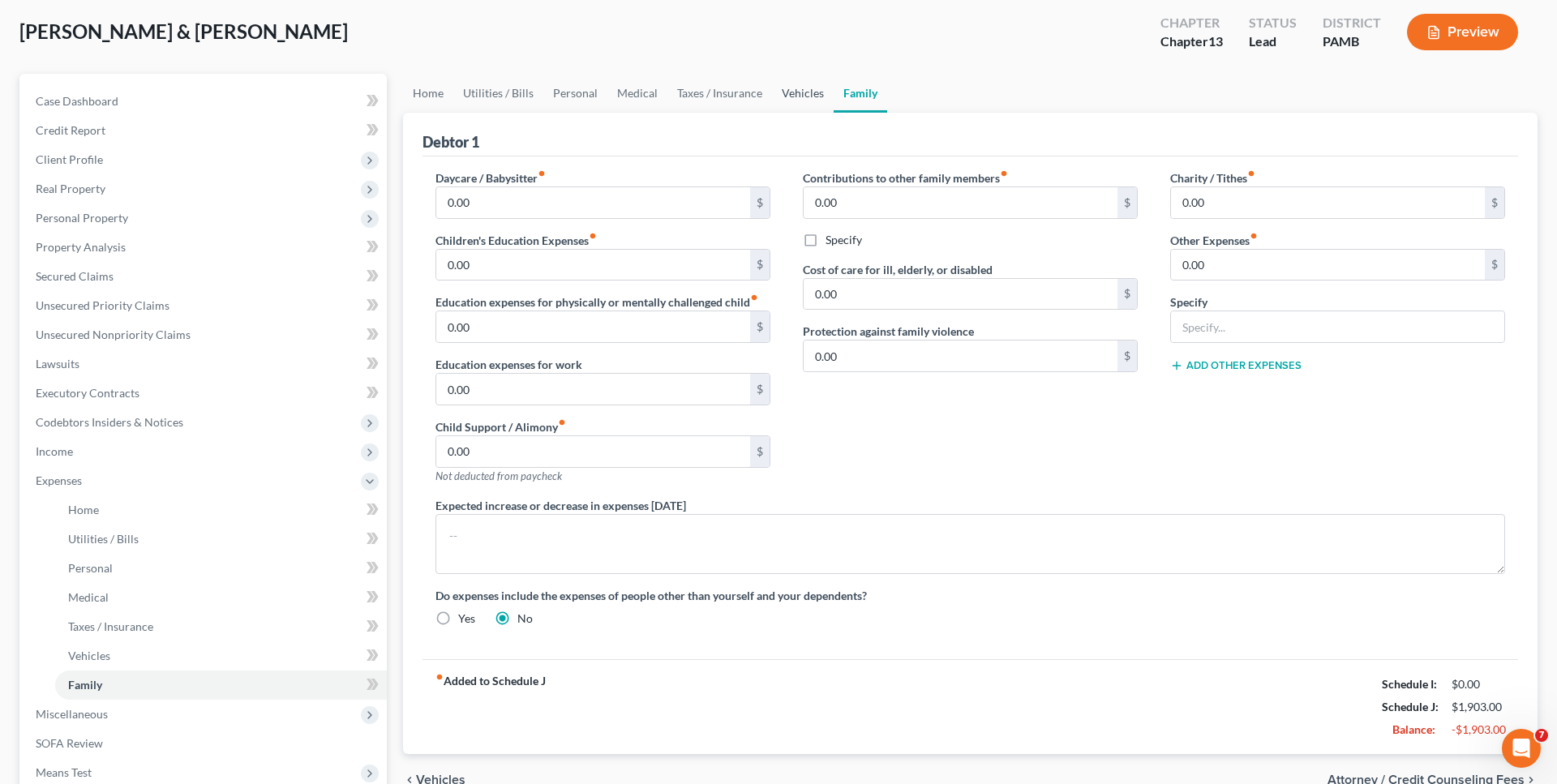
click at [800, 93] on link "Vehicles" at bounding box center [803, 93] width 62 height 39
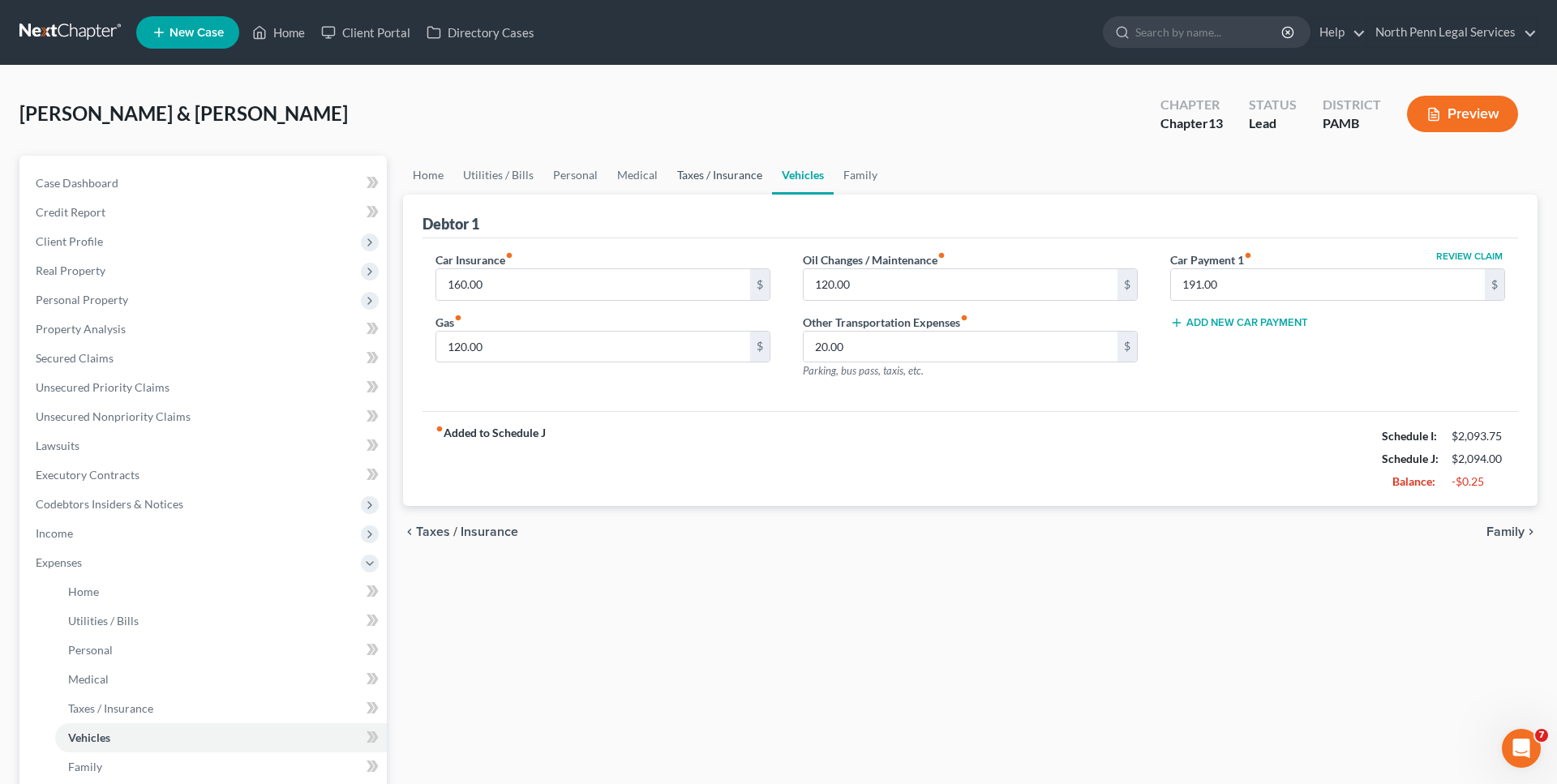
click at [728, 168] on link "Taxes / Insurance" at bounding box center [719, 175] width 105 height 39
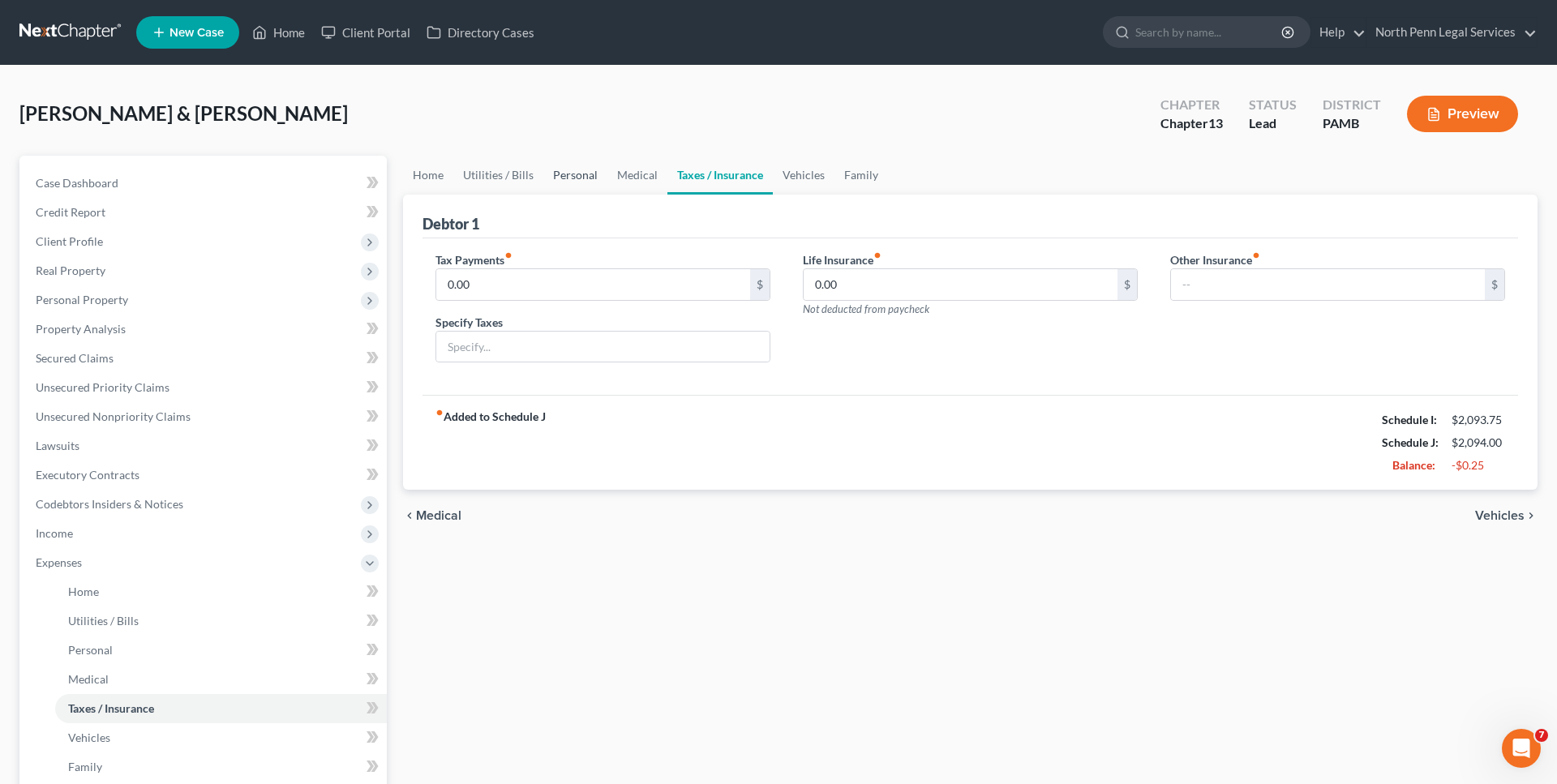
click at [584, 180] on link "Personal" at bounding box center [575, 175] width 64 height 39
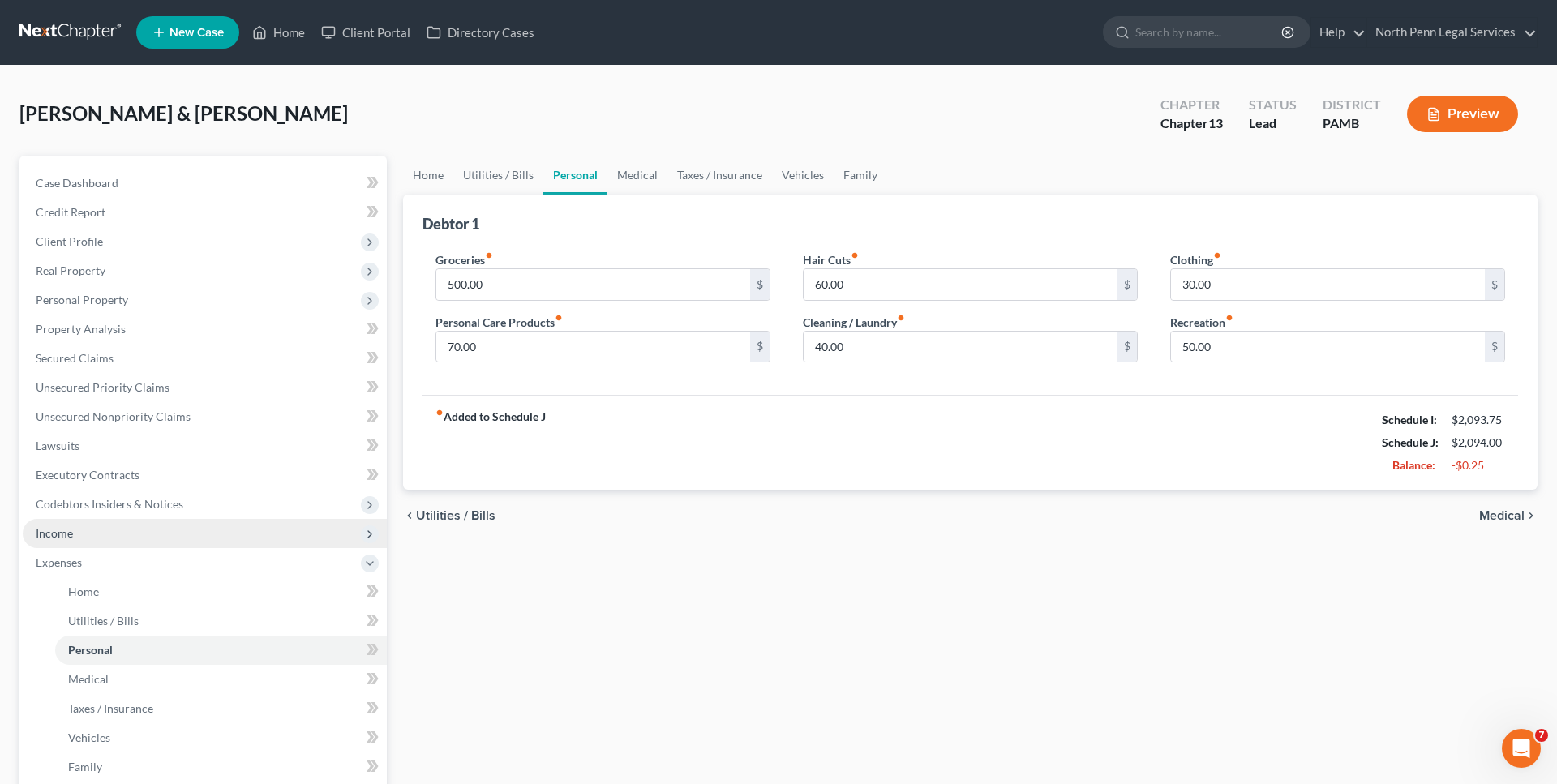
click at [116, 537] on span "Income" at bounding box center [205, 533] width 364 height 29
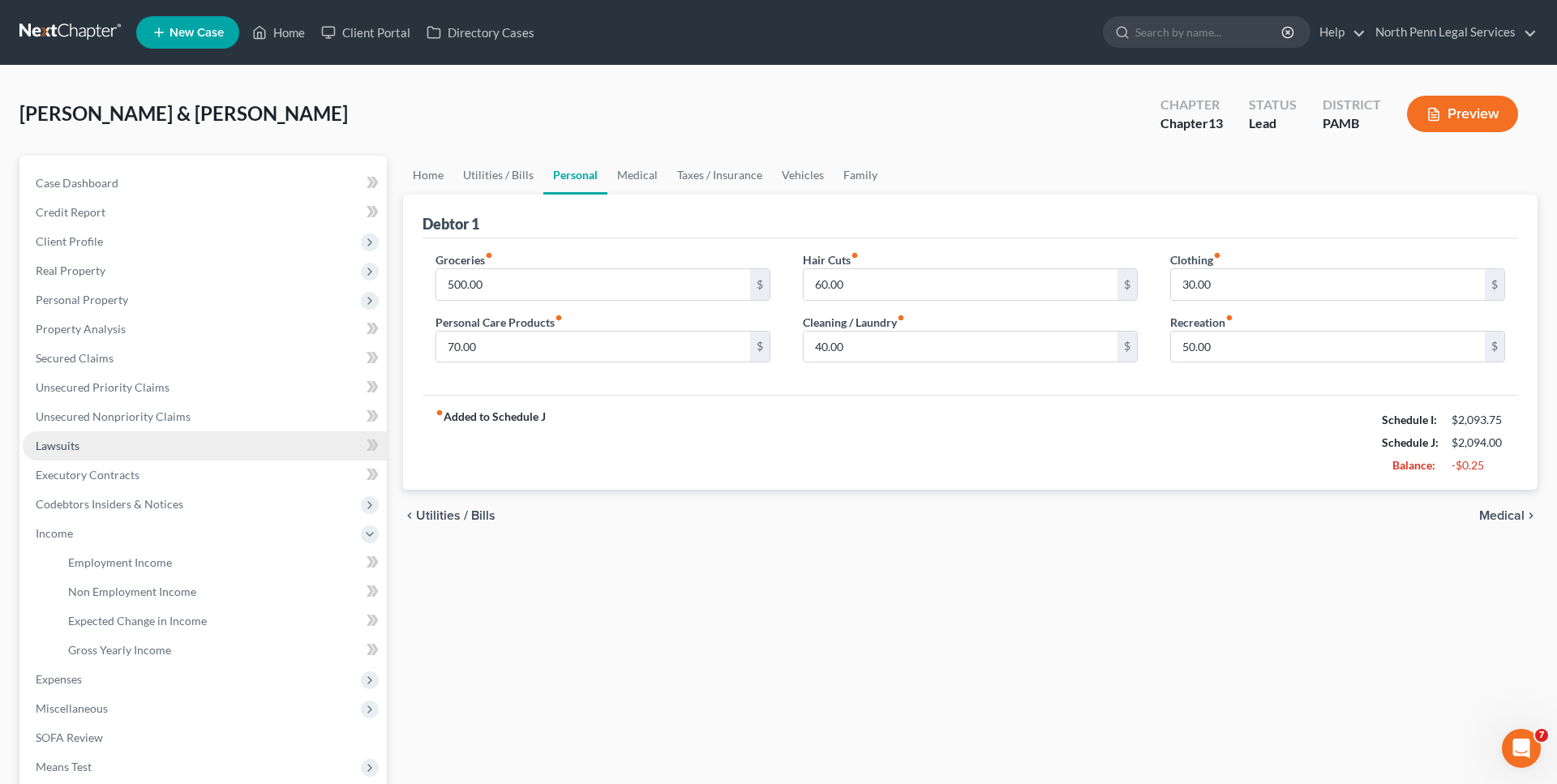
scroll to position [222, 0]
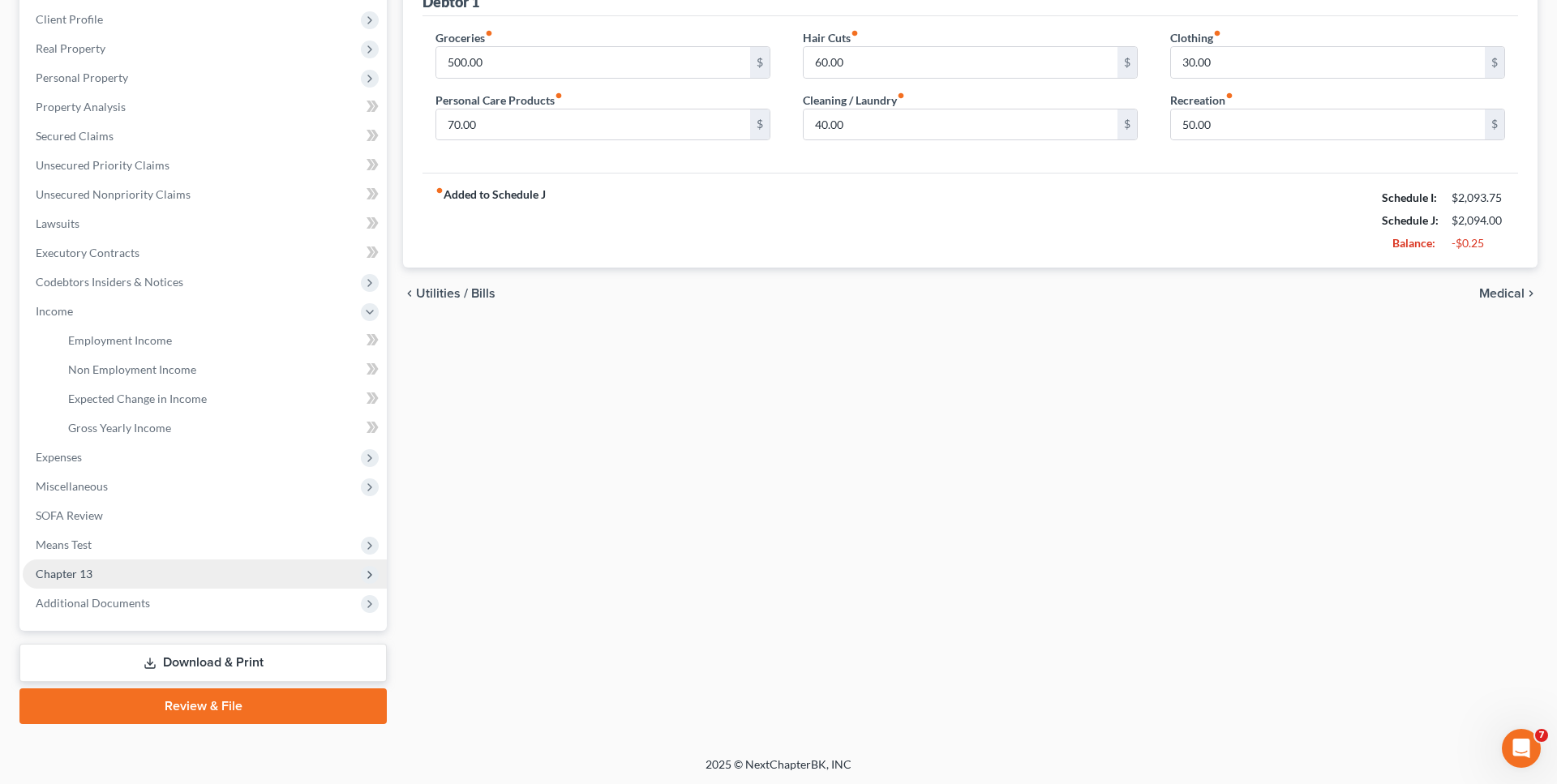
click at [197, 571] on span "Chapter 13" at bounding box center [205, 574] width 364 height 29
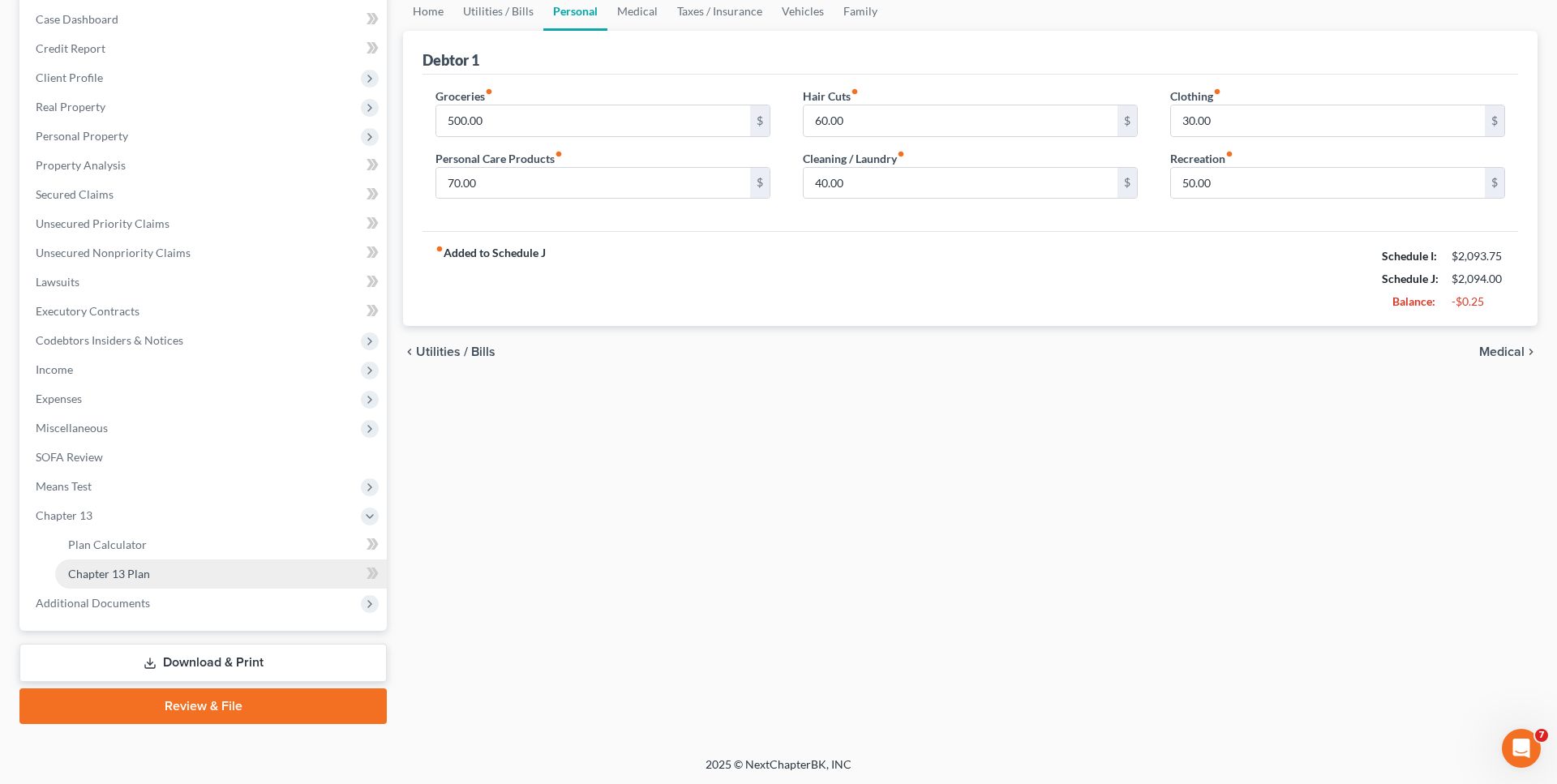
click at [153, 566] on link "Chapter 13 Plan" at bounding box center [221, 574] width 331 height 29
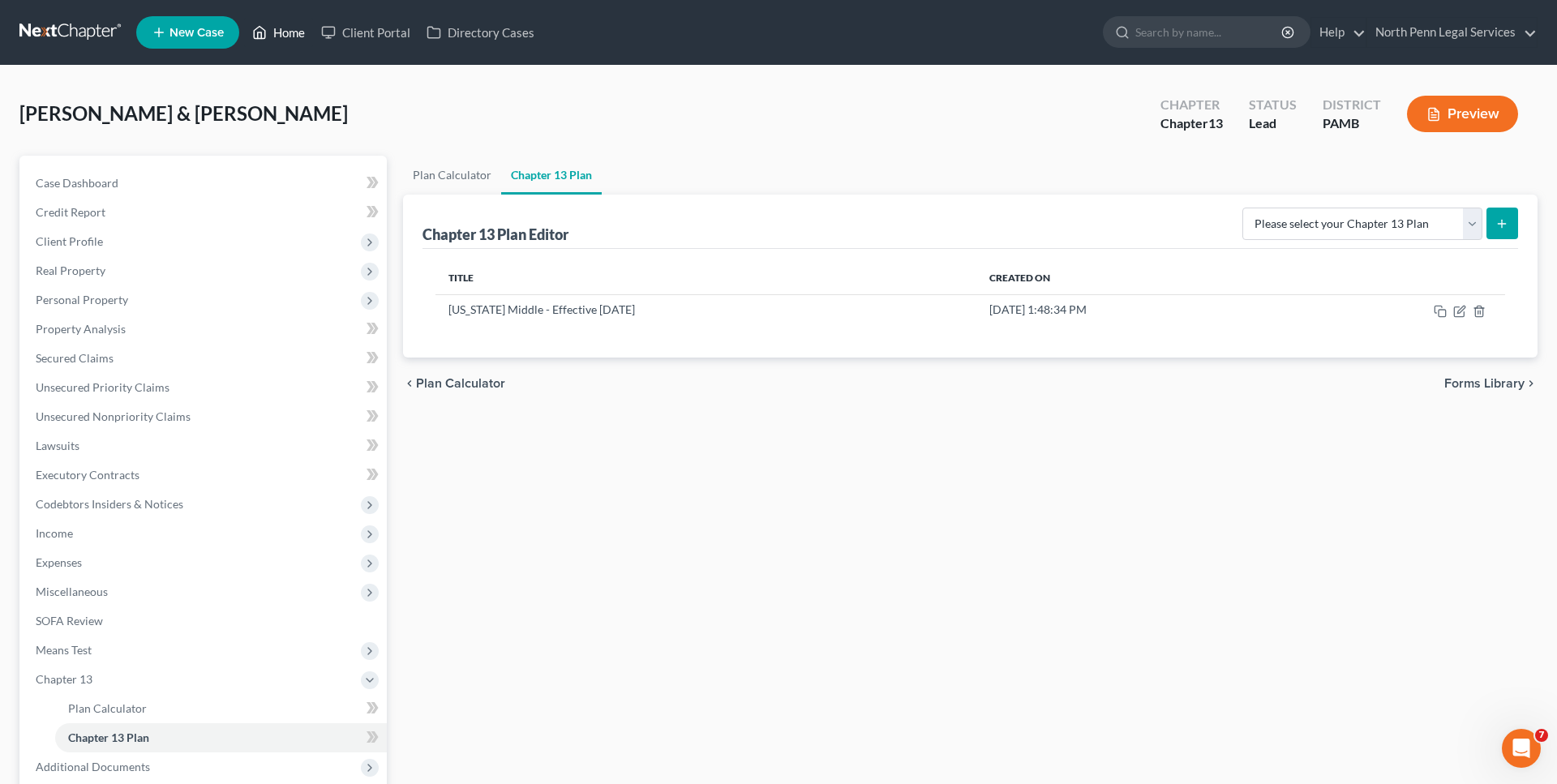
click at [276, 29] on link "Home" at bounding box center [278, 33] width 69 height 29
